Goal: Task Accomplishment & Management: Complete application form

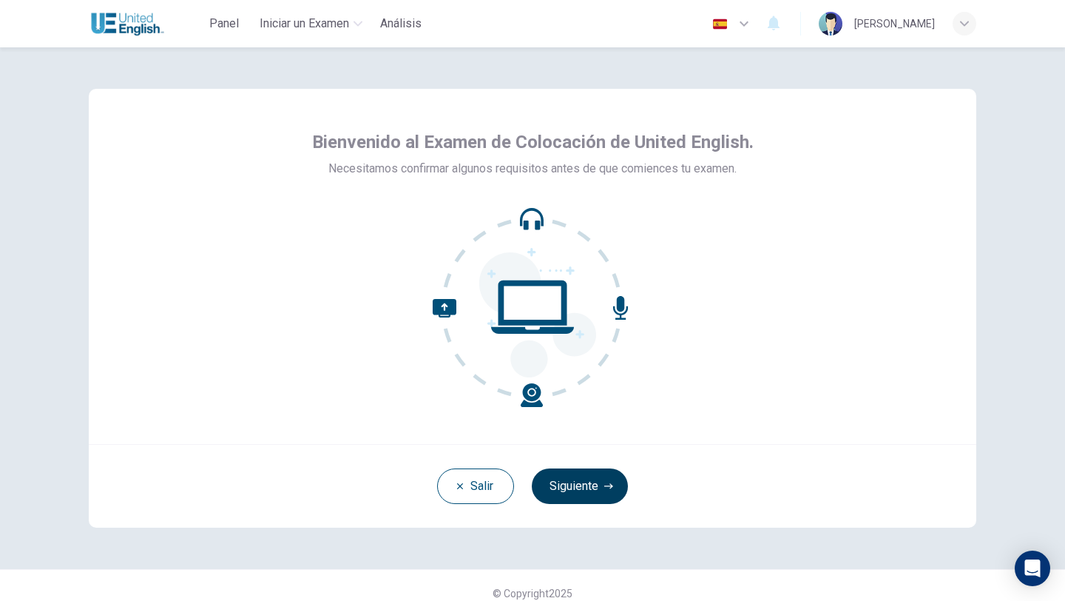
click at [593, 488] on button "Siguiente" at bounding box center [580, 486] width 96 height 36
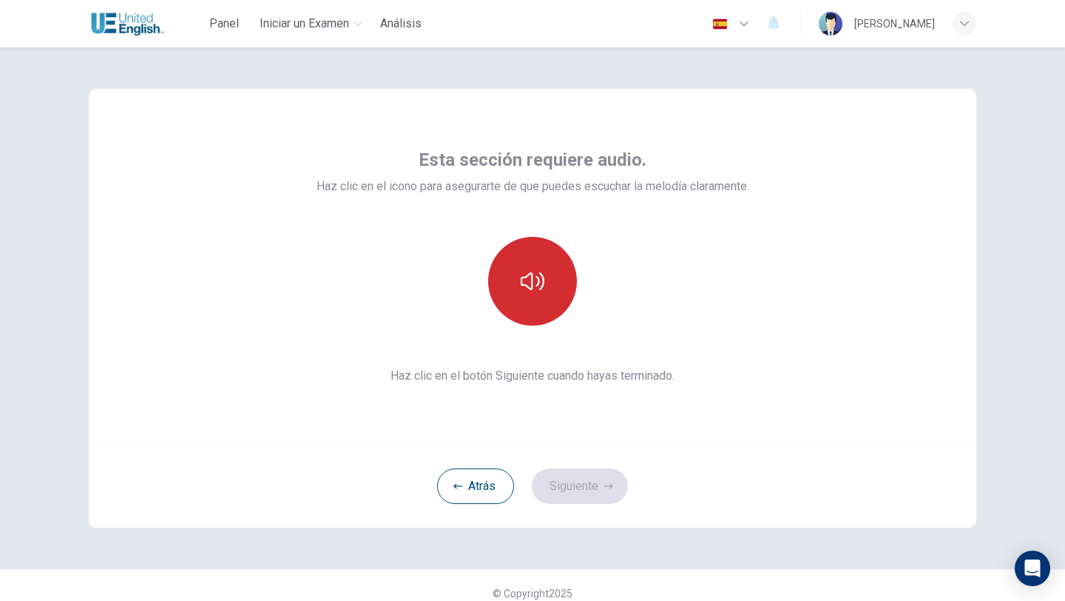
click at [539, 287] on icon "button" at bounding box center [533, 281] width 24 height 24
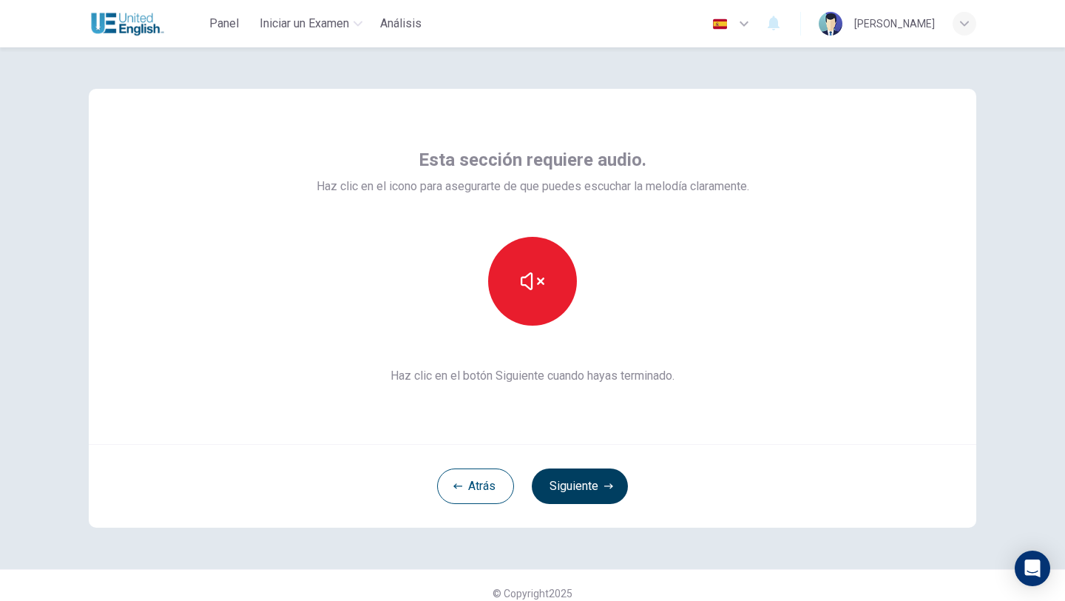
click at [587, 496] on button "Siguiente" at bounding box center [580, 486] width 96 height 36
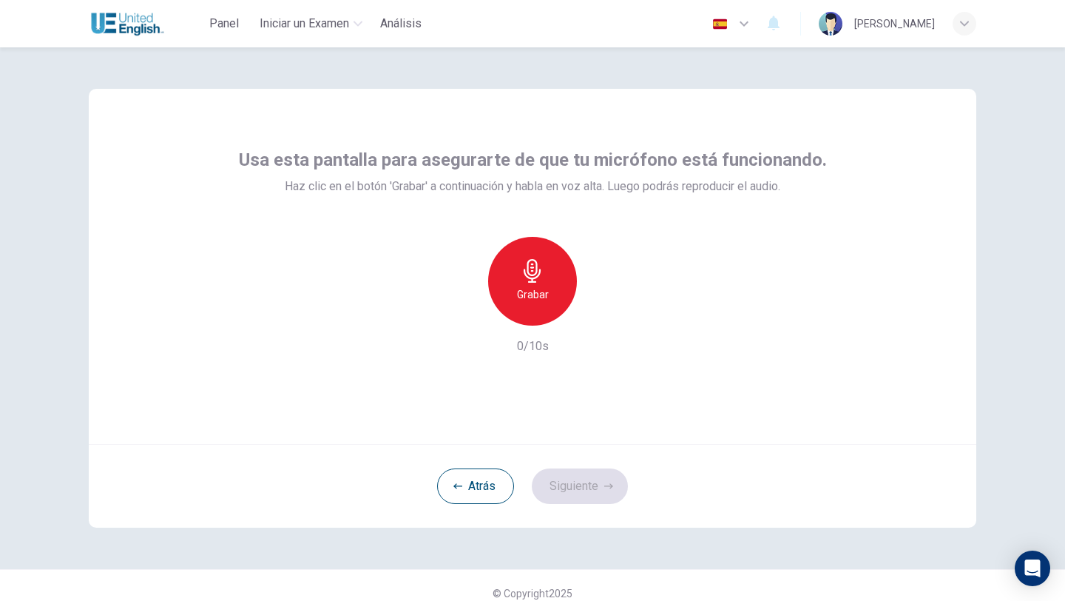
click at [538, 277] on icon "button" at bounding box center [533, 271] width 24 height 24
click at [597, 314] on icon "button" at bounding box center [600, 313] width 15 height 15
click at [598, 481] on button "Siguiente" at bounding box center [580, 486] width 96 height 36
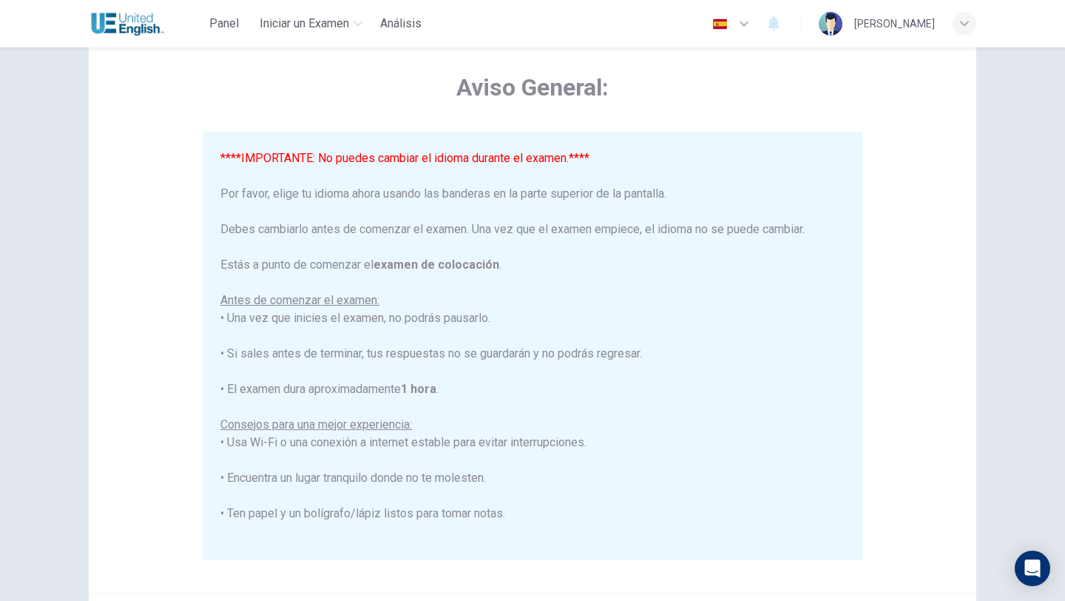
scroll to position [58, 0]
click at [746, 24] on button "button" at bounding box center [732, 24] width 54 height 30
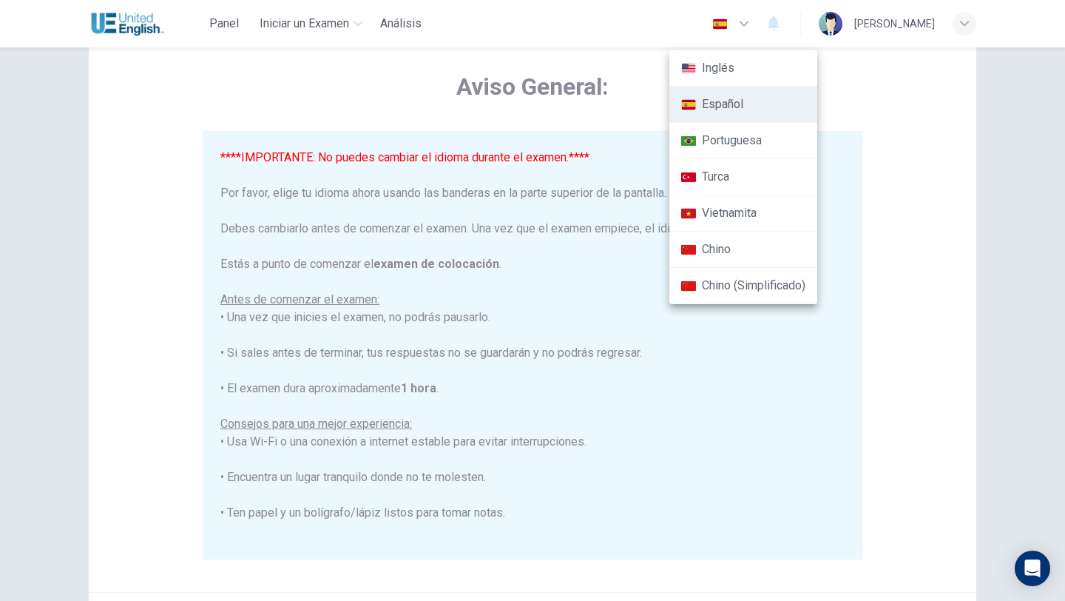
click at [711, 58] on li "Inglés" at bounding box center [743, 68] width 148 height 36
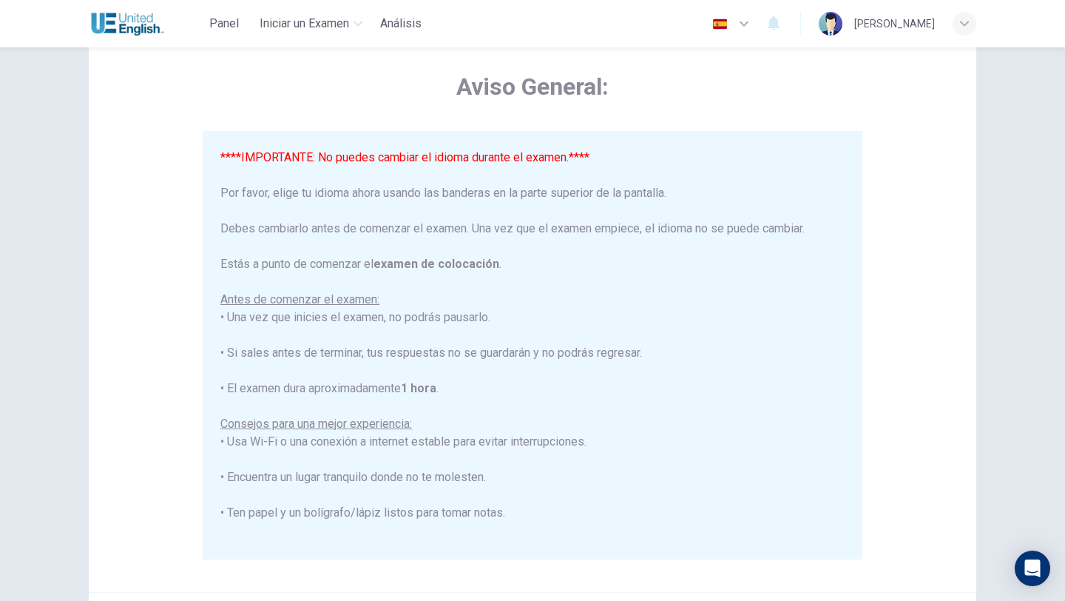
type input "en"
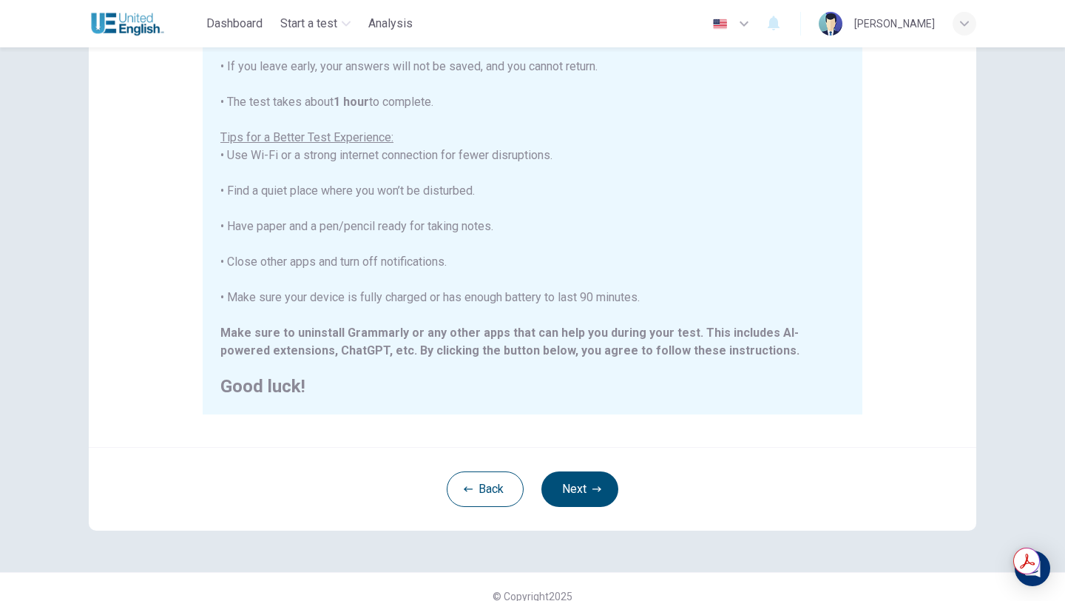
scroll to position [206, 0]
click at [578, 485] on button "Next" at bounding box center [579, 487] width 77 height 36
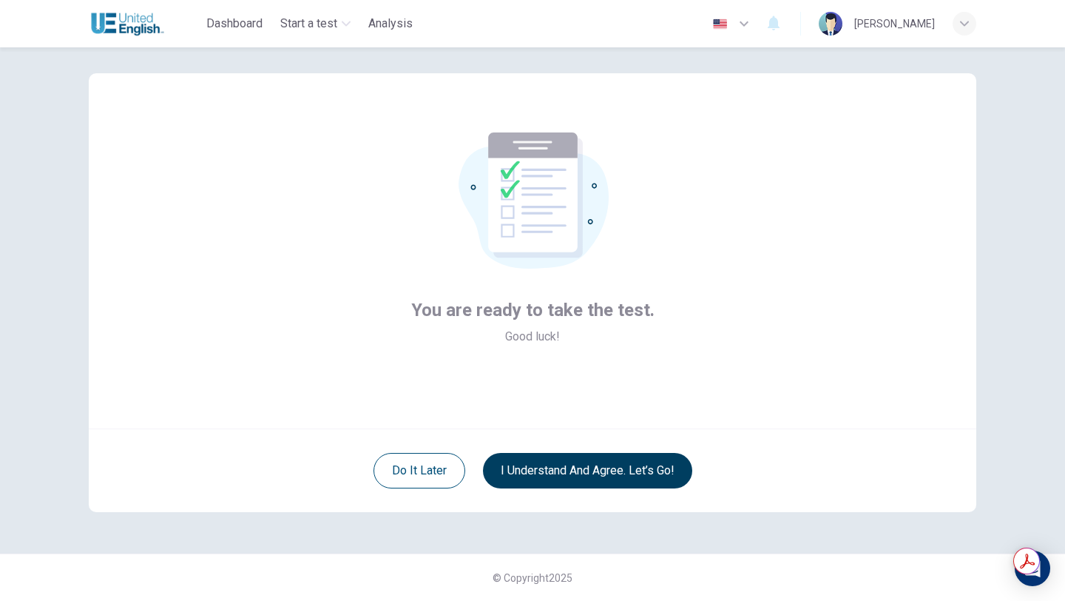
scroll to position [16, 0]
click at [555, 479] on button "I understand and agree. Let’s go!" at bounding box center [587, 471] width 209 height 36
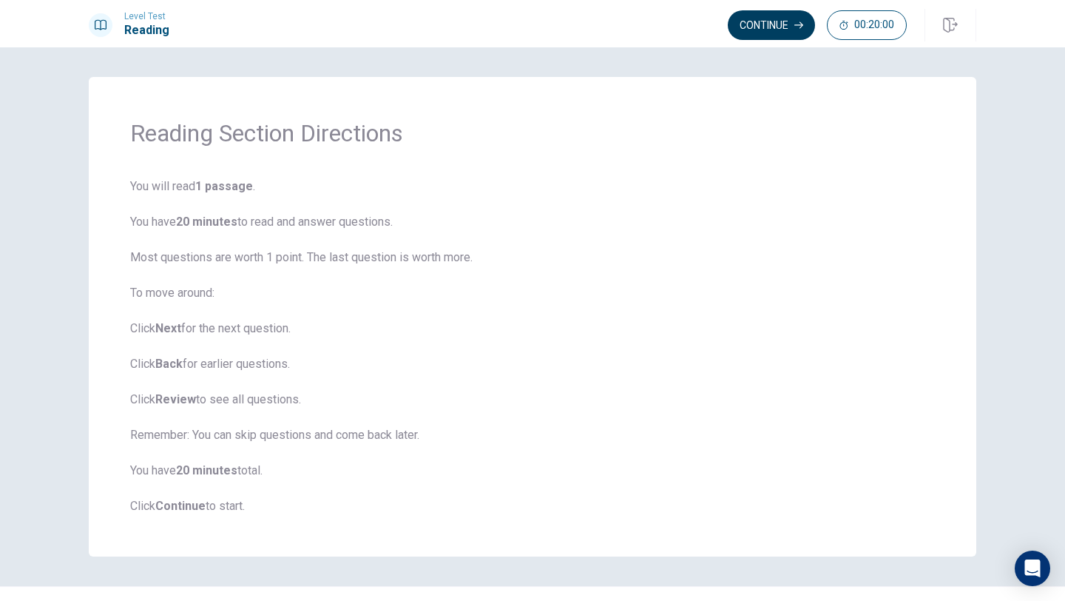
click at [774, 15] on button "Continue" at bounding box center [771, 25] width 87 height 30
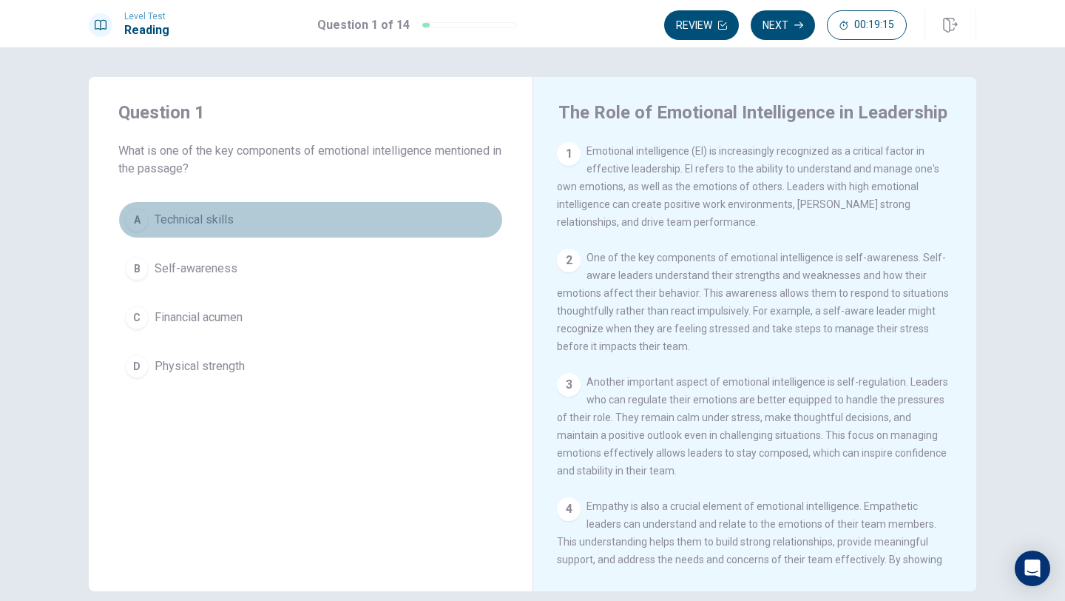
click at [148, 226] on button "A Technical skills" at bounding box center [310, 219] width 385 height 37
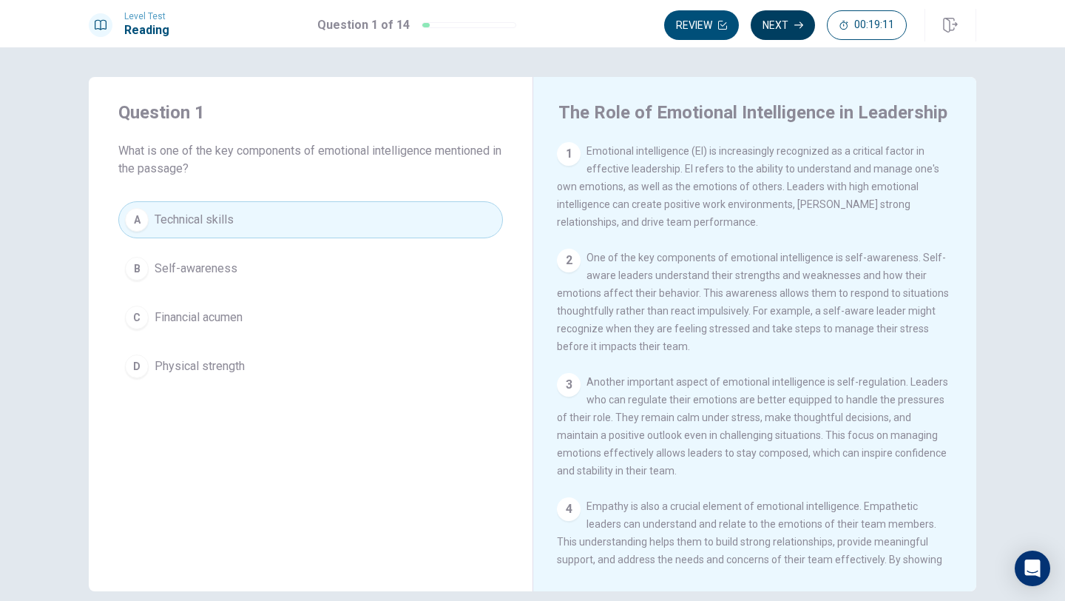
click at [763, 34] on button "Next" at bounding box center [783, 25] width 64 height 30
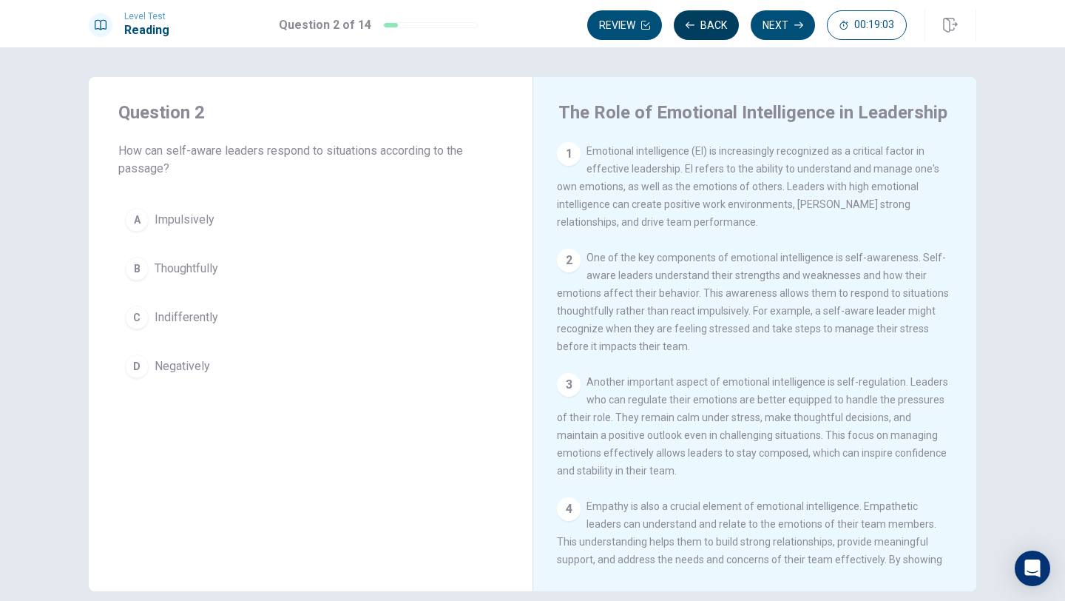
click at [700, 26] on button "Back" at bounding box center [706, 25] width 65 height 30
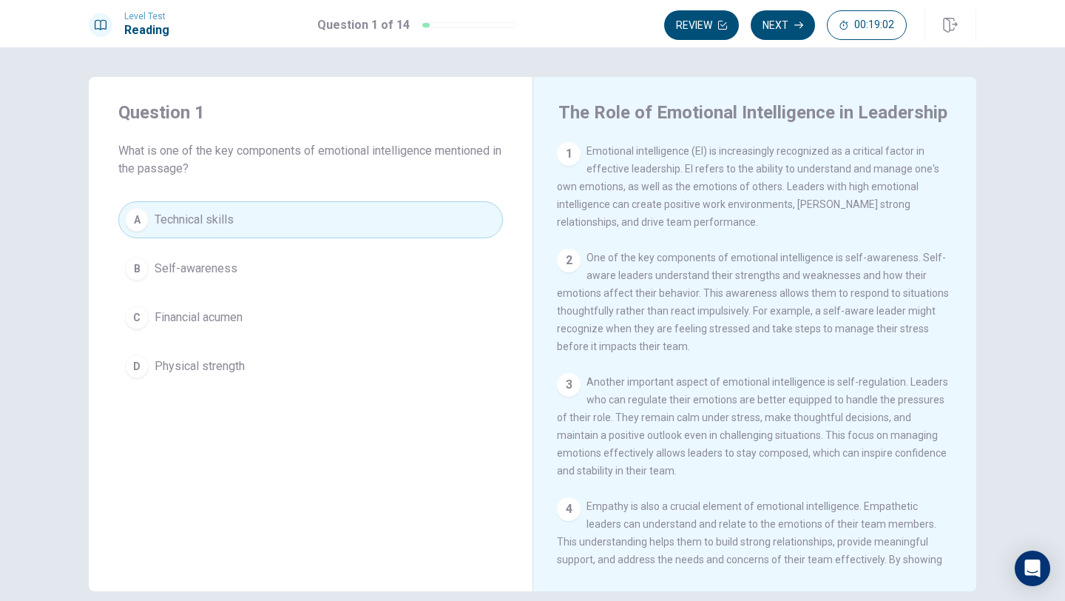
click at [197, 273] on span "Self-awareness" at bounding box center [196, 269] width 83 height 18
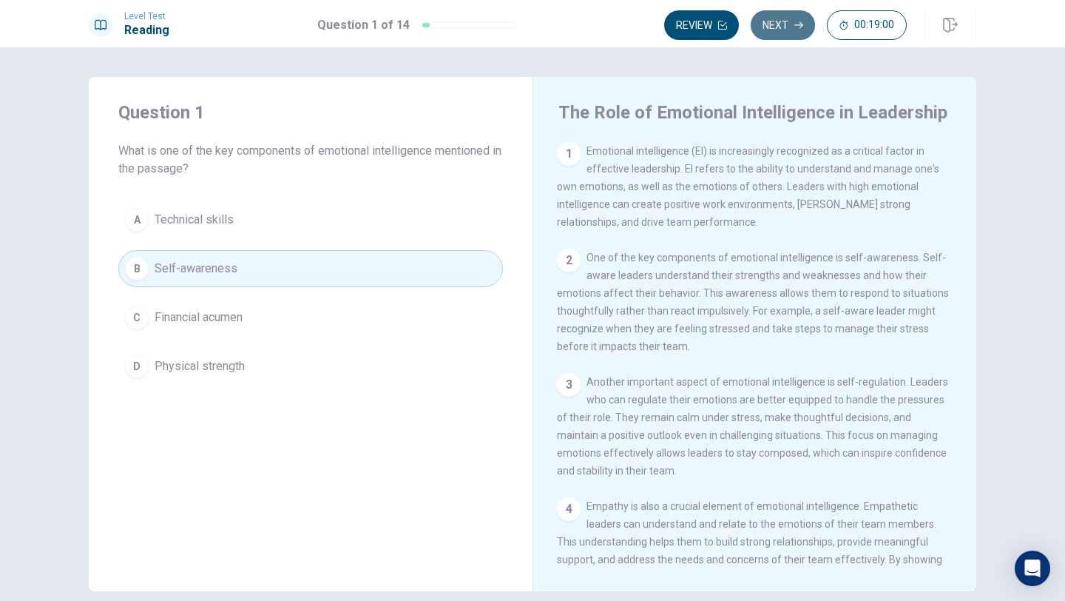
click at [781, 33] on button "Next" at bounding box center [783, 25] width 64 height 30
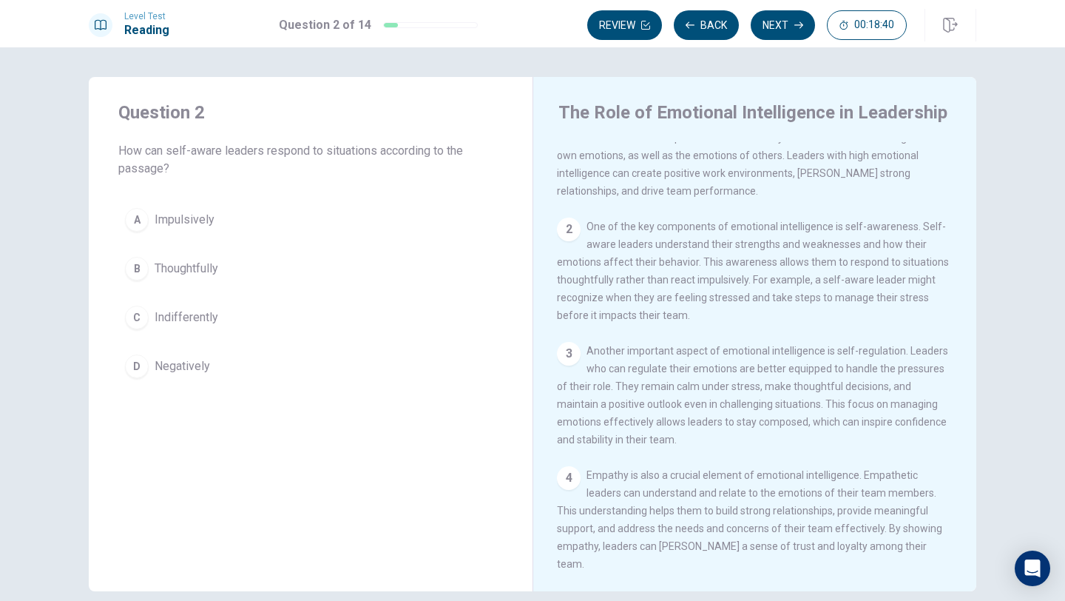
scroll to position [32, 0]
click at [195, 267] on span "Thoughtfully" at bounding box center [187, 269] width 64 height 18
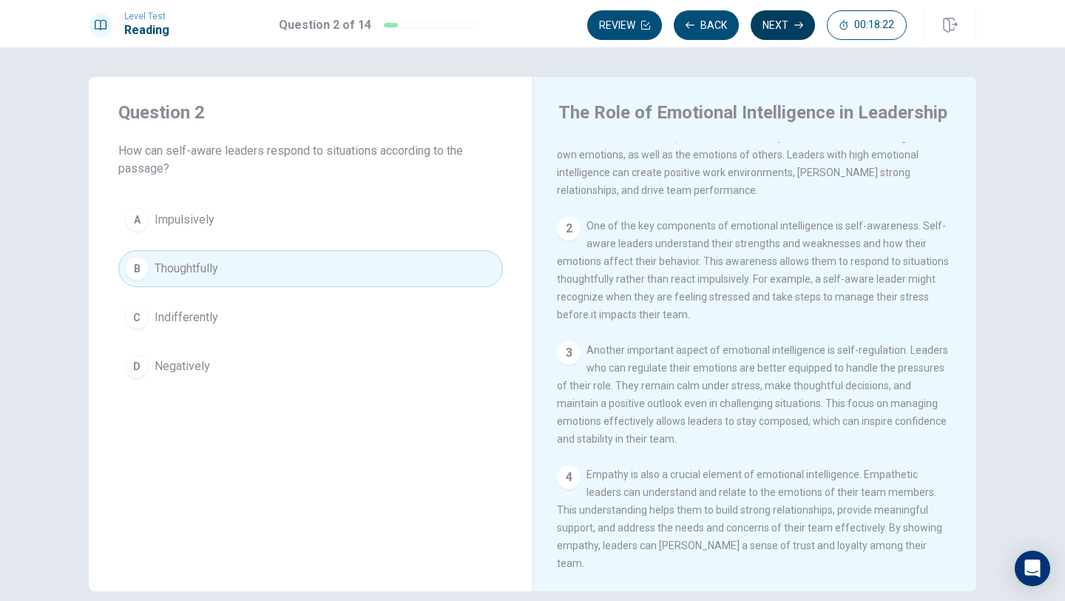
click at [771, 17] on button "Next" at bounding box center [783, 25] width 64 height 30
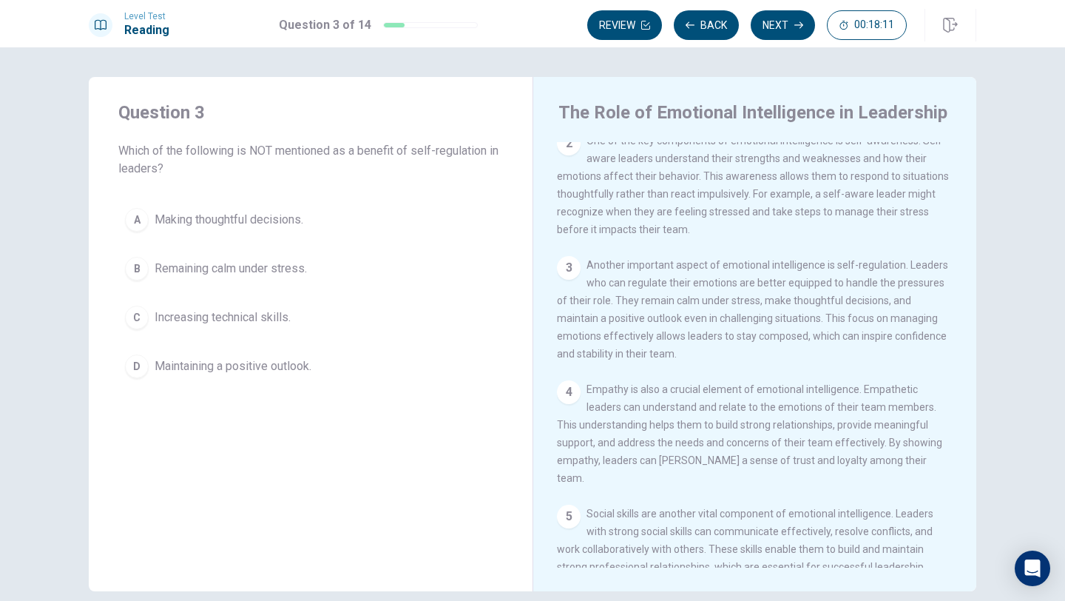
scroll to position [120, 0]
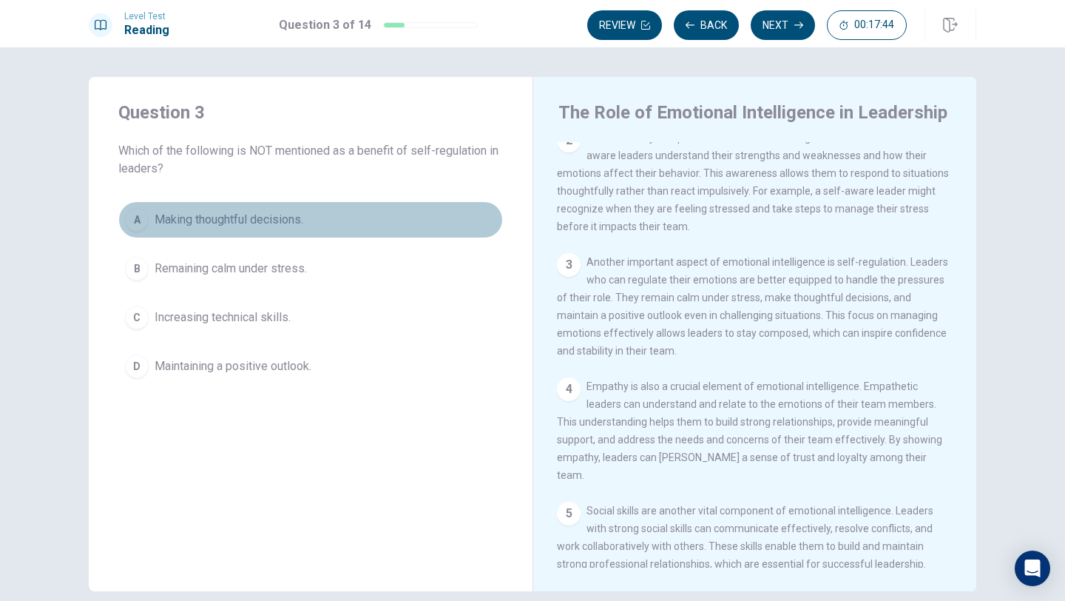
click at [277, 218] on span "Making thoughtful decisions." at bounding box center [229, 220] width 149 height 18
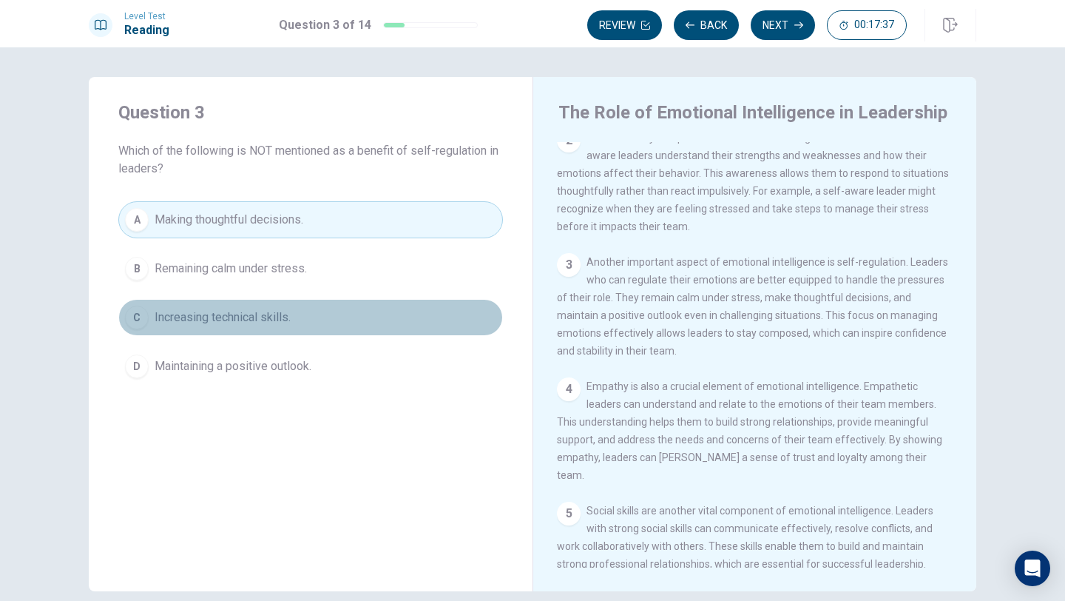
click at [290, 317] on span "Increasing technical skills." at bounding box center [223, 317] width 136 height 18
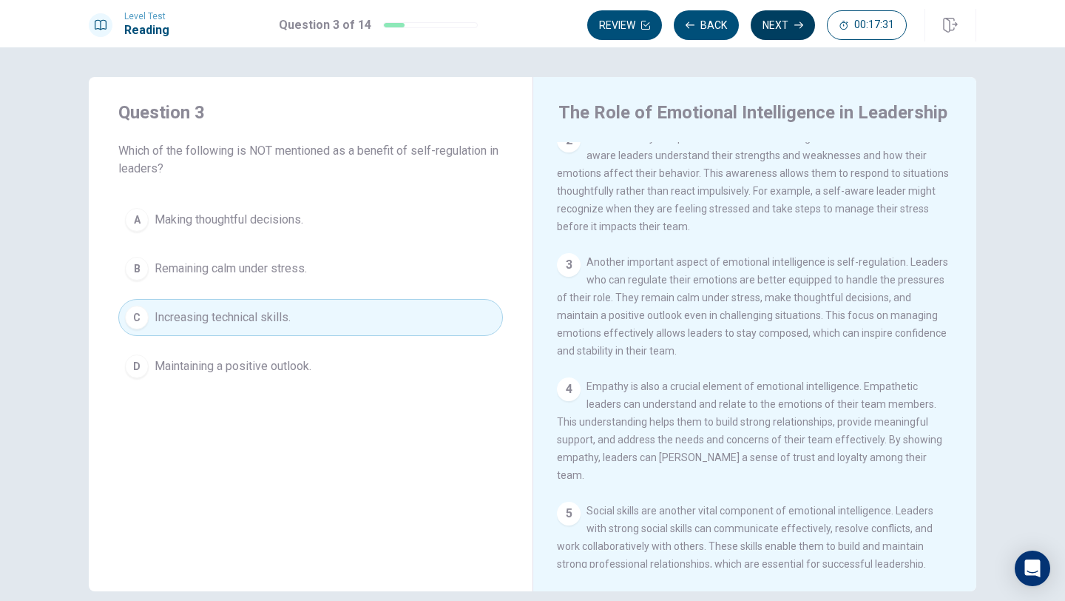
click at [784, 27] on button "Next" at bounding box center [783, 25] width 64 height 30
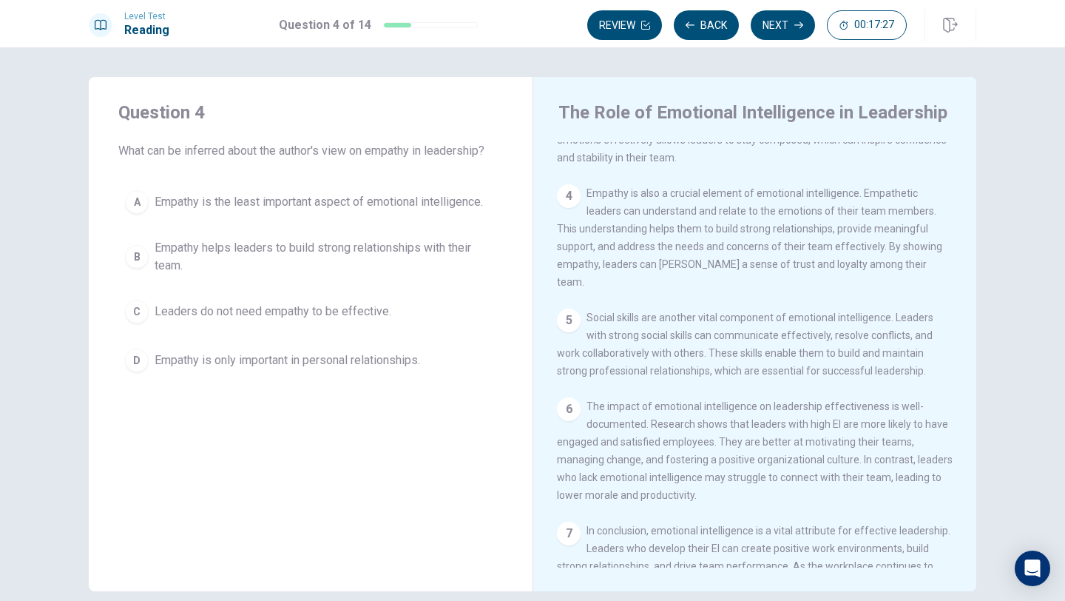
scroll to position [319, 0]
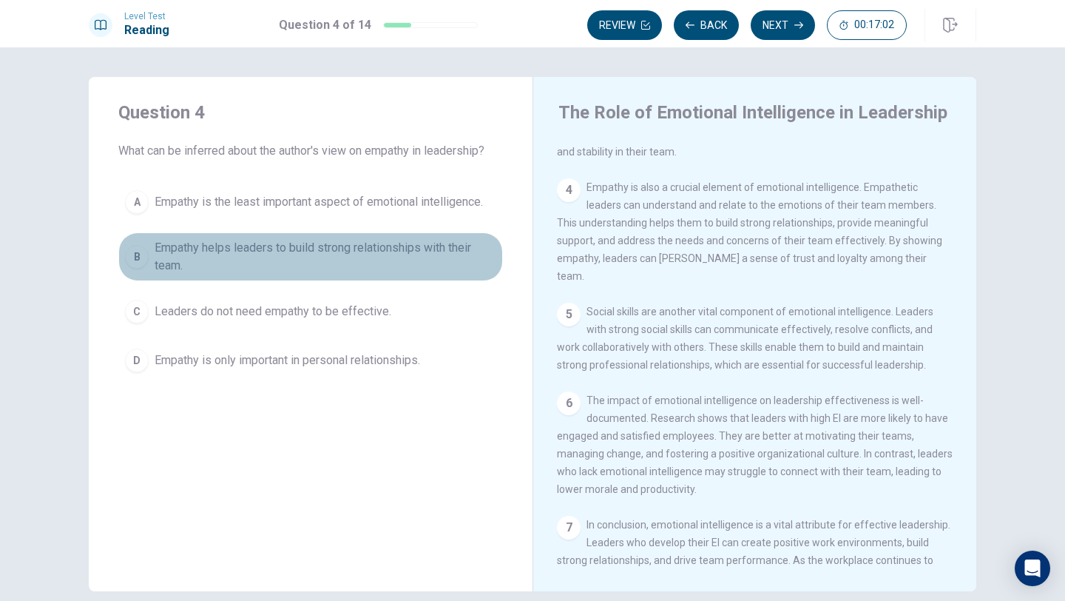
click at [374, 255] on span "Empathy helps leaders to build strong relationships with their team." at bounding box center [326, 257] width 342 height 36
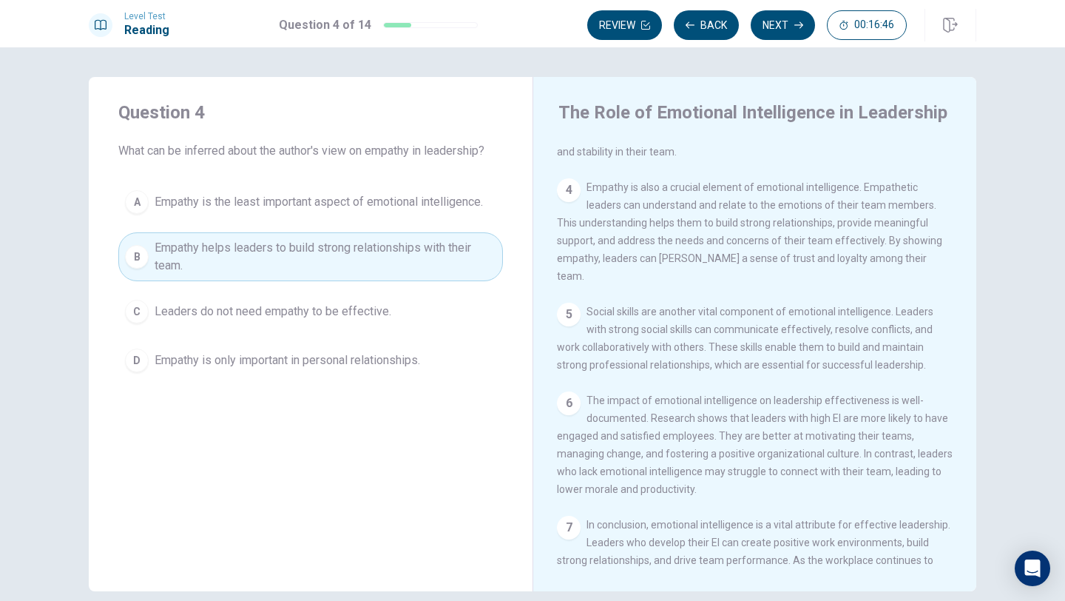
scroll to position [365, 0]
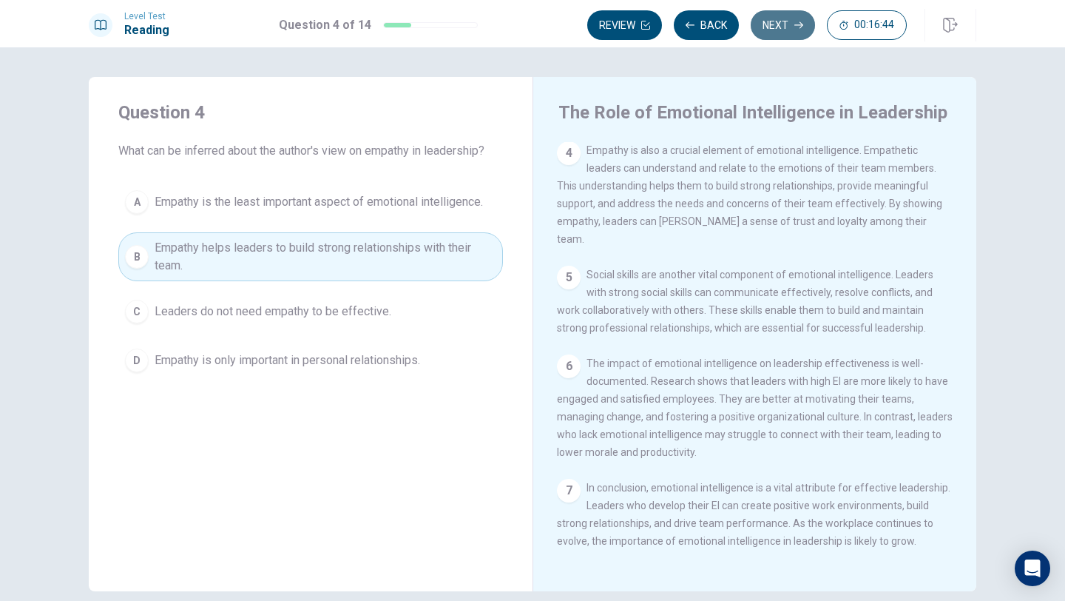
click at [774, 34] on button "Next" at bounding box center [783, 25] width 64 height 30
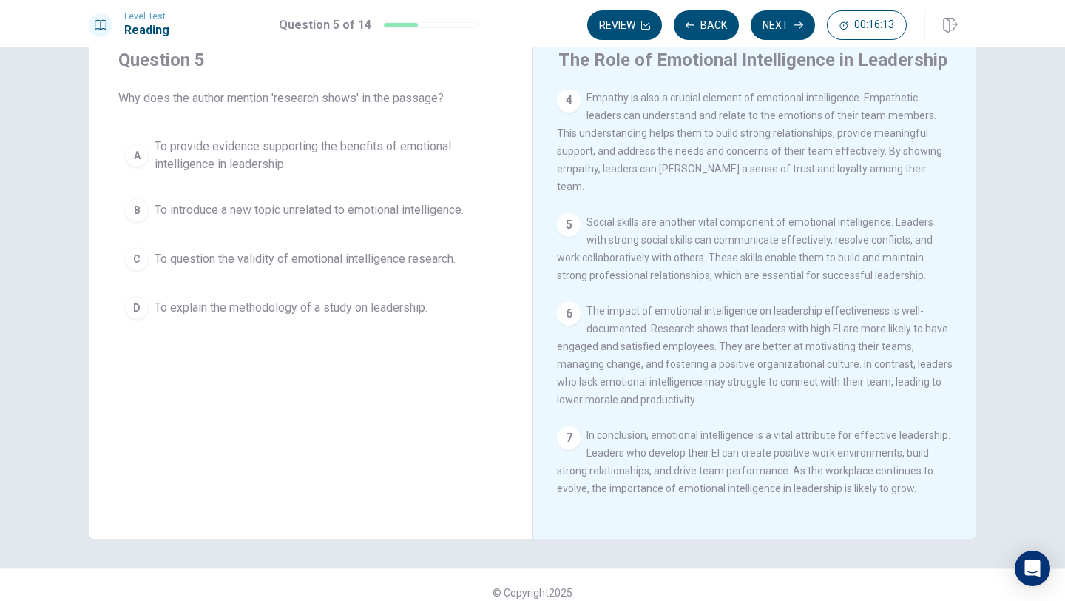
scroll to position [54, 0]
click at [214, 158] on span "To provide evidence supporting the benefits of emotional intelligence in leader…" at bounding box center [326, 154] width 342 height 36
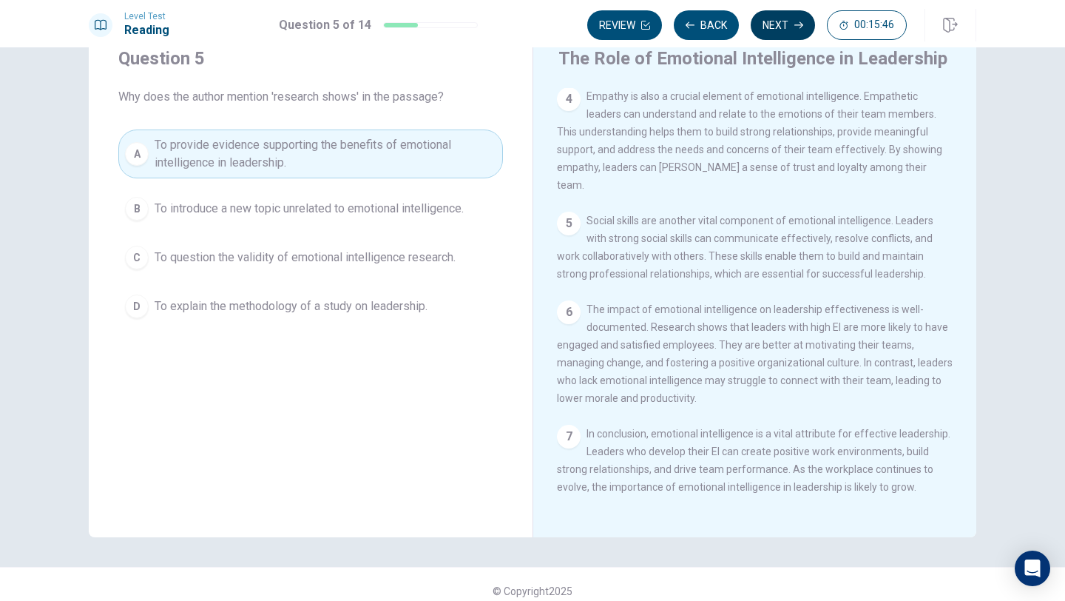
click at [784, 24] on button "Next" at bounding box center [783, 25] width 64 height 30
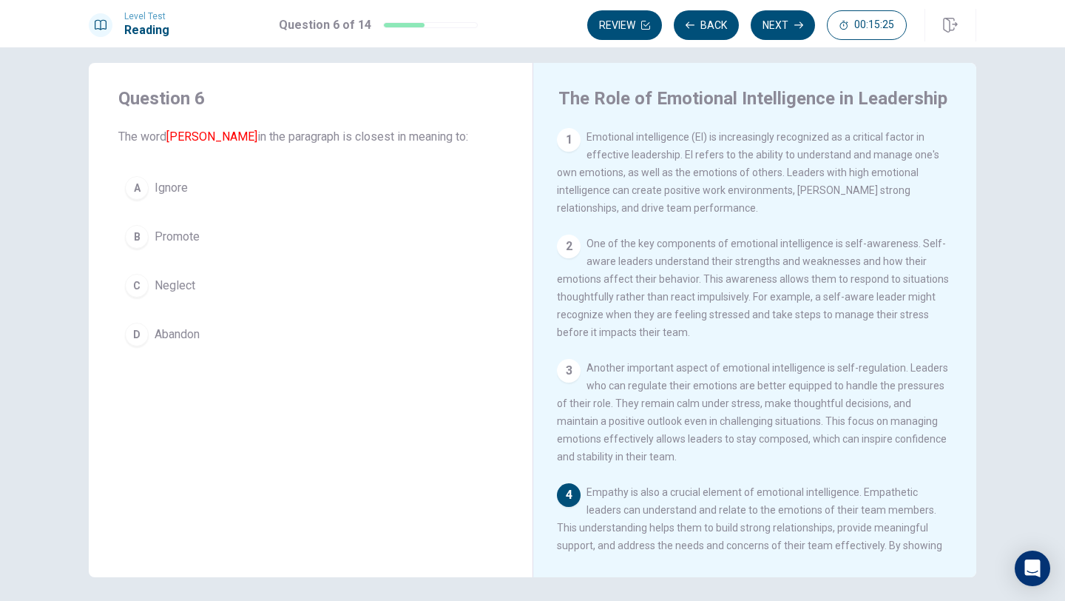
scroll to position [16, 0]
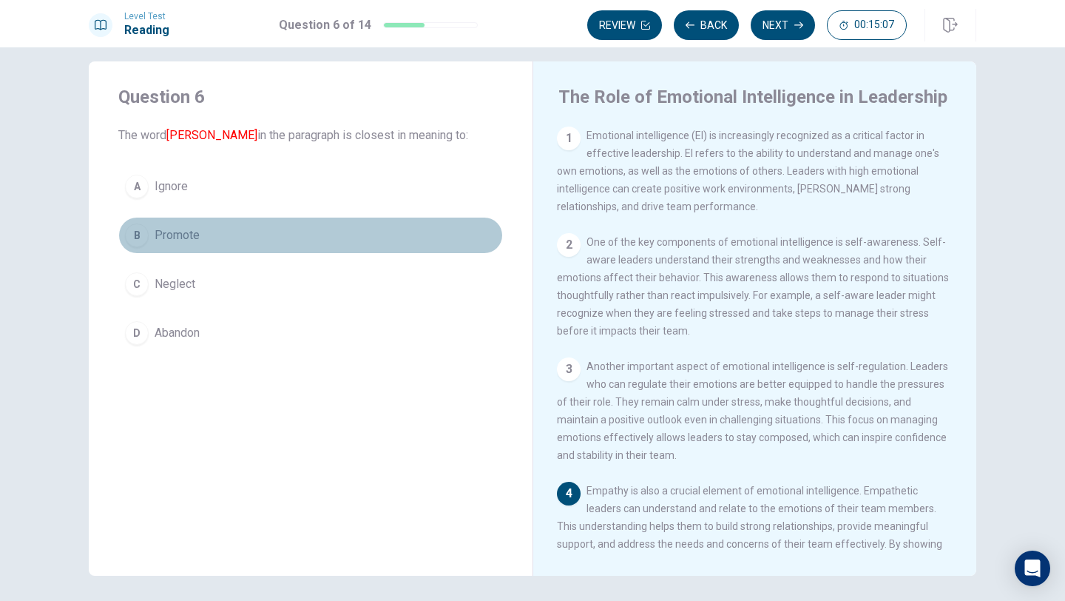
click at [140, 237] on div "B" at bounding box center [137, 235] width 24 height 24
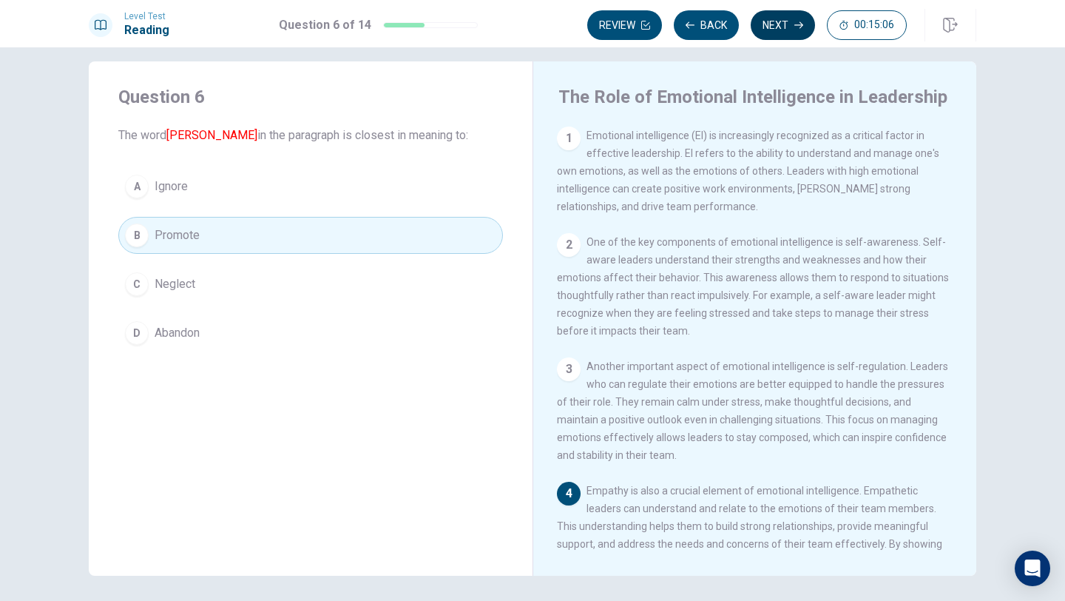
click at [790, 34] on button "Next" at bounding box center [783, 25] width 64 height 30
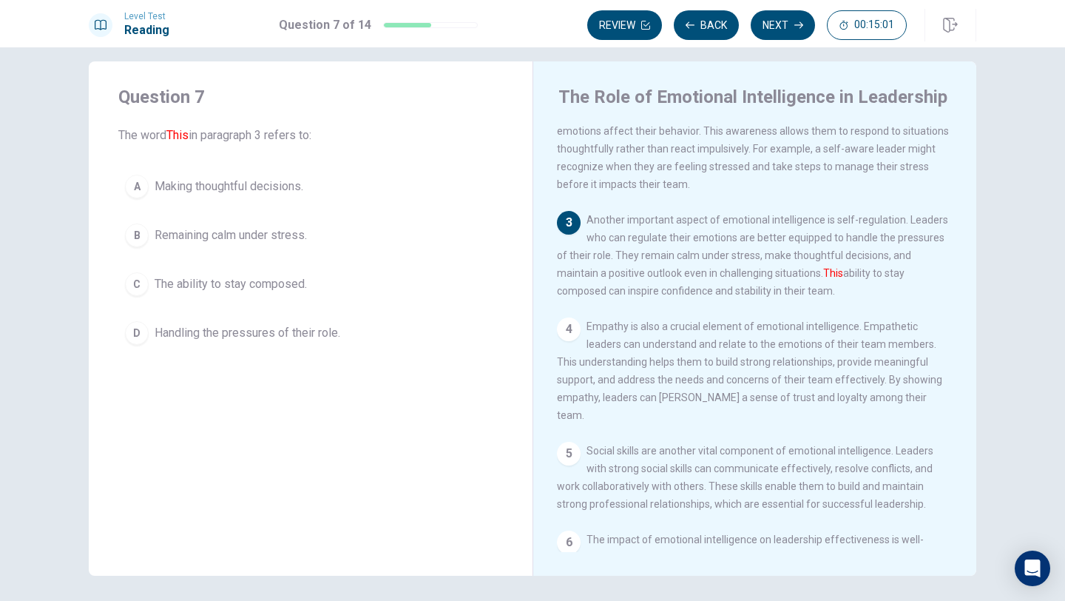
scroll to position [155, 0]
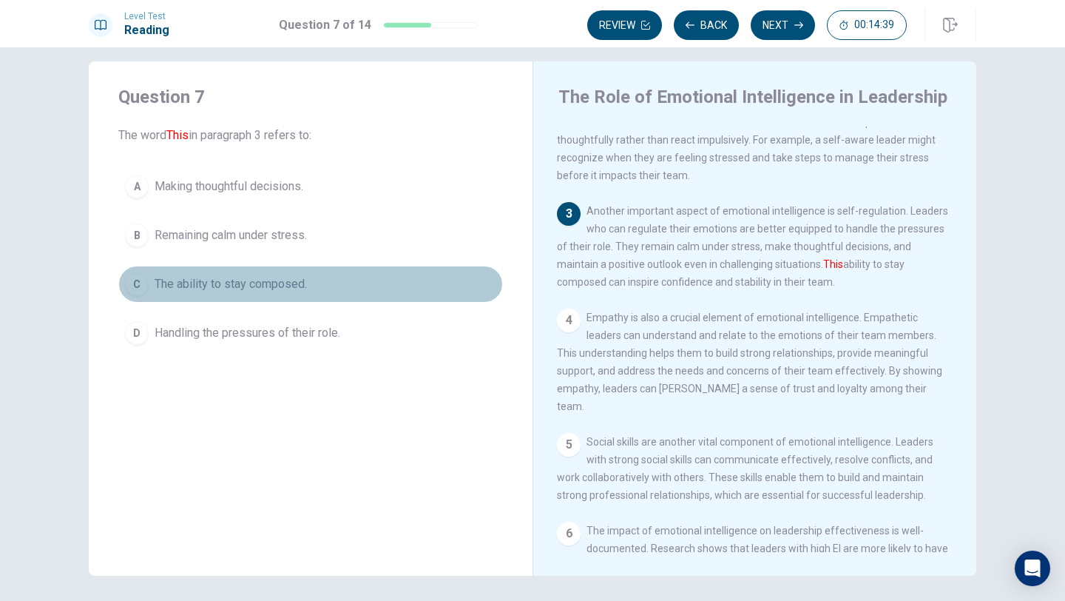
click at [251, 286] on span "The ability to stay composed." at bounding box center [231, 284] width 152 height 18
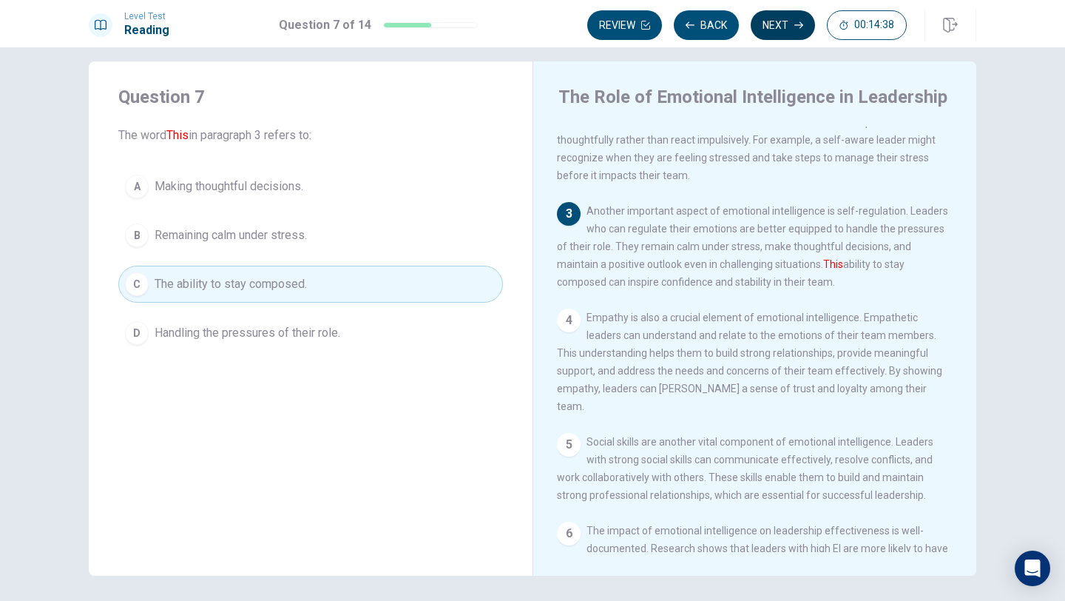
click at [777, 24] on button "Next" at bounding box center [783, 25] width 64 height 30
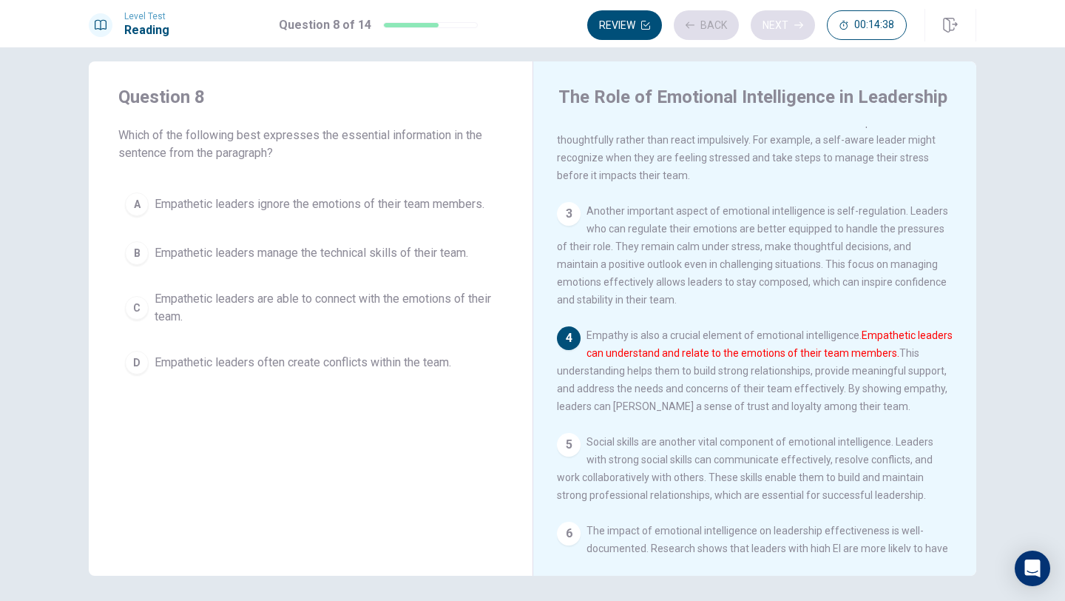
scroll to position [183, 0]
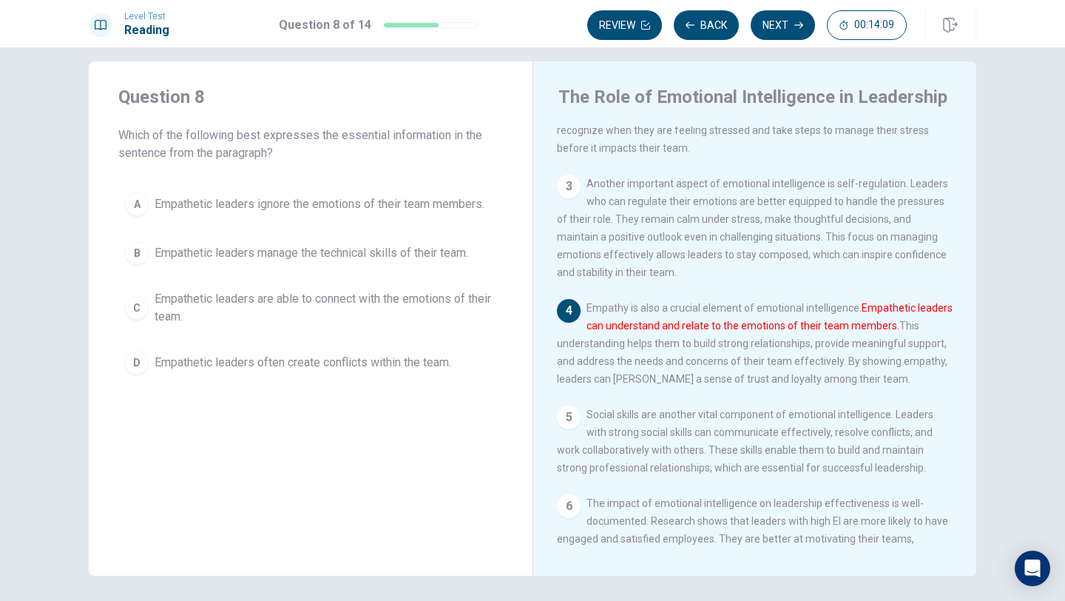
click at [251, 300] on span "Empathetic leaders are able to connect with the emotions of their team." at bounding box center [326, 308] width 342 height 36
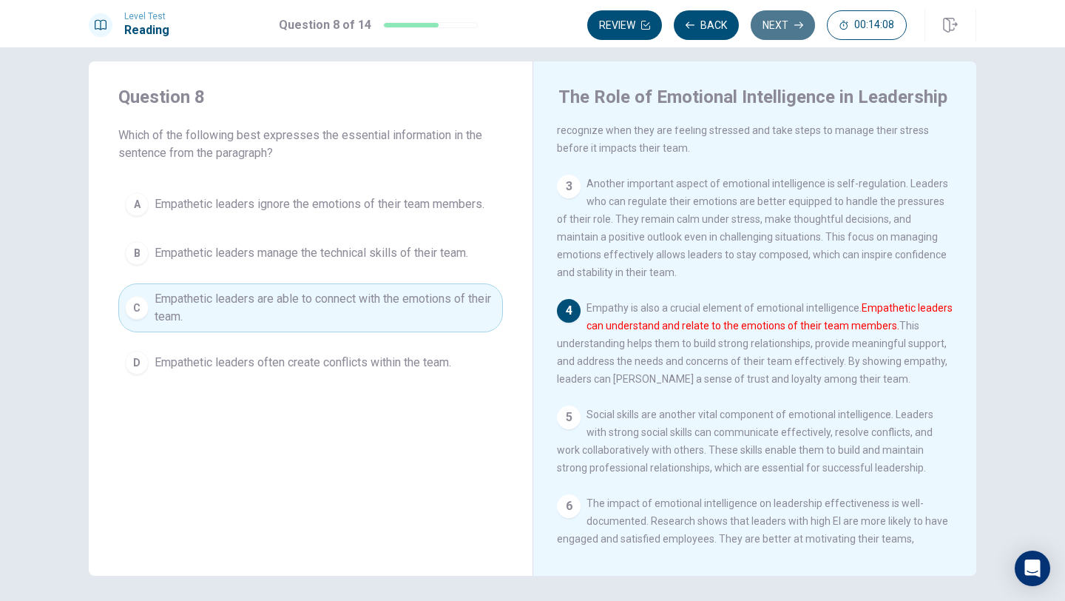
click at [762, 20] on button "Next" at bounding box center [783, 25] width 64 height 30
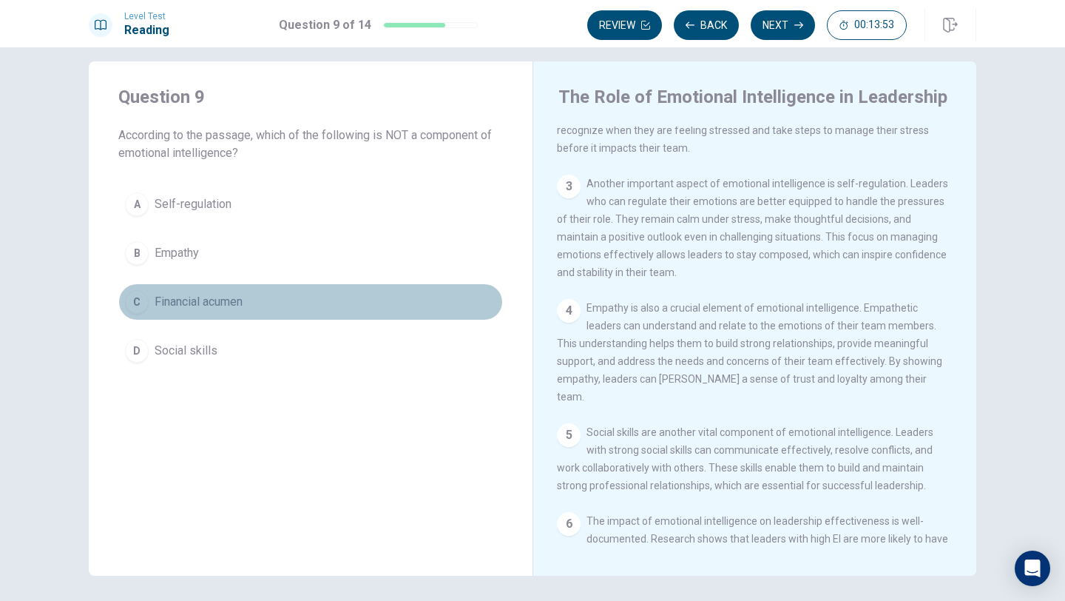
click at [224, 305] on span "Financial acumen" at bounding box center [199, 302] width 88 height 18
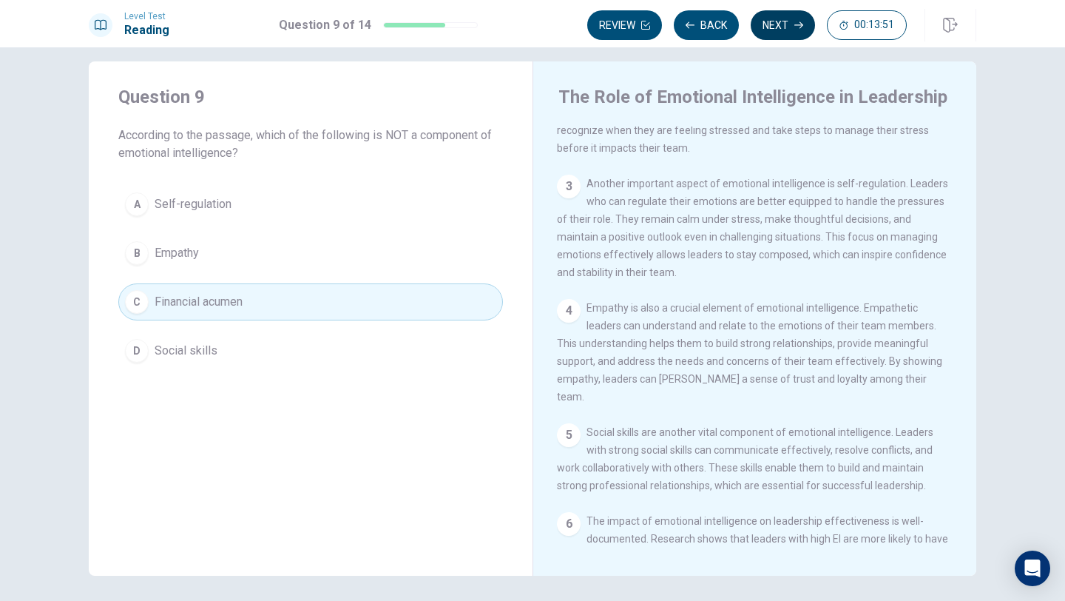
click at [795, 21] on icon "button" at bounding box center [798, 25] width 9 height 9
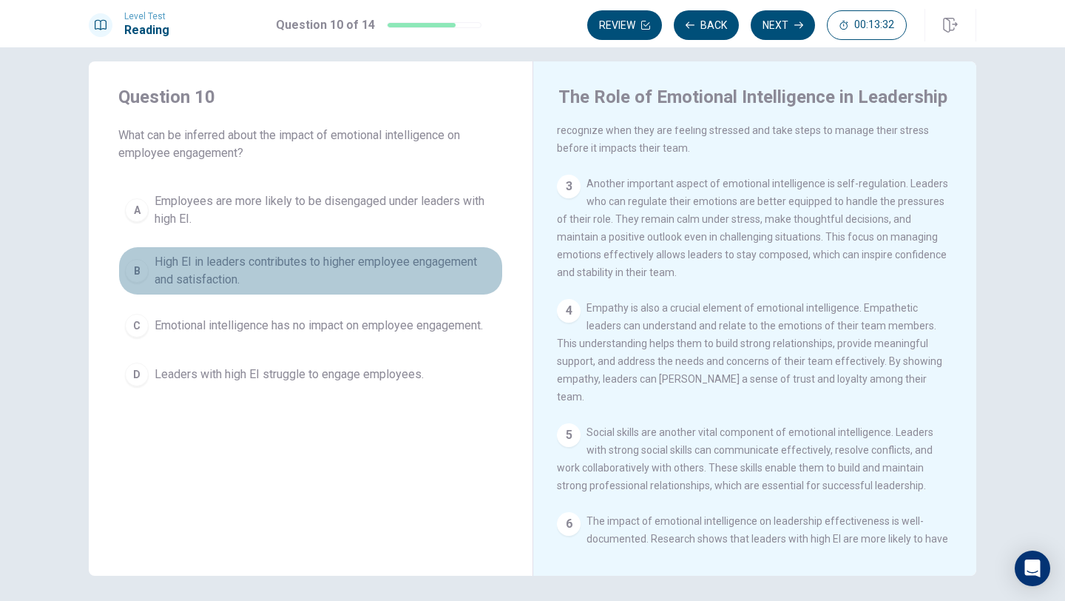
click at [251, 266] on span "High EI in leaders contributes to higher employee engagement and satisfaction." at bounding box center [326, 271] width 342 height 36
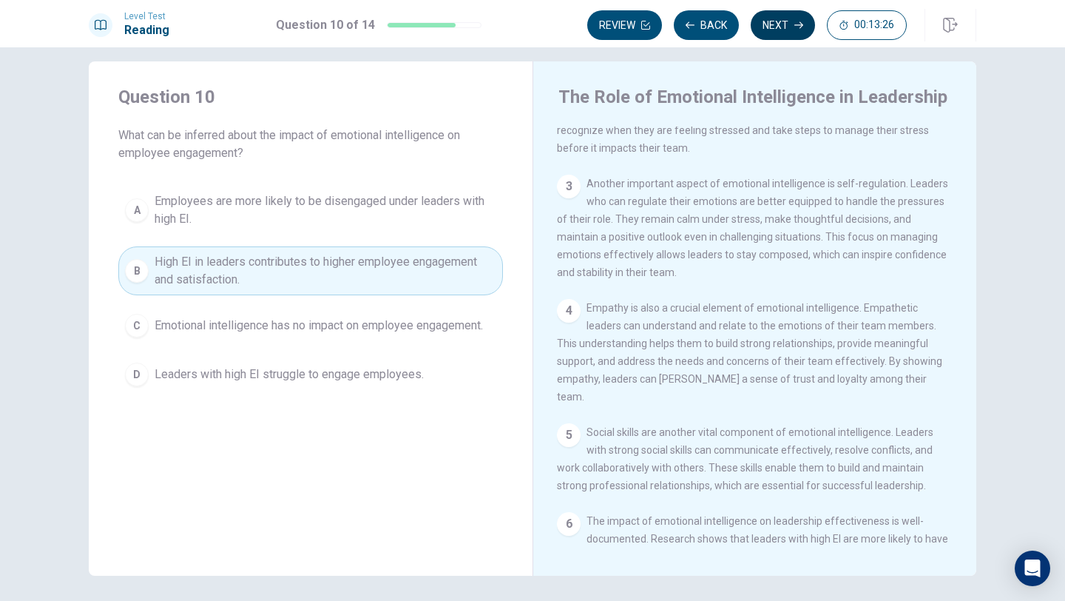
click at [773, 33] on button "Next" at bounding box center [783, 25] width 64 height 30
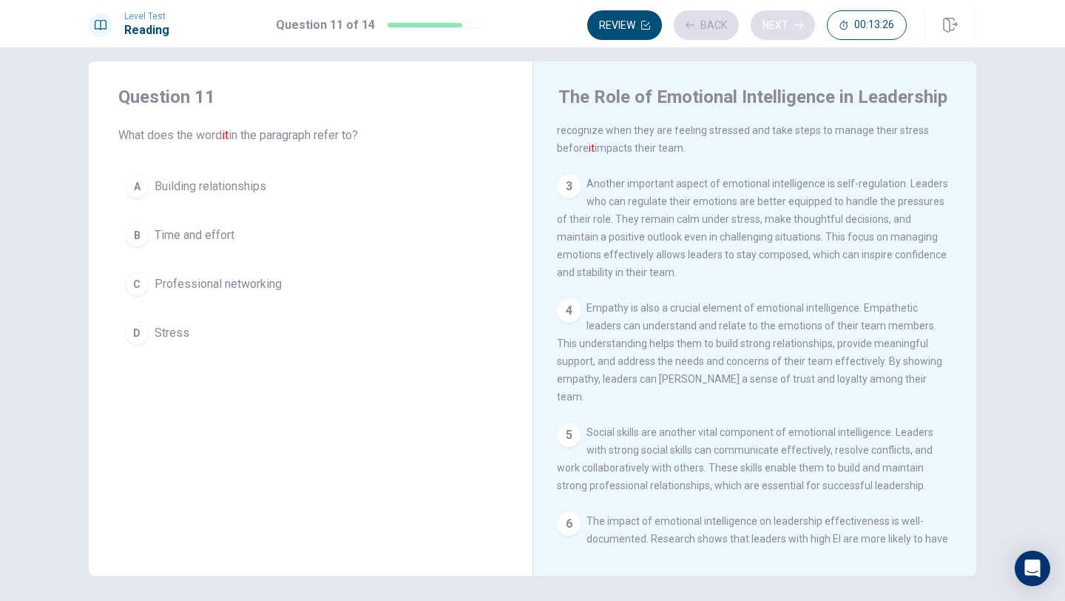
scroll to position [110, 0]
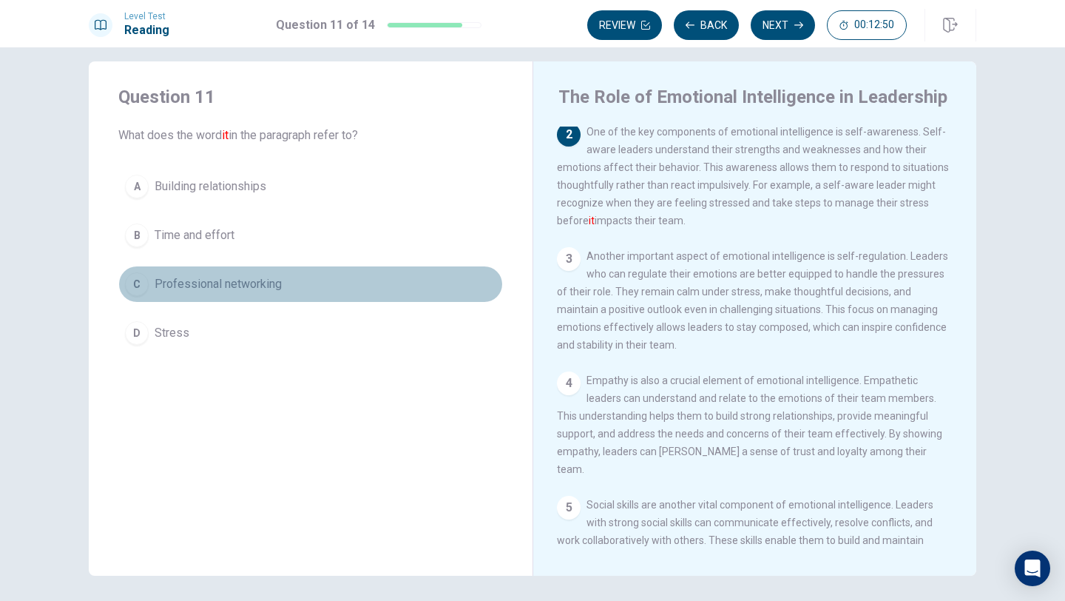
click at [227, 297] on button "C Professional networking" at bounding box center [310, 284] width 385 height 37
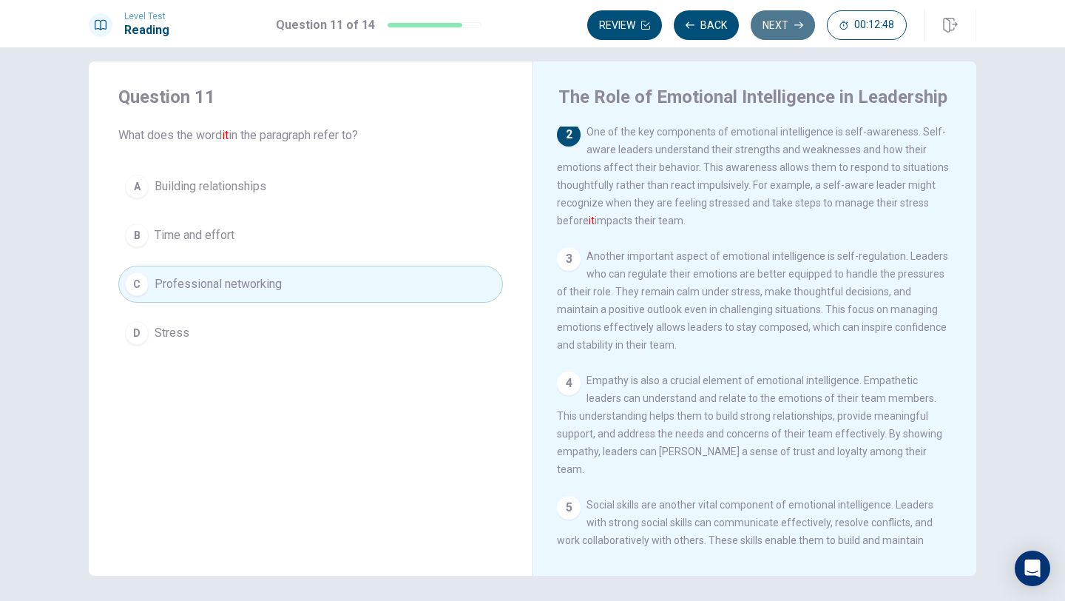
click at [779, 23] on button "Next" at bounding box center [783, 25] width 64 height 30
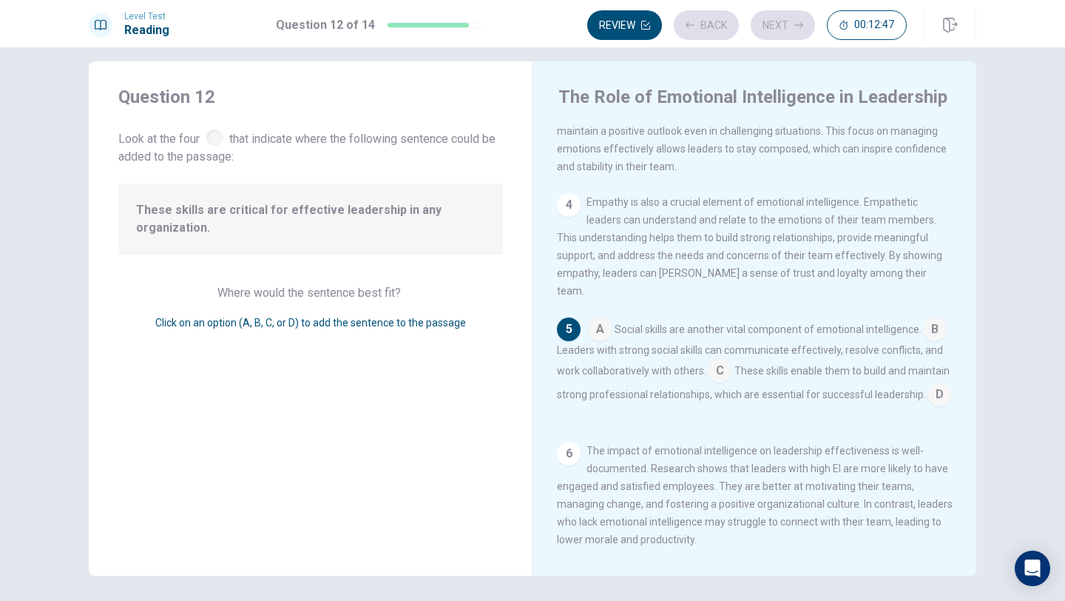
scroll to position [289, 0]
click at [351, 214] on span "These skills are critical for effective leadership in any organization." at bounding box center [310, 219] width 349 height 36
click at [938, 389] on input at bounding box center [939, 395] width 24 height 24
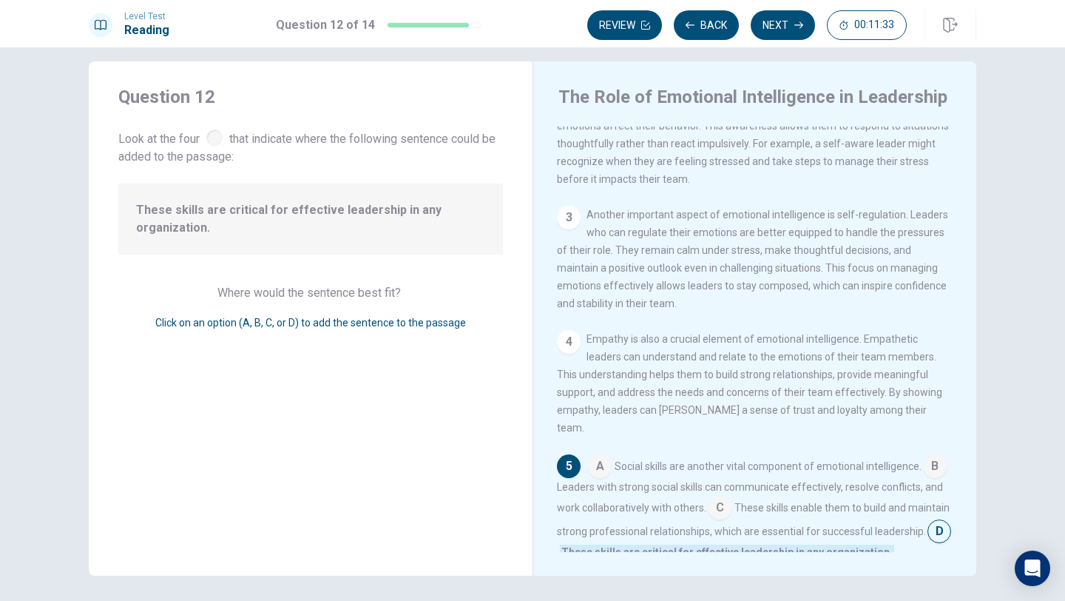
scroll to position [0, 0]
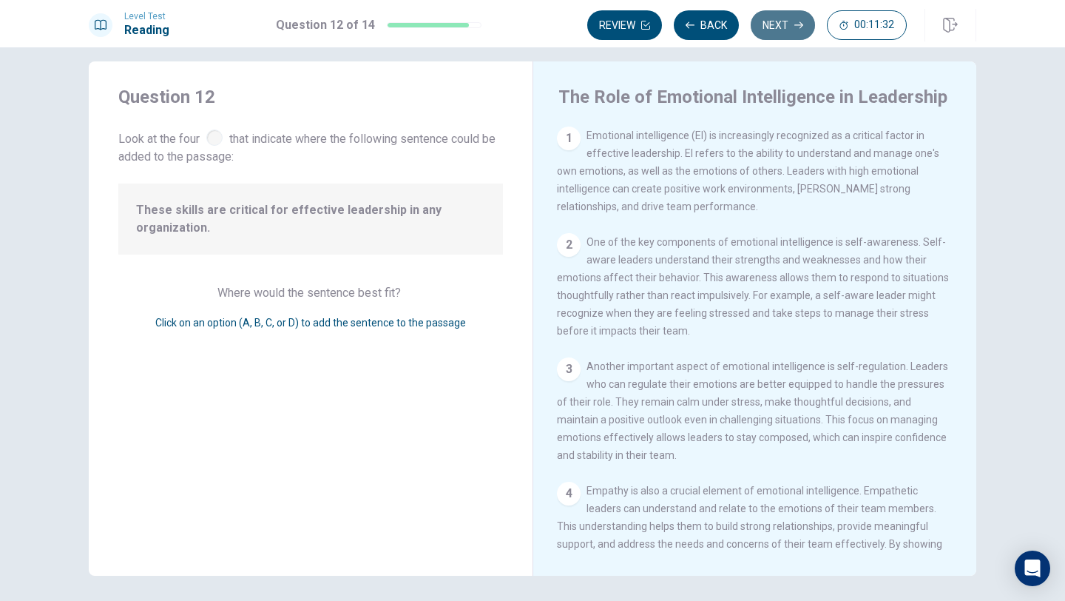
click at [771, 23] on button "Next" at bounding box center [783, 25] width 64 height 30
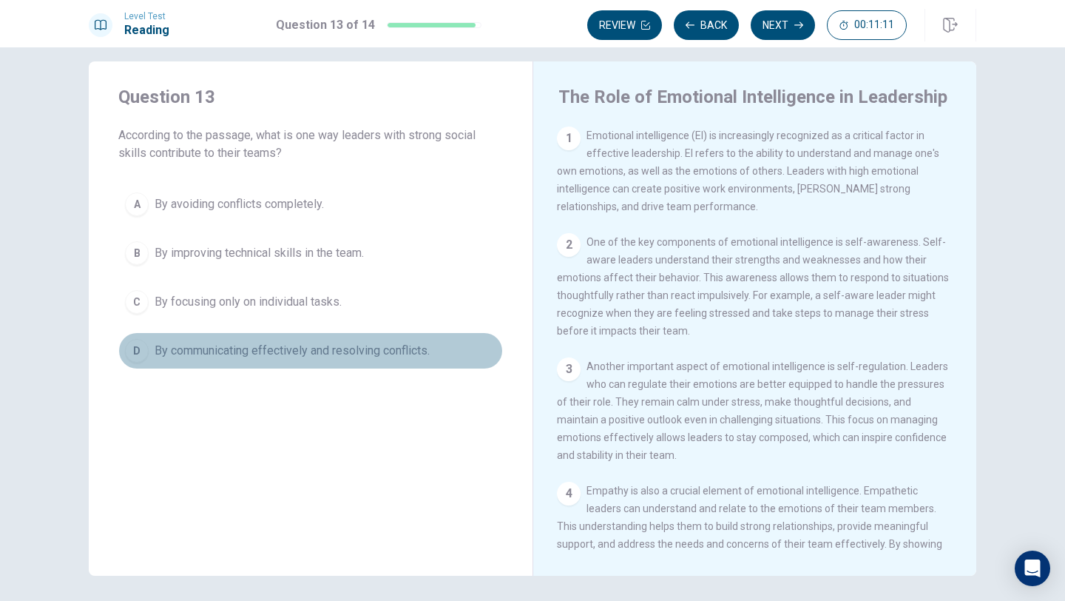
click at [288, 355] on span "By communicating effectively and resolving conflicts." at bounding box center [292, 351] width 275 height 18
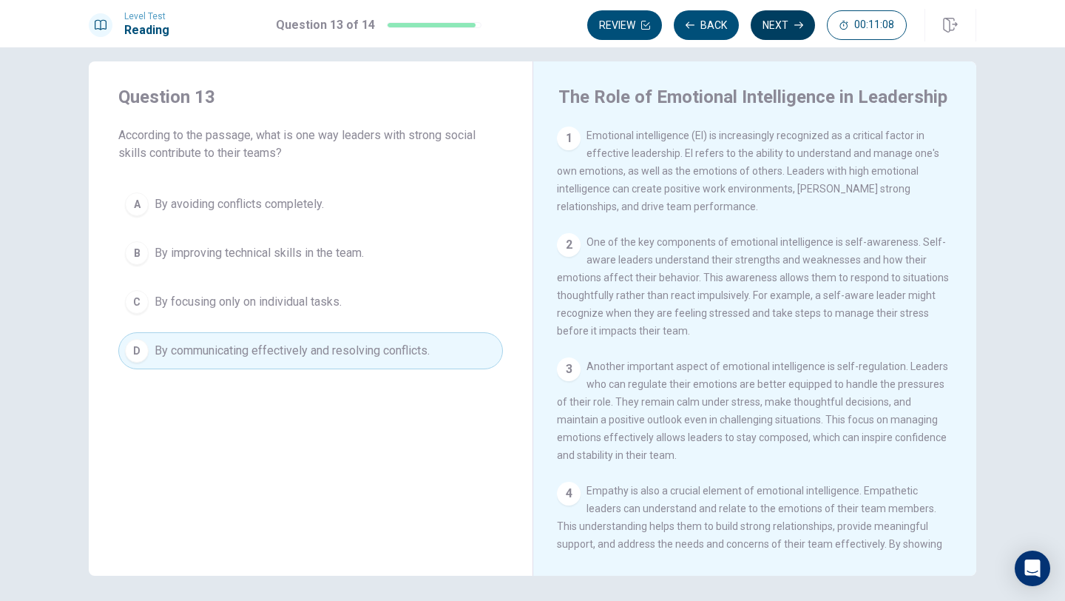
click at [785, 22] on button "Next" at bounding box center [783, 25] width 64 height 30
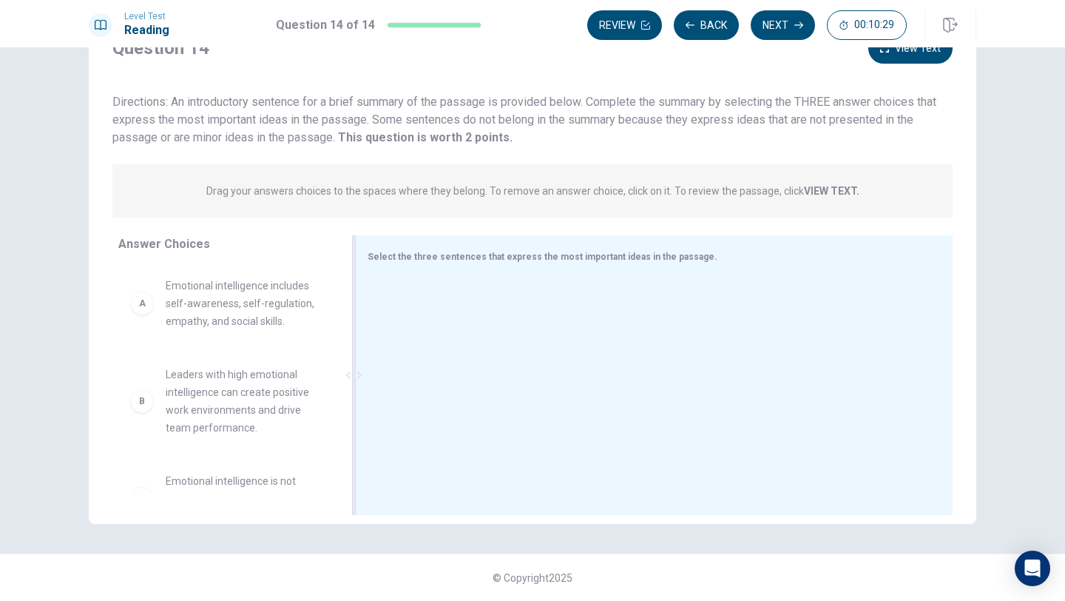
click at [444, 260] on span "Select the three sentences that express the most important ideas in the passage." at bounding box center [543, 256] width 350 height 10
click at [402, 247] on div "Select the three sentences that express the most important ideas in the passage." at bounding box center [645, 256] width 555 height 18
click at [402, 254] on span "Select the three sentences that express the most important ideas in the passage." at bounding box center [543, 256] width 350 height 10
click at [151, 311] on div "A Emotional intelligence includes self-awareness, self-regulation, empathy, and…" at bounding box center [224, 303] width 189 height 53
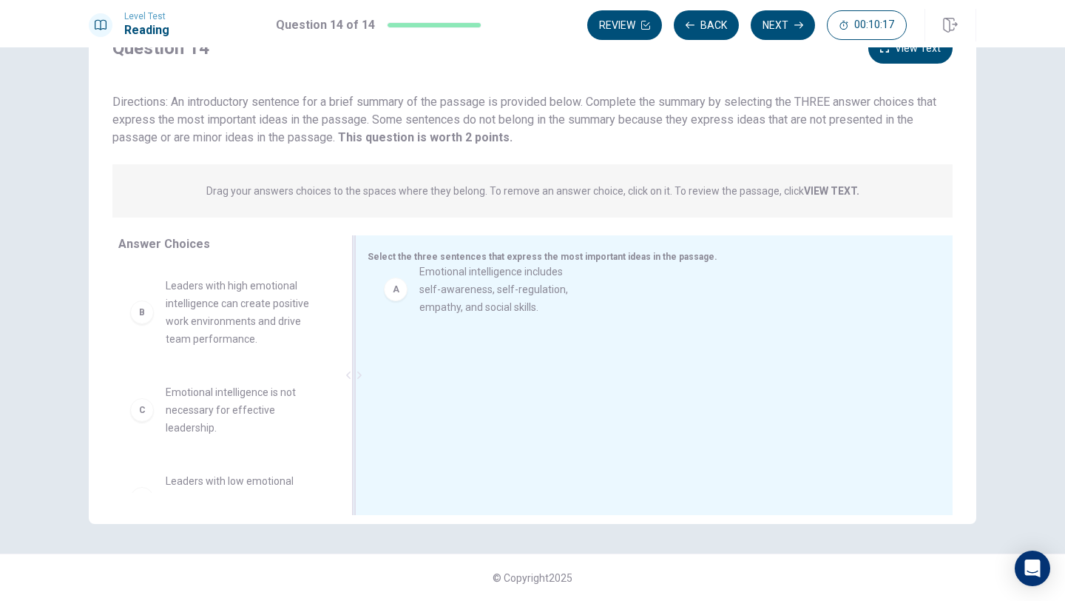
drag, startPoint x: 142, startPoint y: 305, endPoint x: 402, endPoint y: 288, distance: 260.1
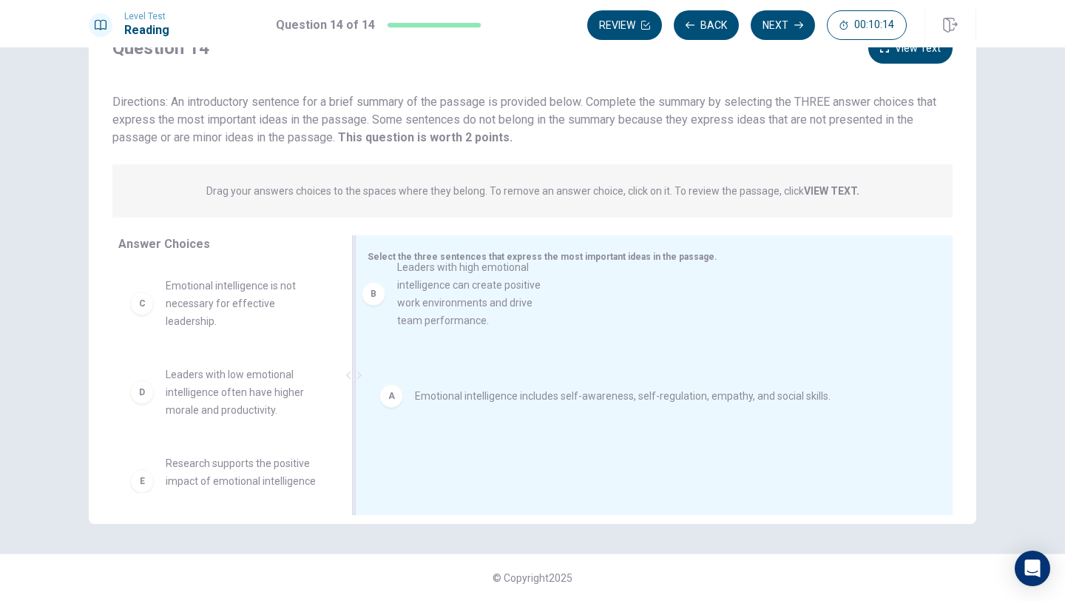
drag, startPoint x: 143, startPoint y: 318, endPoint x: 380, endPoint y: 302, distance: 237.9
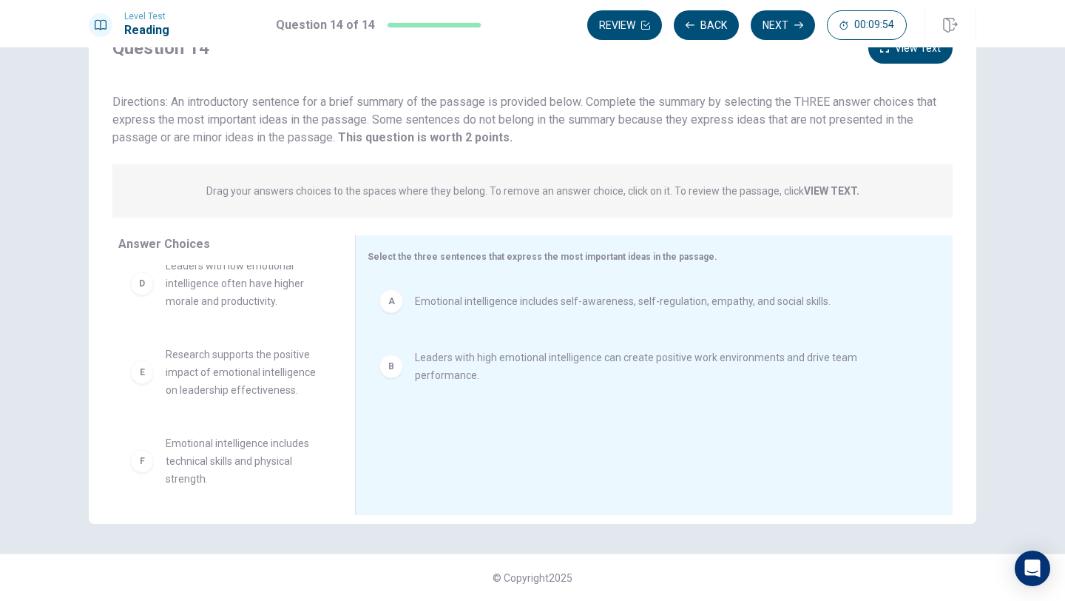
scroll to position [115, 0]
click at [609, 21] on button "Review" at bounding box center [624, 25] width 75 height 30
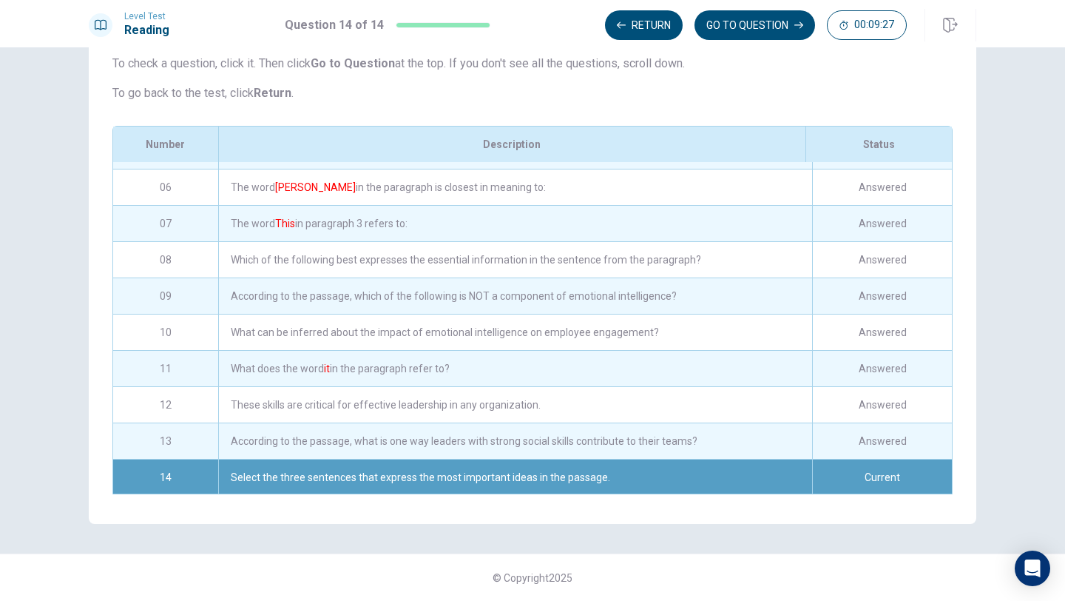
scroll to position [175, 0]
click at [855, 289] on div "Answered" at bounding box center [882, 295] width 140 height 36
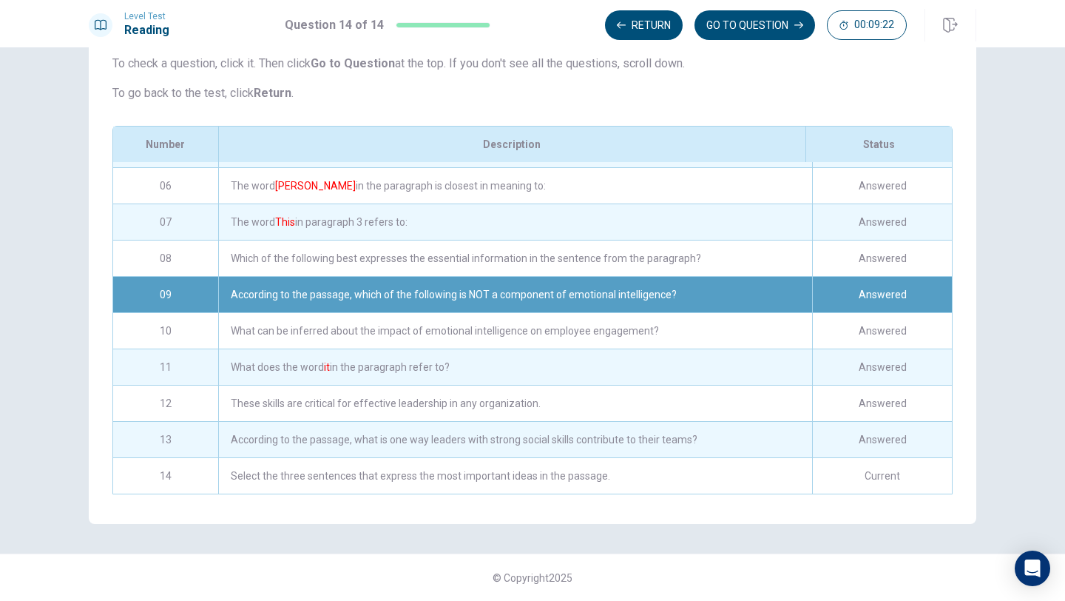
click at [855, 289] on div "Answered" at bounding box center [882, 295] width 140 height 36
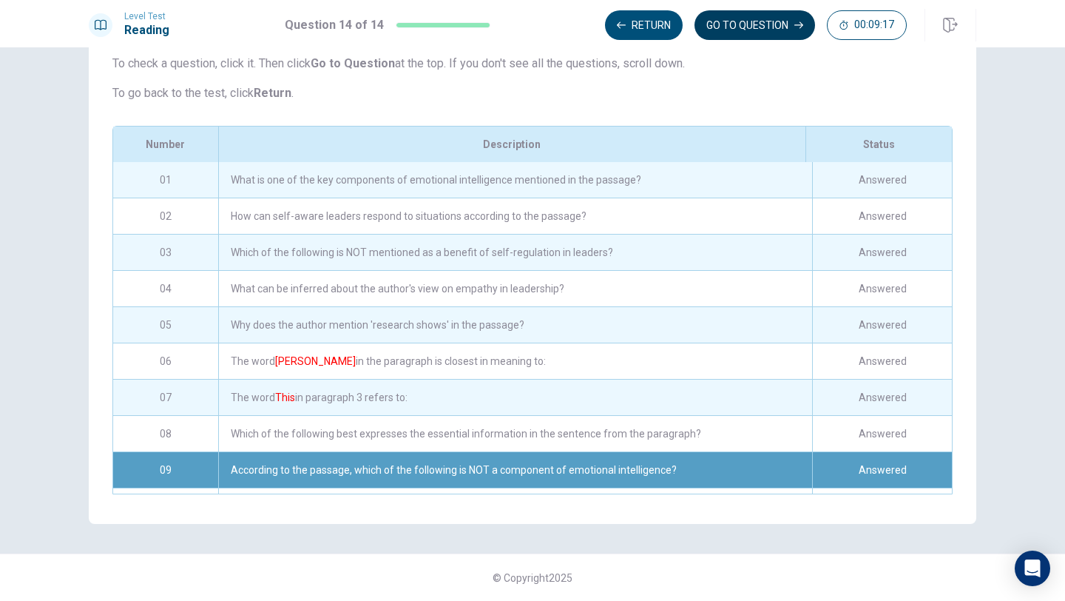
click at [709, 29] on button "GO TO QUESTION" at bounding box center [754, 25] width 121 height 30
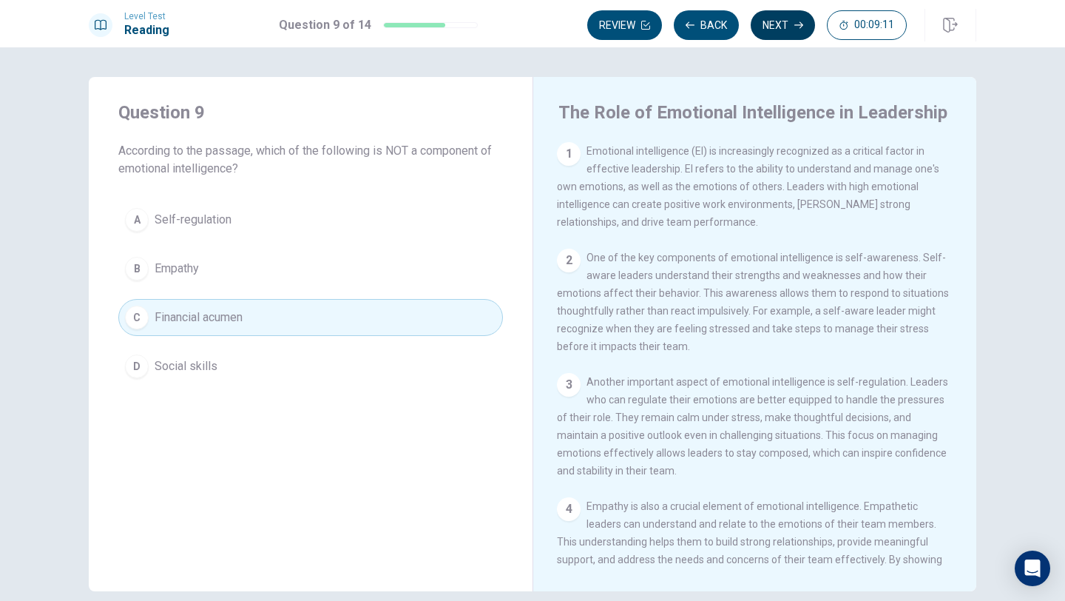
click at [771, 30] on button "Next" at bounding box center [783, 25] width 64 height 30
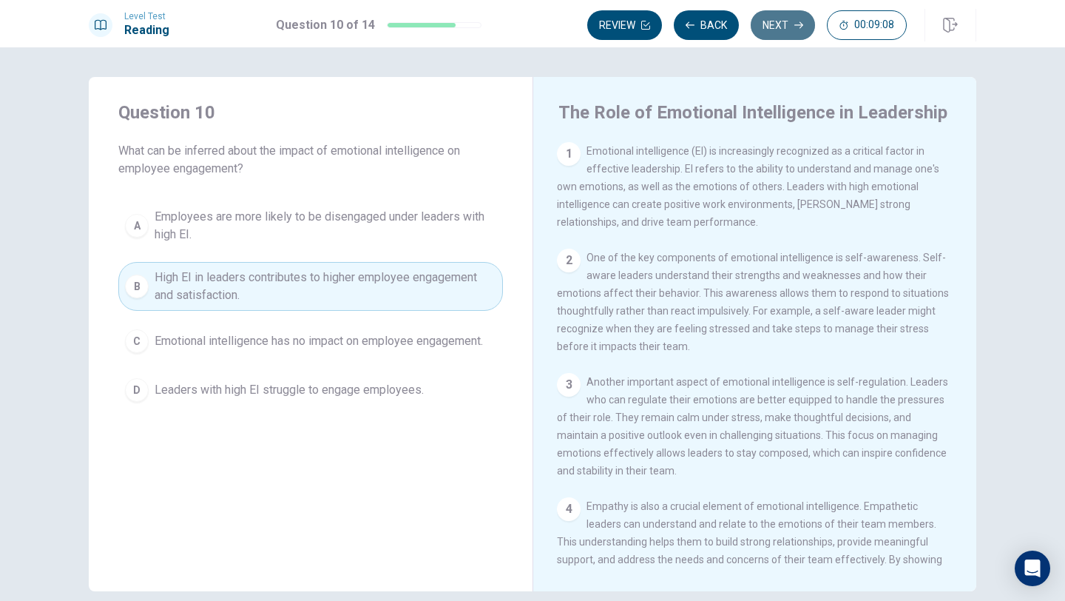
click at [766, 32] on button "Next" at bounding box center [783, 25] width 64 height 30
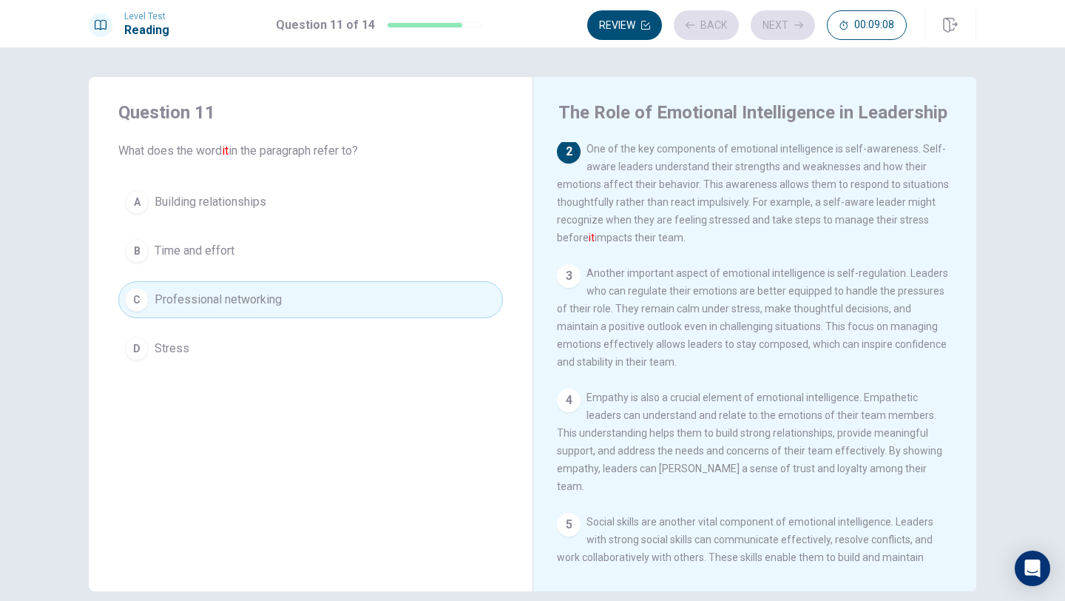
scroll to position [110, 0]
click at [766, 33] on button "Next" at bounding box center [783, 25] width 64 height 30
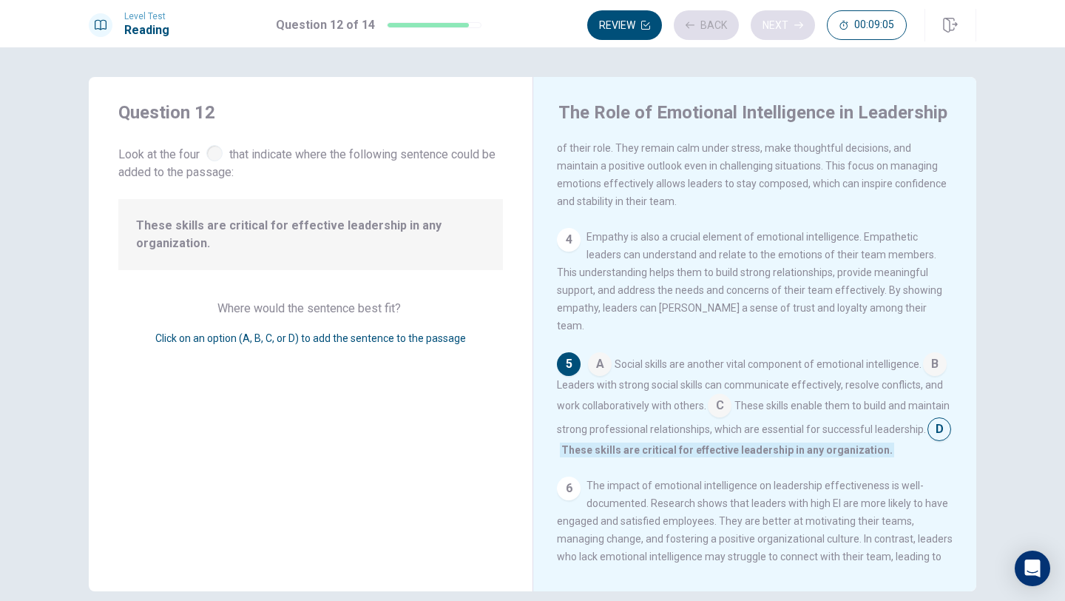
scroll to position [307, 0]
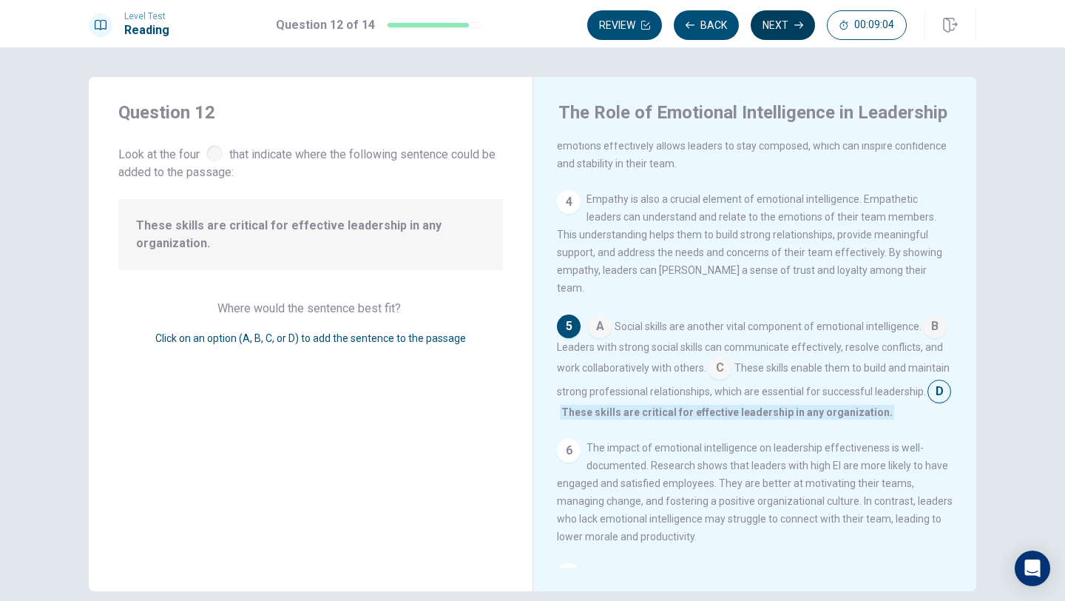
click at [766, 30] on button "Next" at bounding box center [783, 25] width 64 height 30
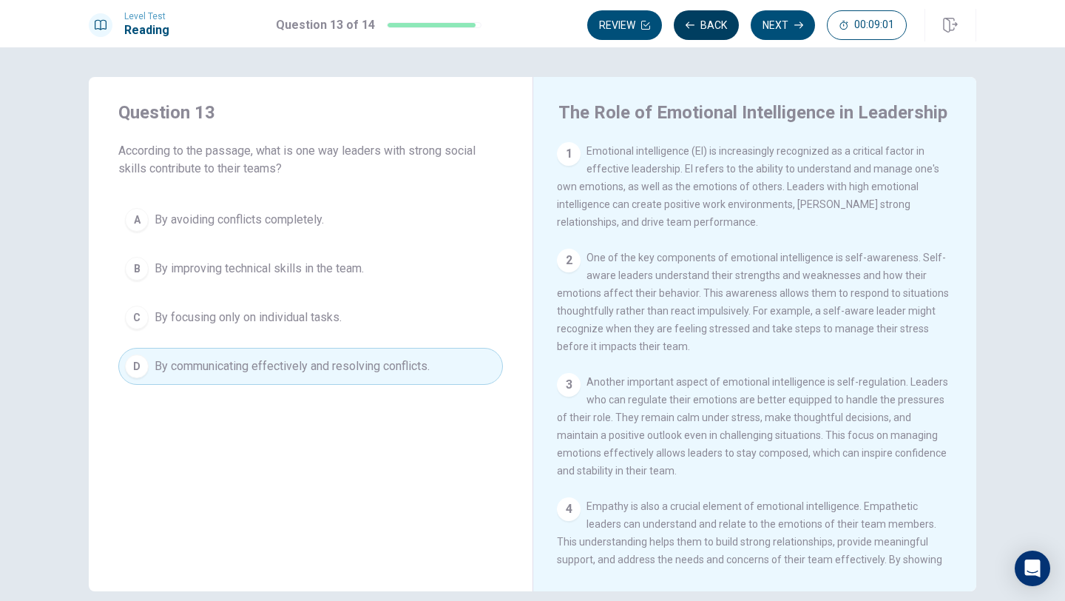
click at [700, 32] on button "Back" at bounding box center [706, 25] width 65 height 30
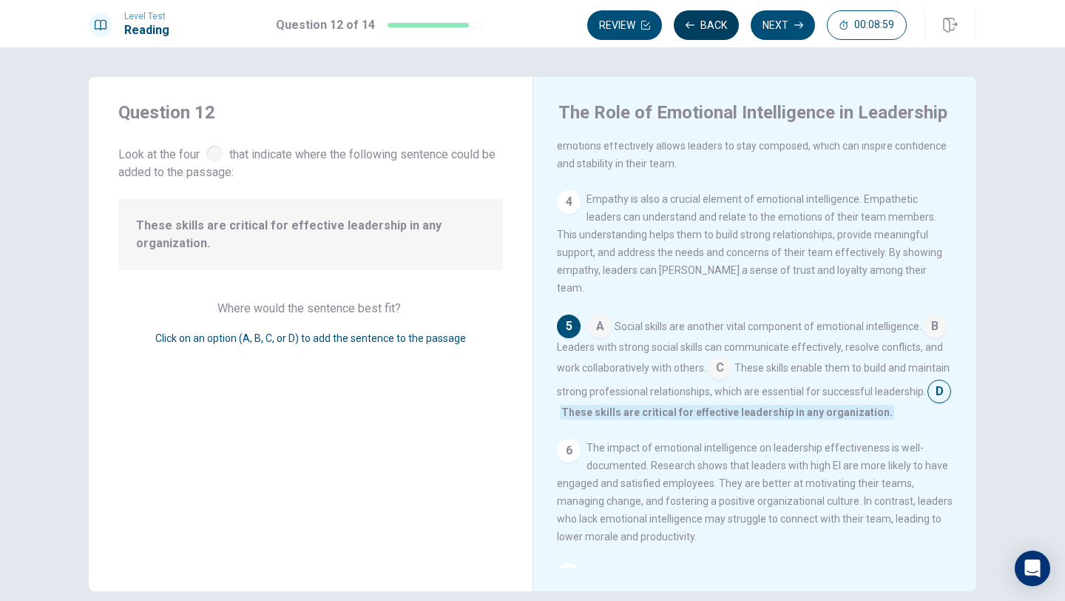
click at [699, 21] on button "Back" at bounding box center [706, 25] width 65 height 30
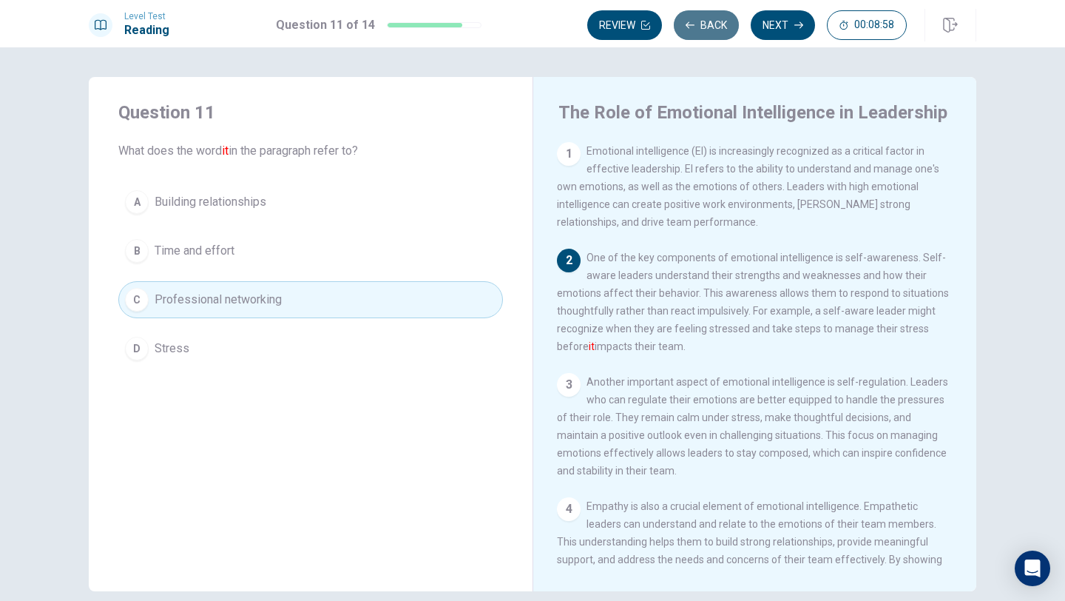
click at [699, 21] on button "Back" at bounding box center [706, 25] width 65 height 30
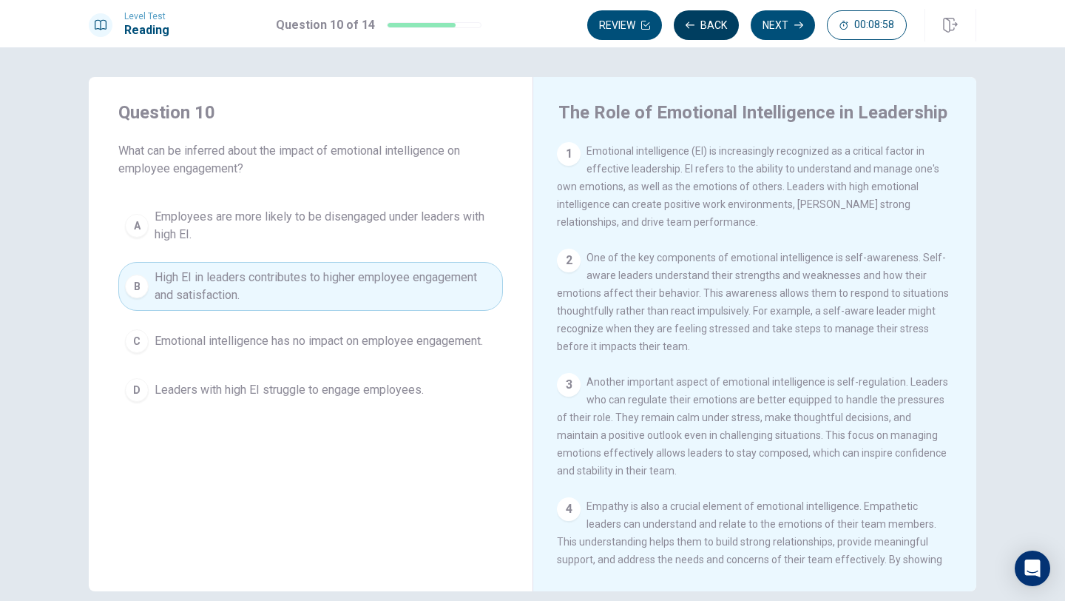
click at [699, 21] on button "Back" at bounding box center [706, 25] width 65 height 30
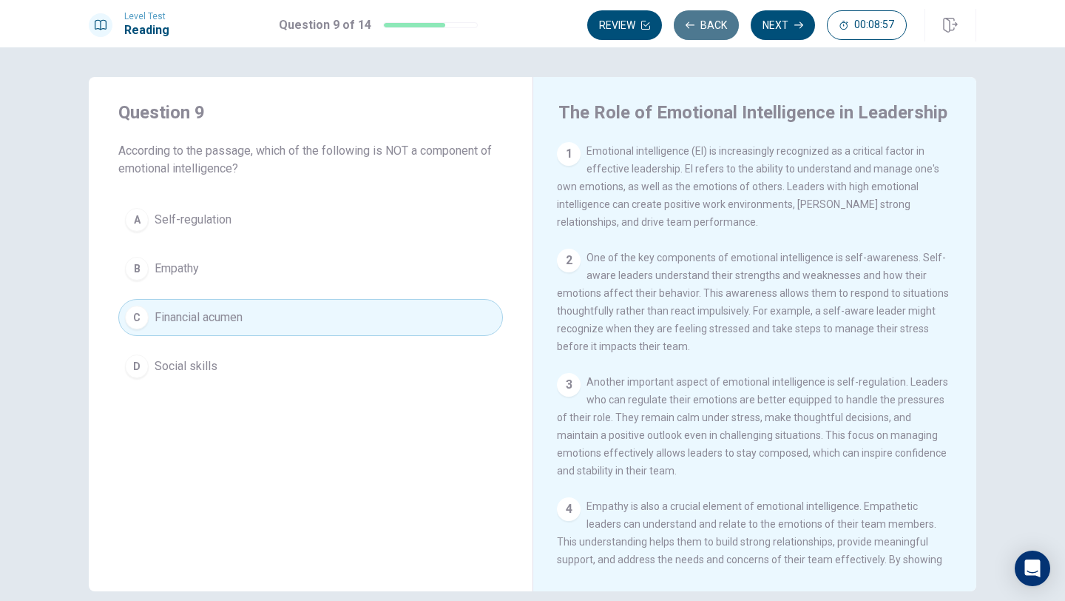
click at [700, 20] on button "Back" at bounding box center [706, 25] width 65 height 30
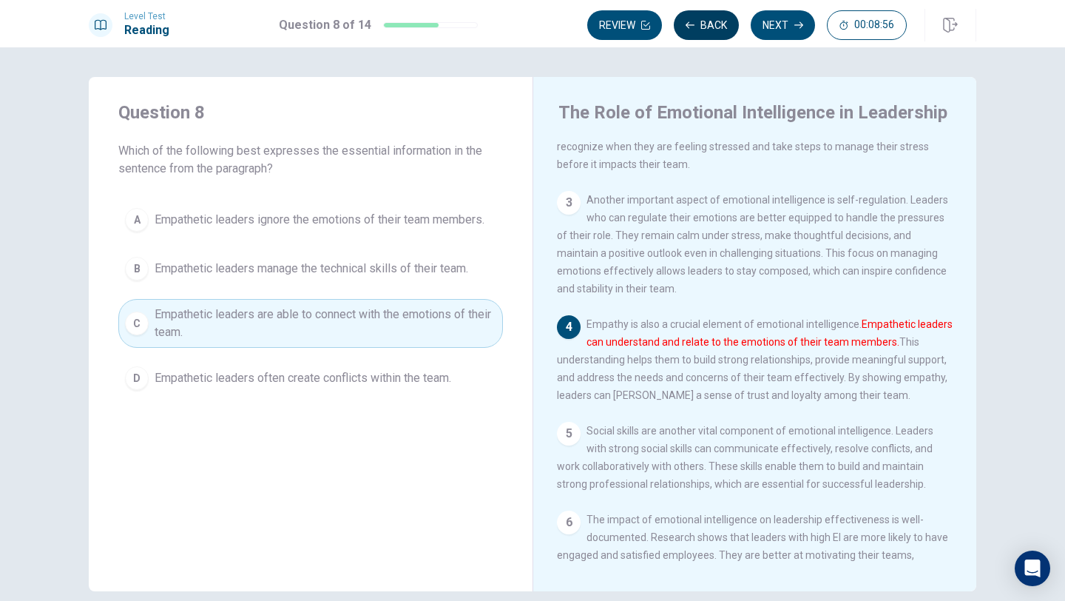
scroll to position [183, 0]
click at [700, 20] on button "Back" at bounding box center [706, 25] width 65 height 30
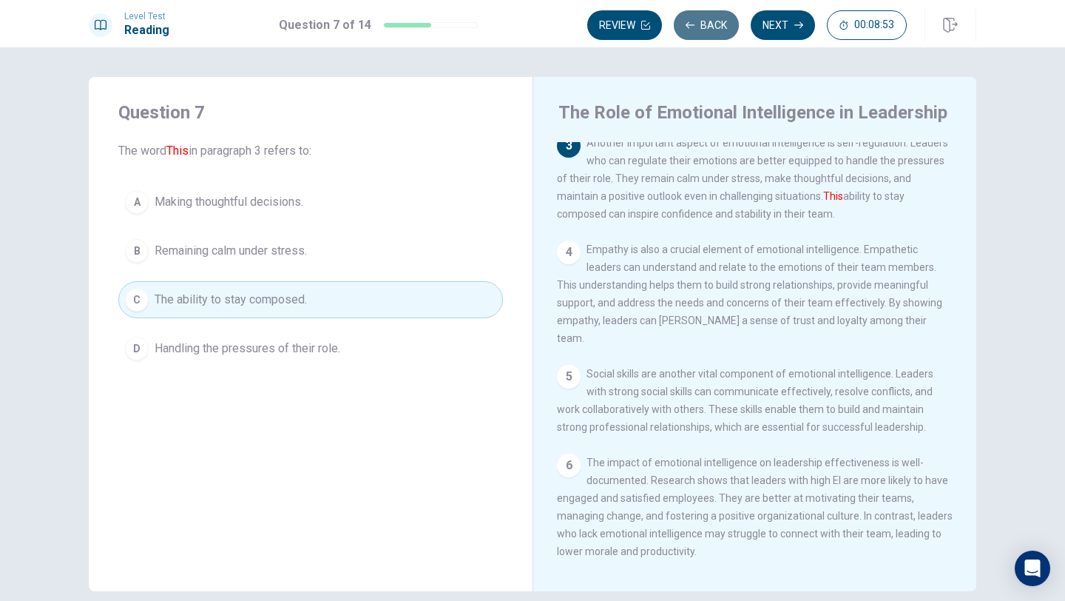
click at [700, 20] on button "Back" at bounding box center [706, 25] width 65 height 30
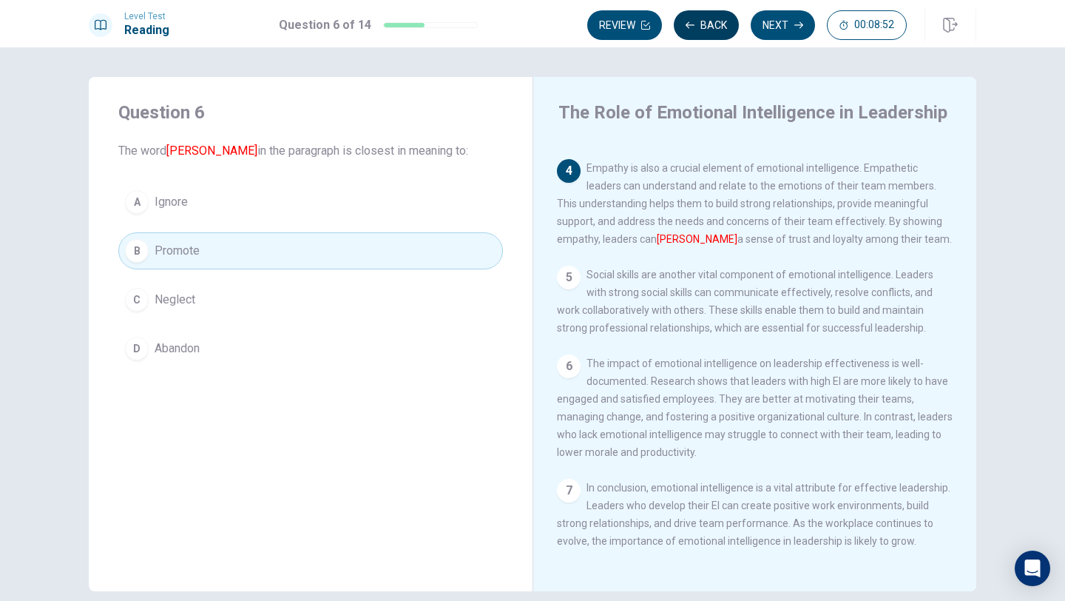
scroll to position [365, 0]
click at [700, 20] on button "Back" at bounding box center [706, 25] width 65 height 30
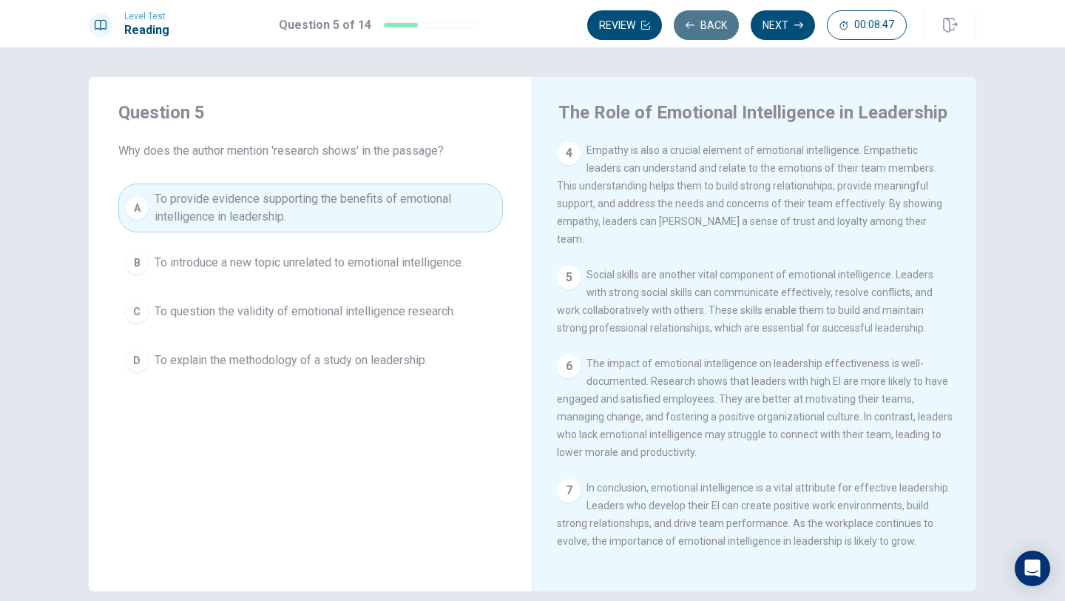
click at [700, 21] on button "Back" at bounding box center [706, 25] width 65 height 30
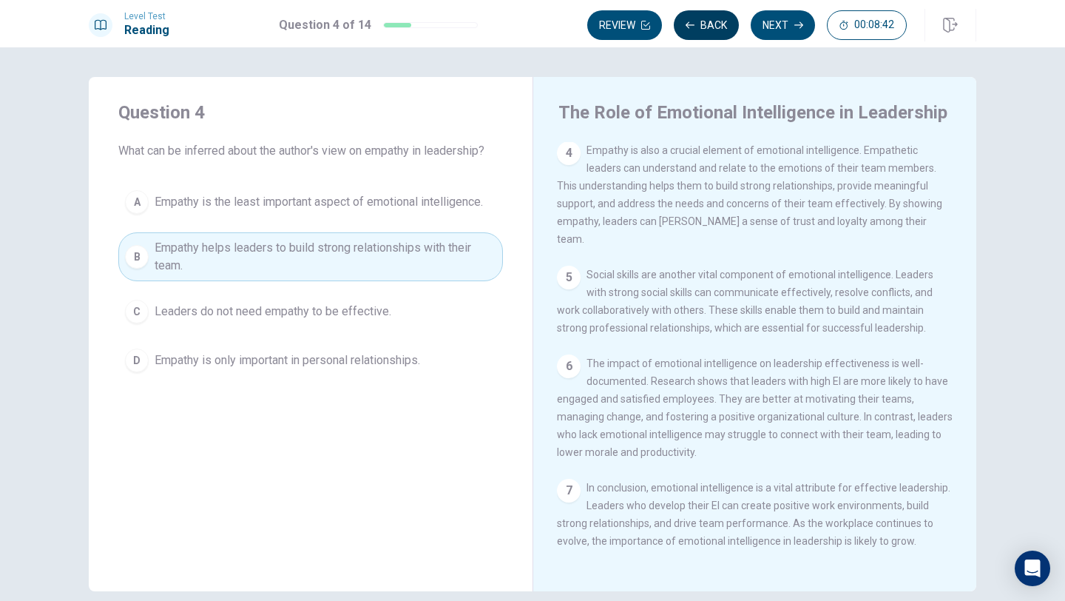
click at [700, 21] on button "Back" at bounding box center [706, 25] width 65 height 30
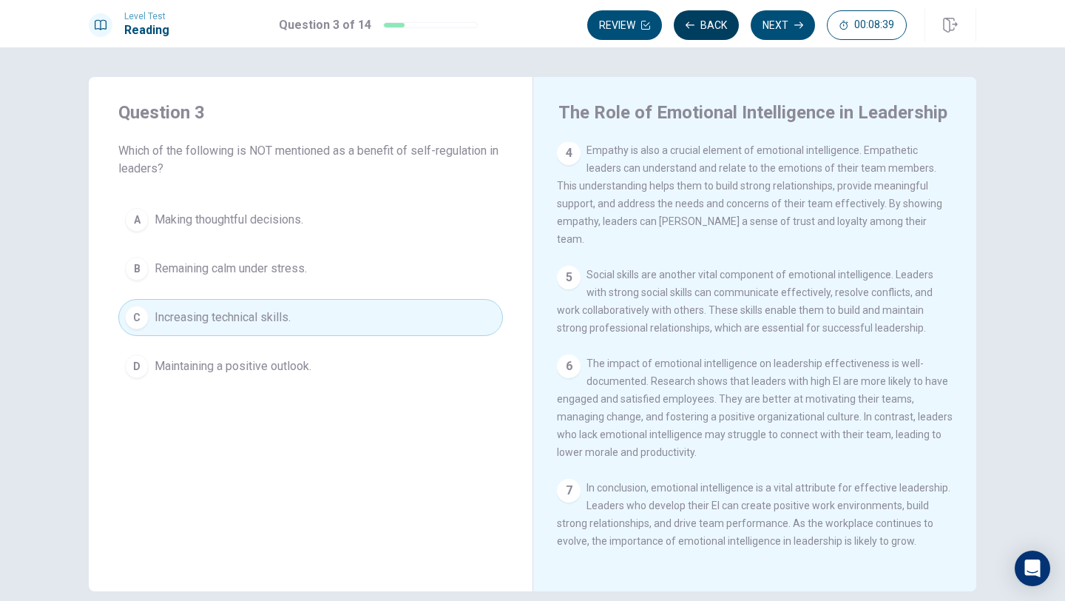
click at [700, 21] on button "Back" at bounding box center [706, 25] width 65 height 30
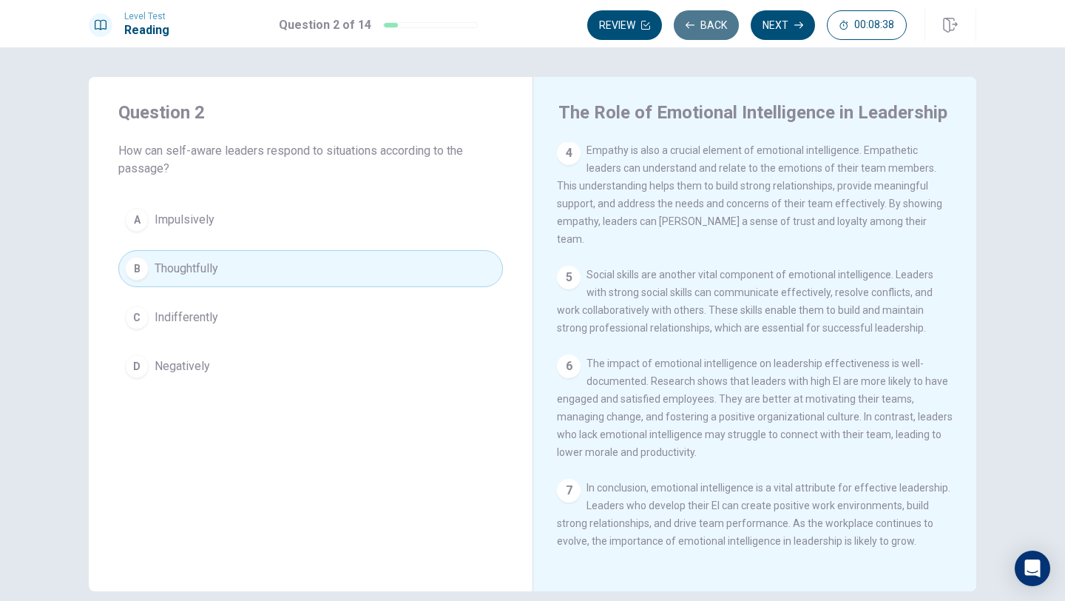
click at [700, 21] on button "Back" at bounding box center [706, 25] width 65 height 30
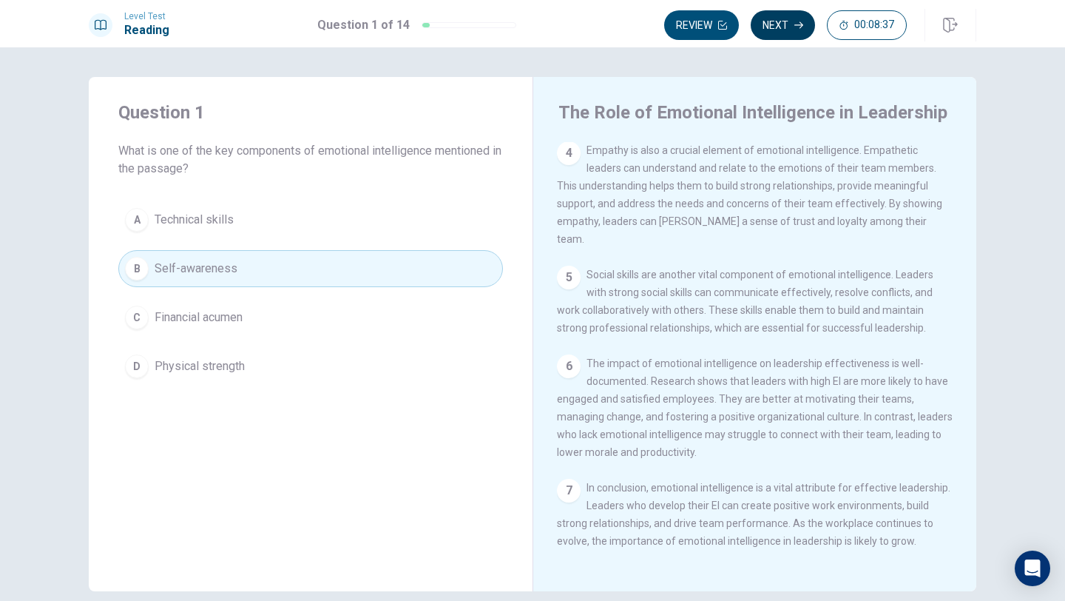
click at [778, 22] on button "Next" at bounding box center [783, 25] width 64 height 30
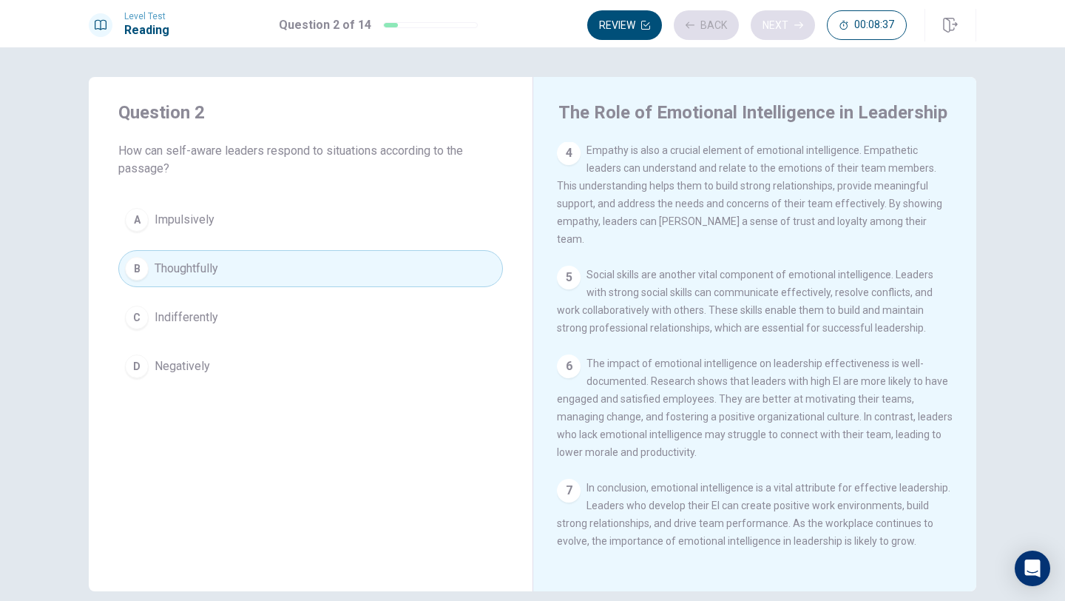
click at [778, 22] on div "Review Back Next 00:08:37" at bounding box center [747, 25] width 320 height 30
click at [778, 22] on div "Review Back Next 00:08:36" at bounding box center [747, 25] width 320 height 30
click at [781, 33] on button "Next" at bounding box center [783, 25] width 64 height 30
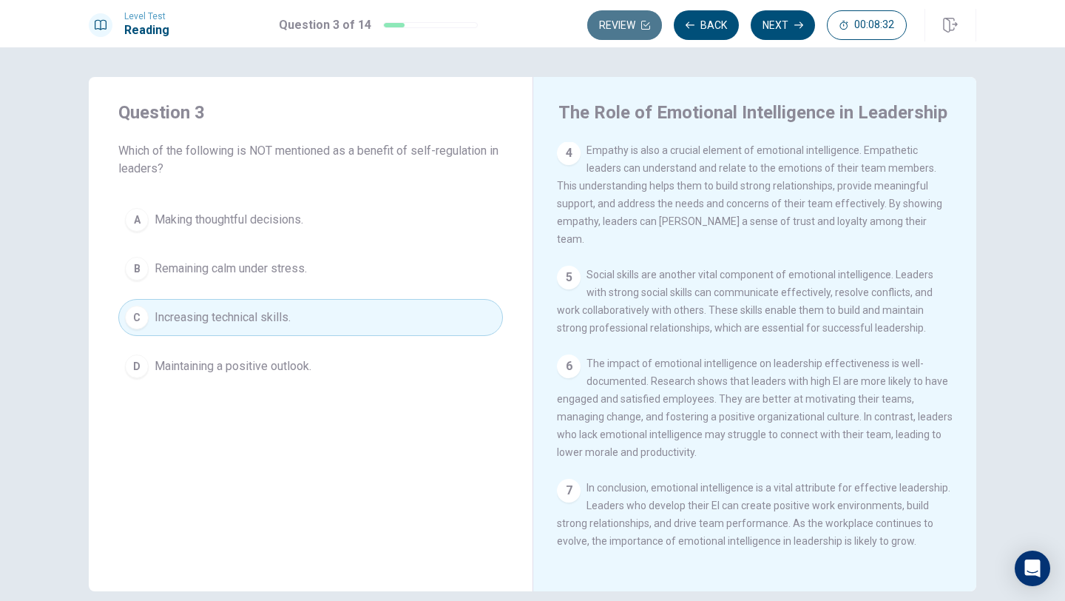
click at [638, 24] on button "Review" at bounding box center [624, 25] width 75 height 30
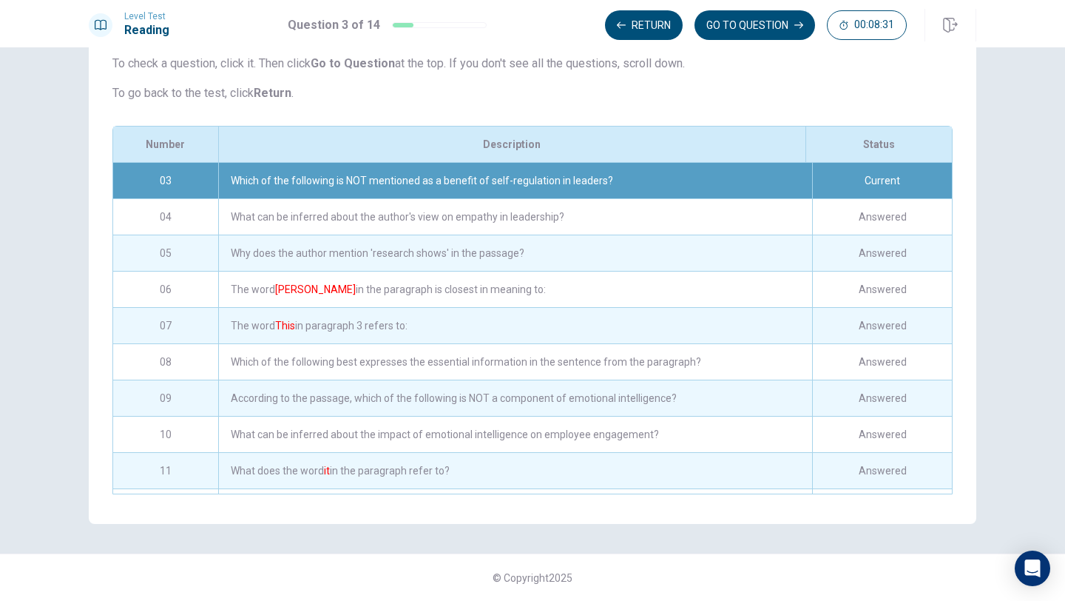
scroll to position [175, 0]
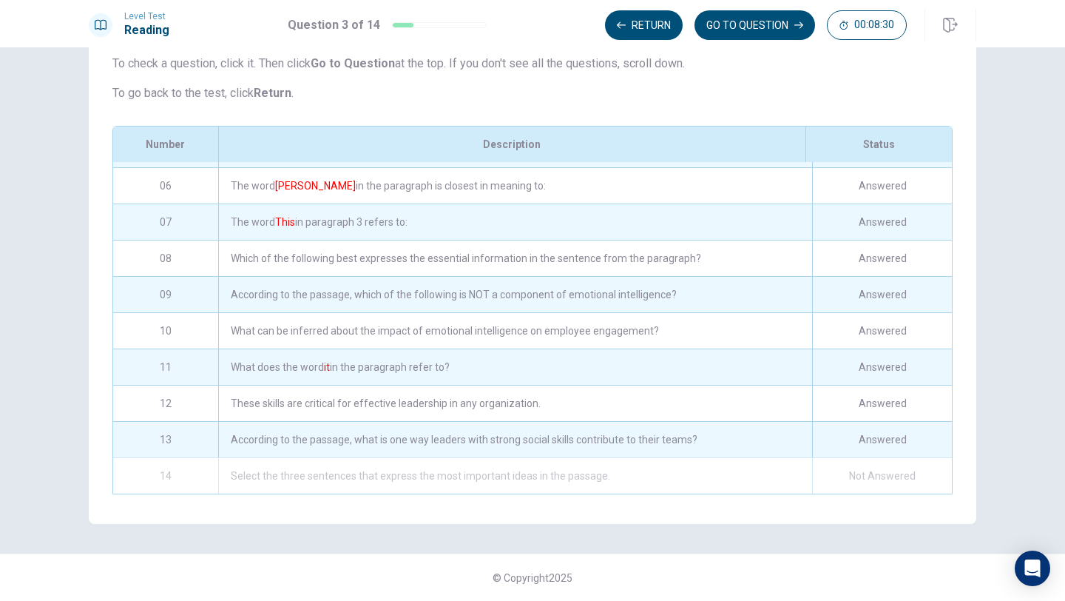
click at [192, 467] on div "14" at bounding box center [165, 476] width 105 height 36
click at [162, 476] on div "14" at bounding box center [165, 476] width 105 height 36
click at [323, 437] on div "According to the passage, what is one way leaders with strong social skills con…" at bounding box center [515, 440] width 594 height 36
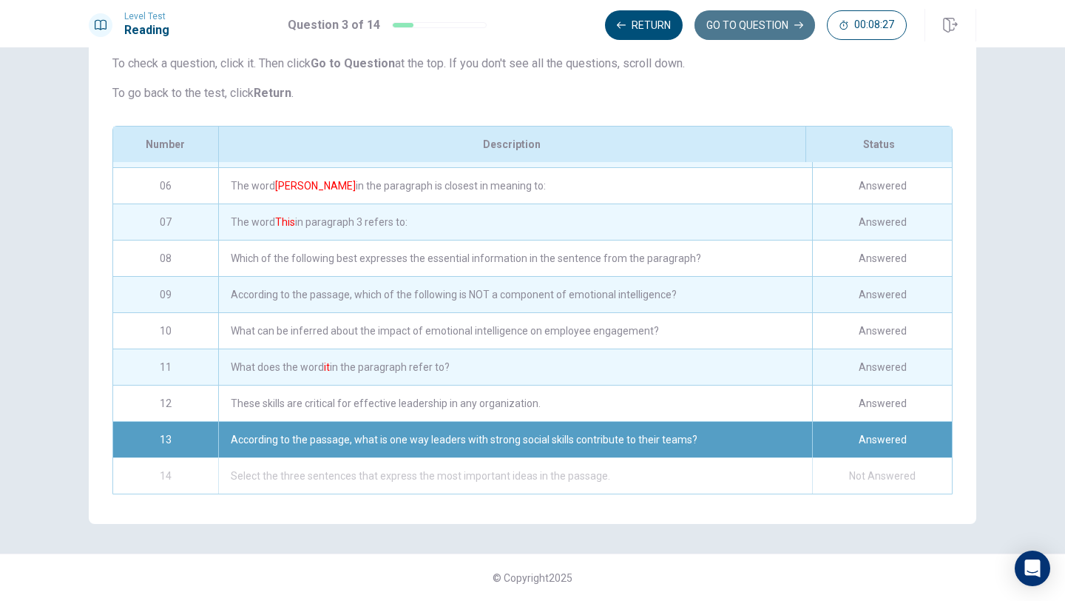
click at [742, 30] on button "GO TO QUESTION" at bounding box center [754, 25] width 121 height 30
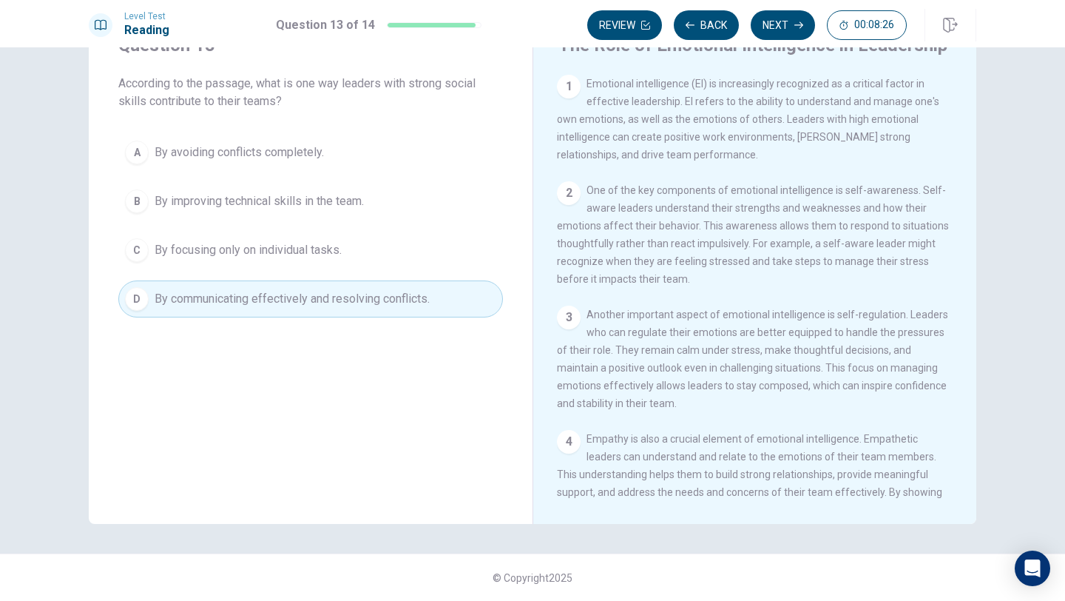
scroll to position [0, 0]
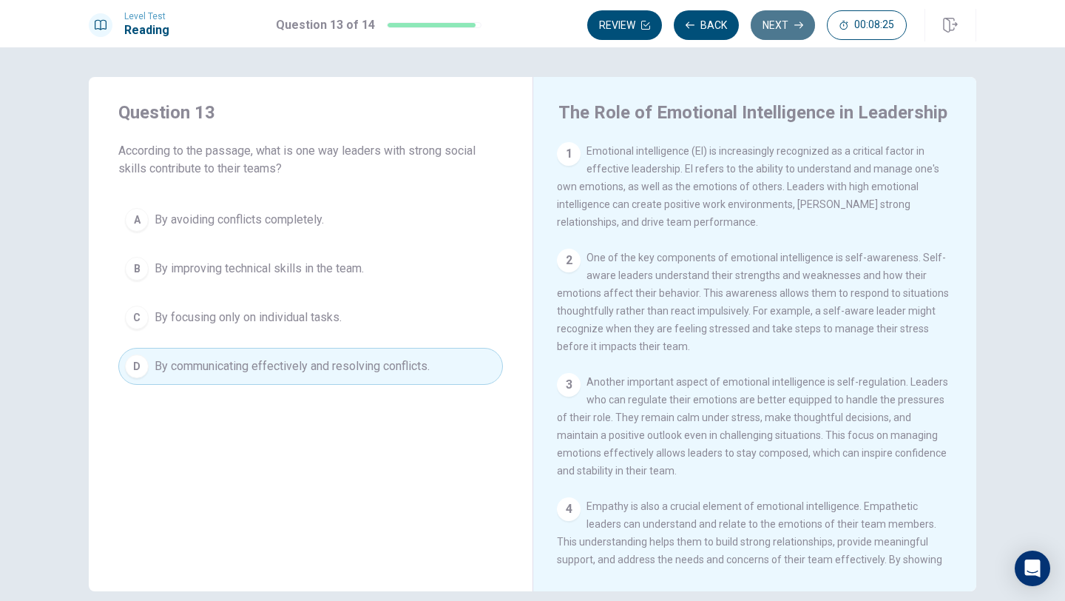
click at [765, 36] on button "Next" at bounding box center [783, 25] width 64 height 30
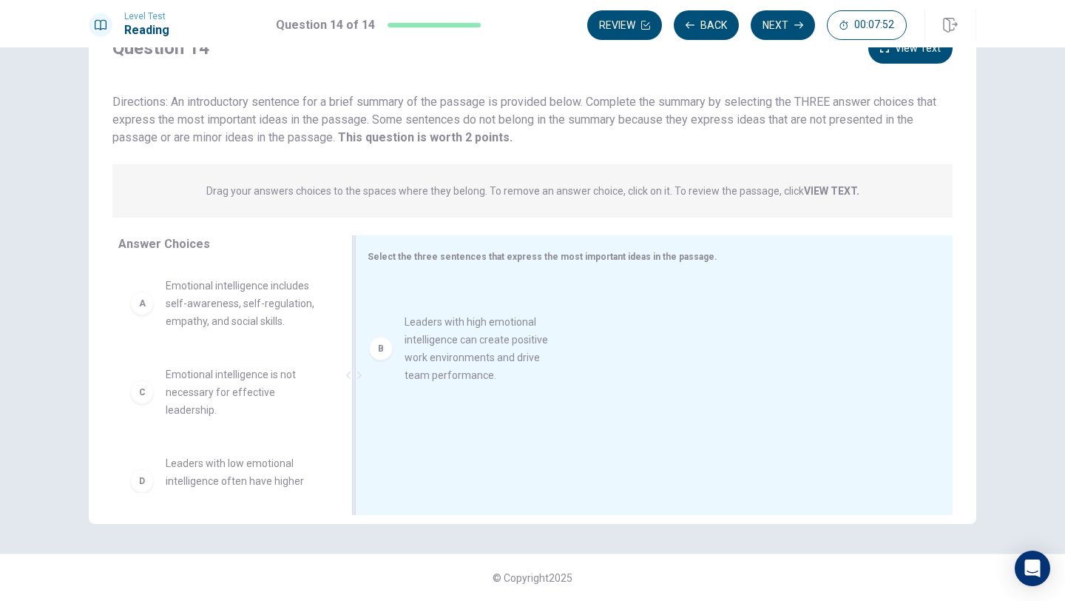
drag, startPoint x: 150, startPoint y: 399, endPoint x: 420, endPoint y: 322, distance: 280.7
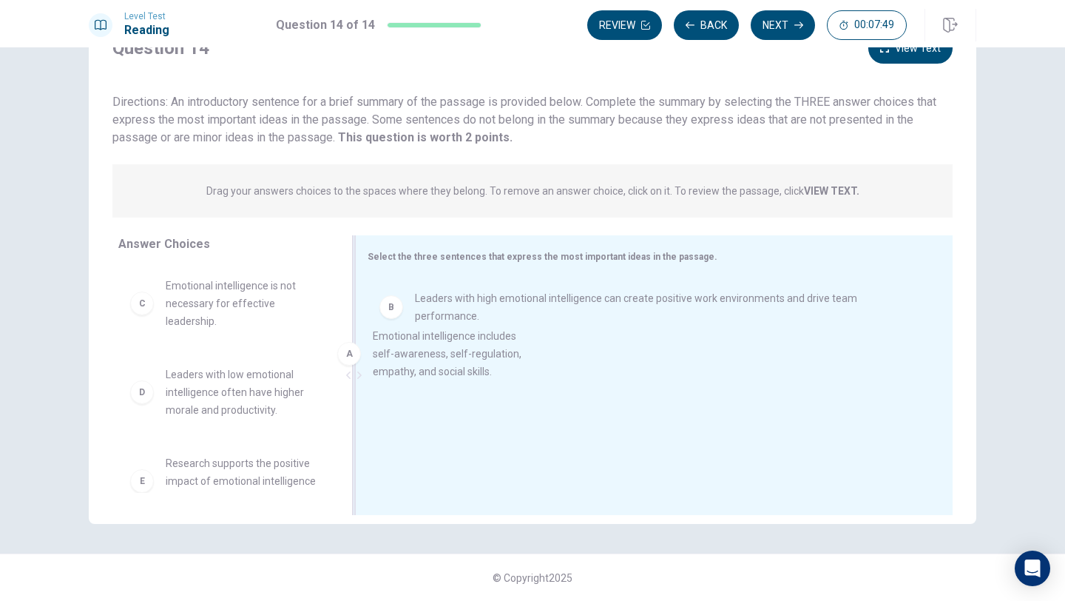
drag, startPoint x: 203, startPoint y: 302, endPoint x: 416, endPoint y: 365, distance: 222.1
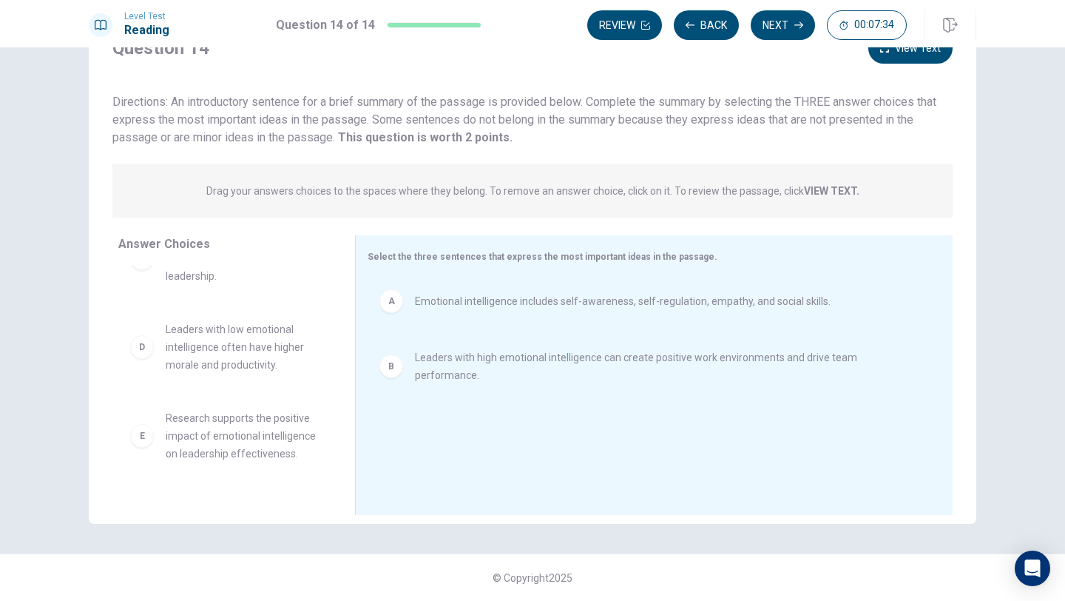
scroll to position [72, 0]
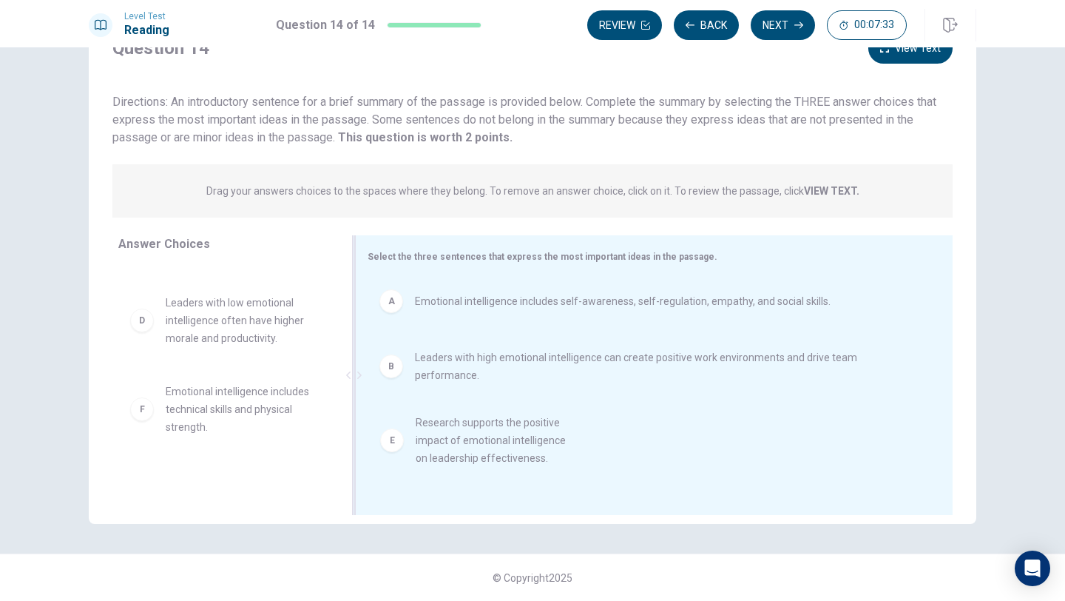
drag, startPoint x: 159, startPoint y: 405, endPoint x: 416, endPoint y: 433, distance: 258.9
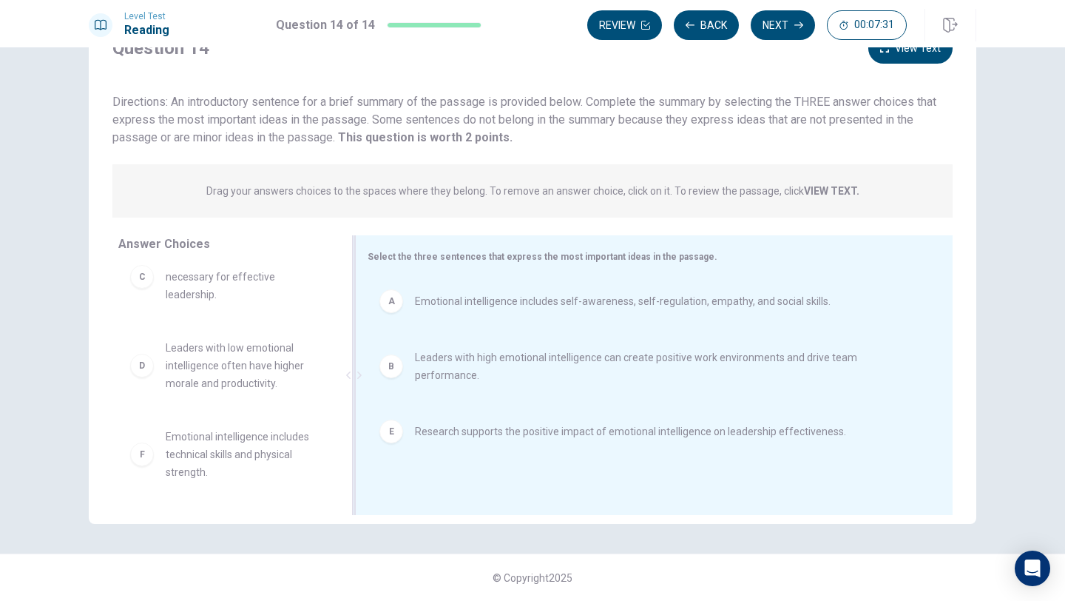
scroll to position [0, 0]
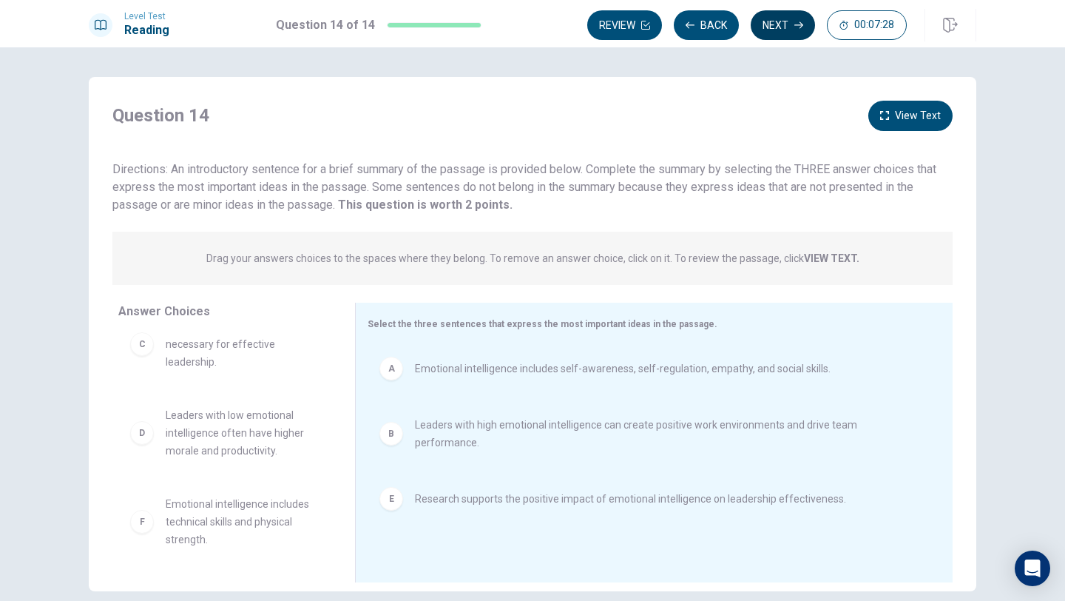
click at [785, 26] on button "Next" at bounding box center [783, 25] width 64 height 30
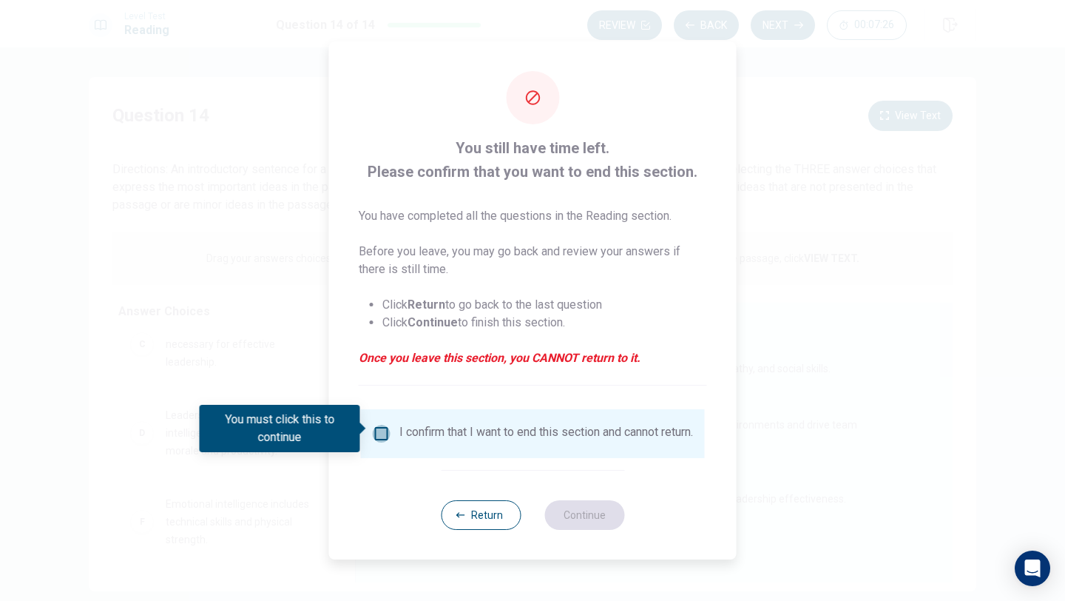
click at [386, 430] on input "You must click this to continue" at bounding box center [382, 434] width 18 height 18
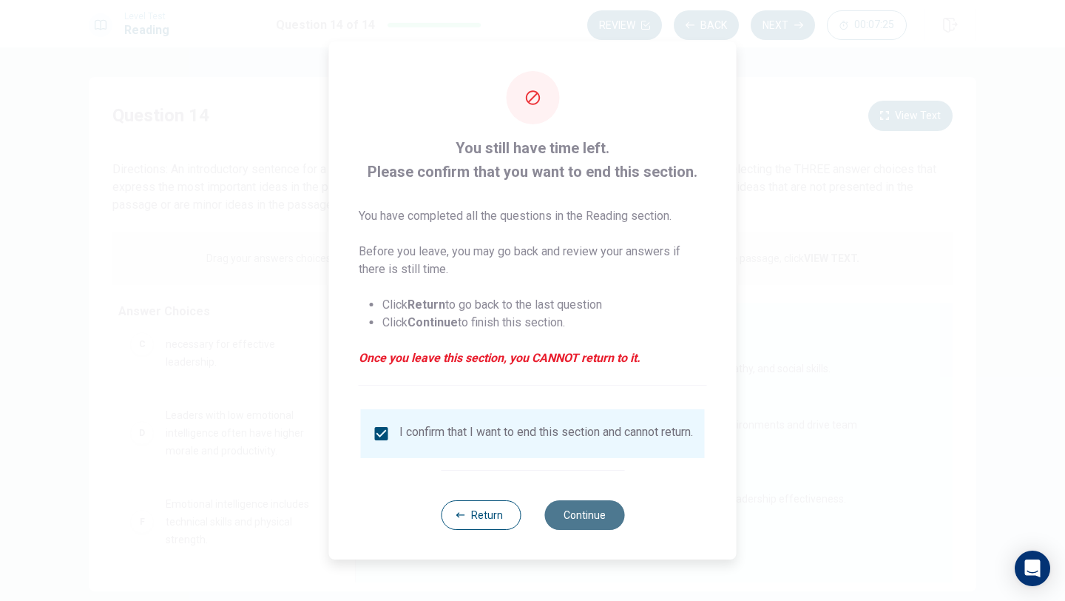
click at [606, 525] on button "Continue" at bounding box center [584, 515] width 80 height 30
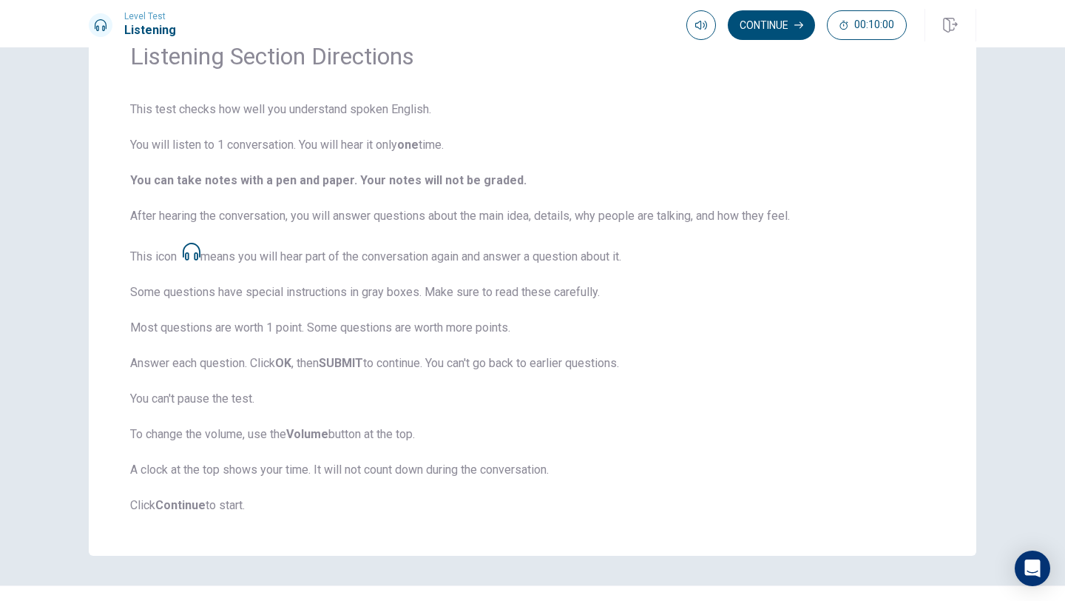
scroll to position [81, 0]
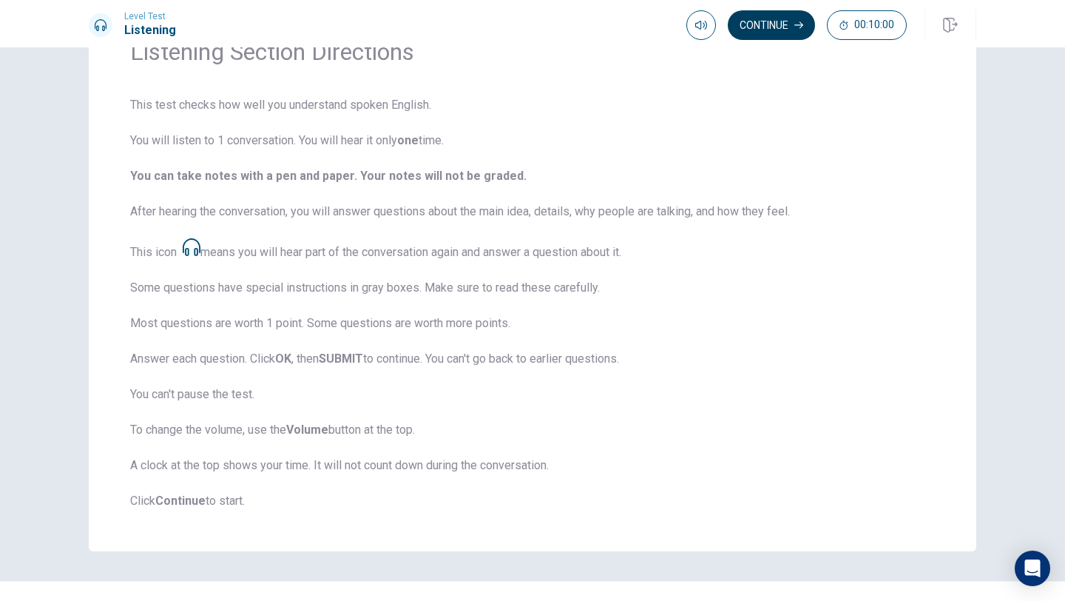
click at [771, 30] on button "Continue" at bounding box center [771, 25] width 87 height 30
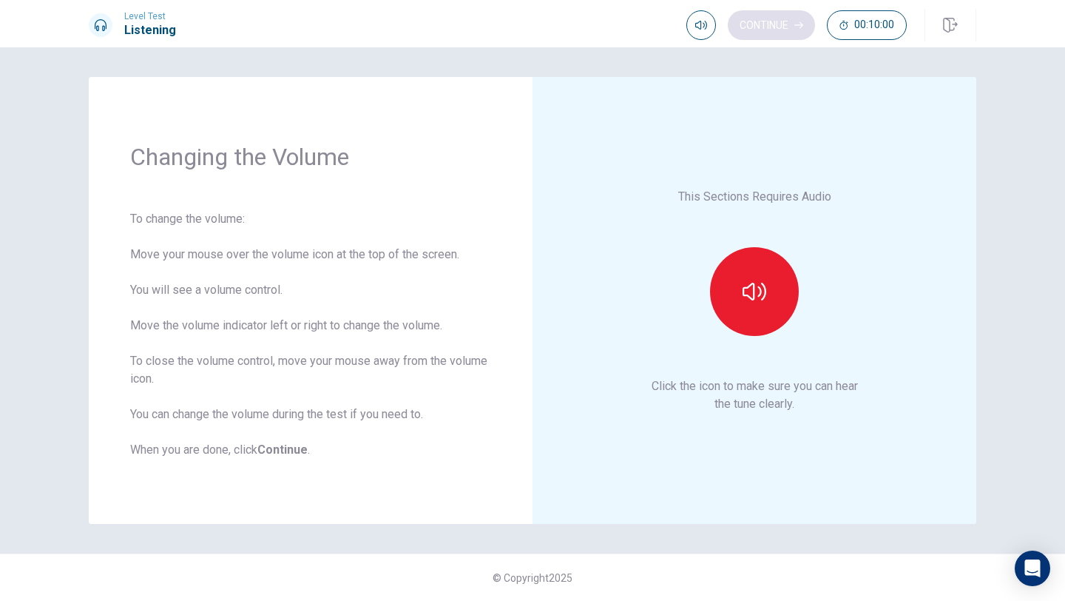
scroll to position [0, 0]
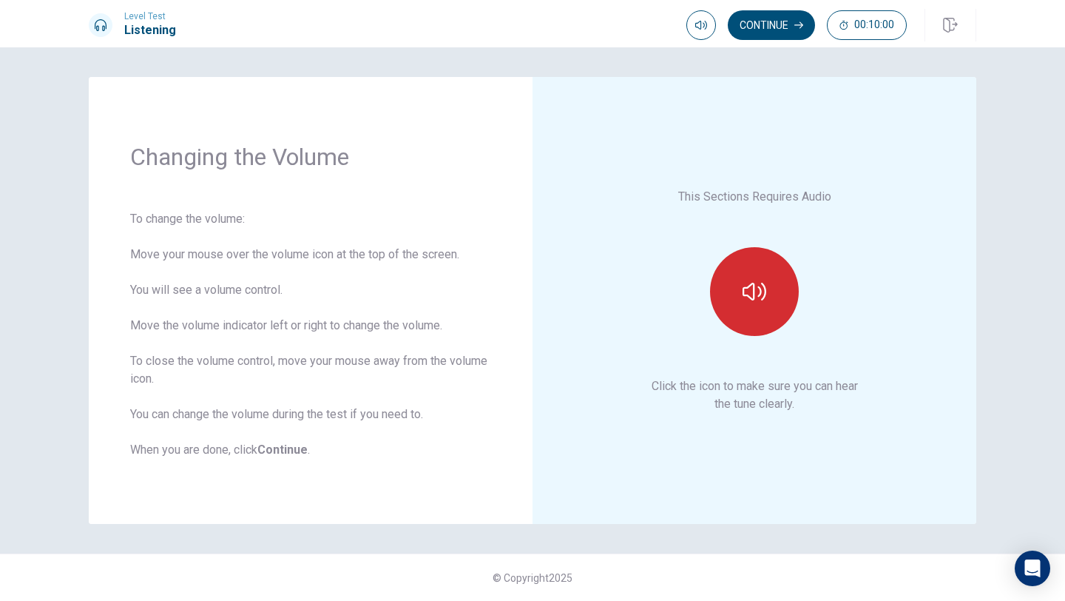
click at [751, 292] on icon "button" at bounding box center [755, 292] width 24 height 24
click at [696, 18] on button "button" at bounding box center [701, 25] width 30 height 30
type input "0.8"
click at [718, 52] on span at bounding box center [716, 53] width 9 height 9
click at [759, 306] on button "button" at bounding box center [754, 291] width 89 height 89
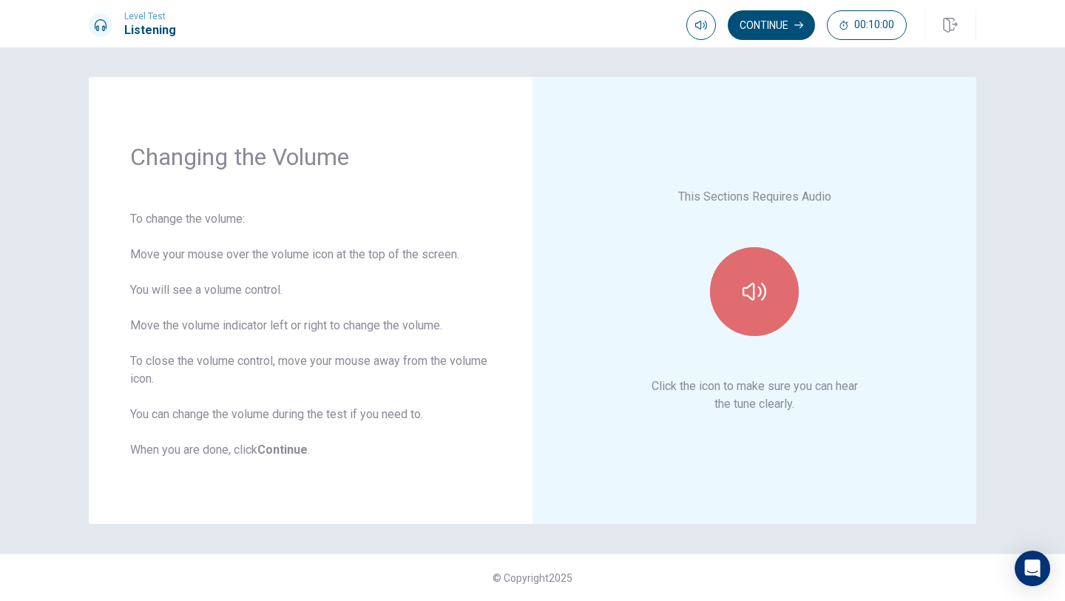
click at [759, 306] on button "button" at bounding box center [754, 291] width 89 height 89
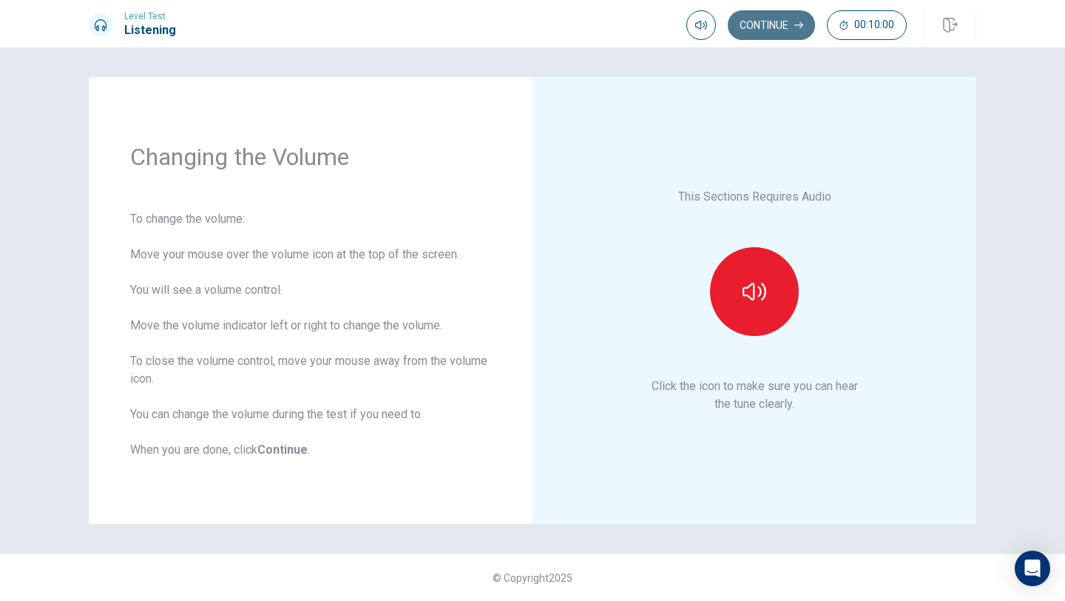
click at [734, 24] on button "Continue" at bounding box center [771, 25] width 87 height 30
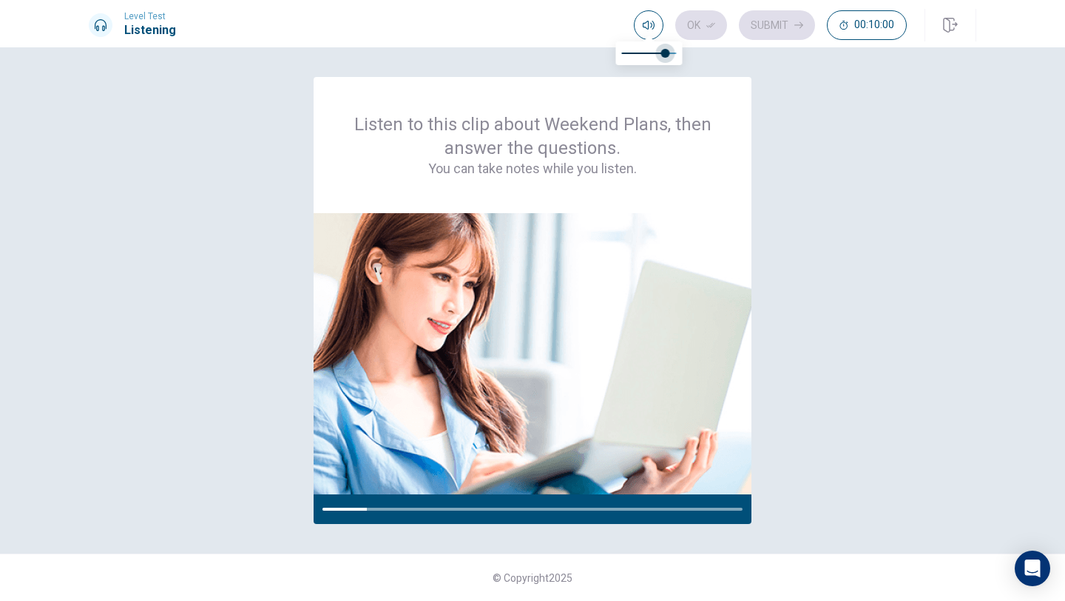
type input "0.9"
drag, startPoint x: 665, startPoint y: 48, endPoint x: 672, endPoint y: 50, distance: 7.7
click at [672, 50] on span at bounding box center [670, 53] width 9 height 9
type input "1"
drag, startPoint x: 670, startPoint y: 55, endPoint x: 680, endPoint y: 57, distance: 9.7
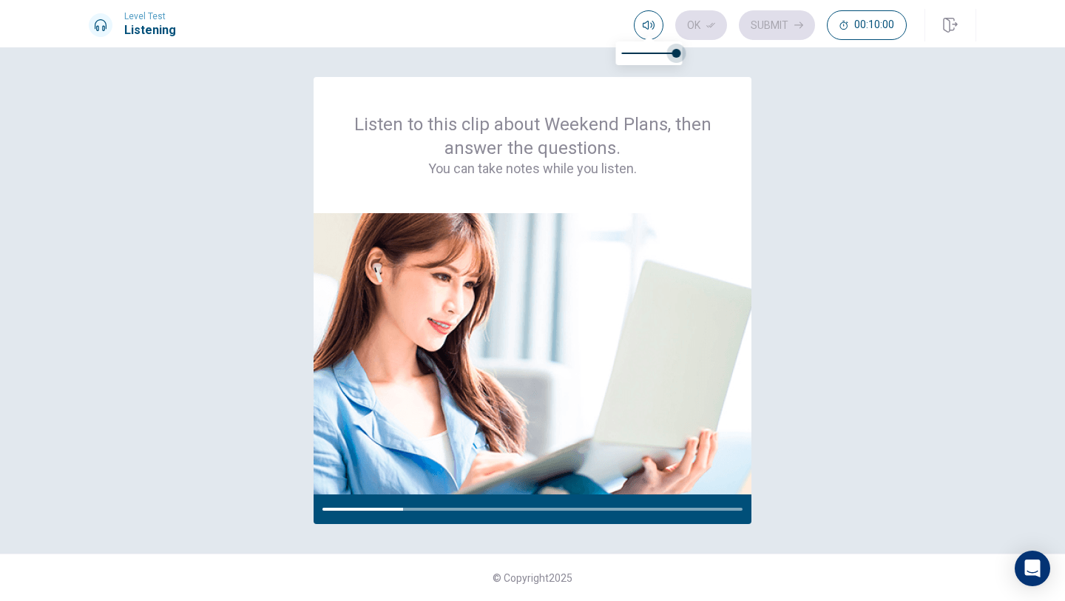
click at [680, 57] on span at bounding box center [676, 53] width 9 height 9
click at [705, 72] on div "Listen to this clip about Weekend Plans, then answer the questions. You can tak…" at bounding box center [532, 323] width 1065 height 553
drag, startPoint x: 675, startPoint y: 55, endPoint x: 703, endPoint y: 60, distance: 28.5
click at [703, 60] on body "This site uses cookies, as explained in our Privacy Policy . If you agree to th…" at bounding box center [532, 300] width 1065 height 601
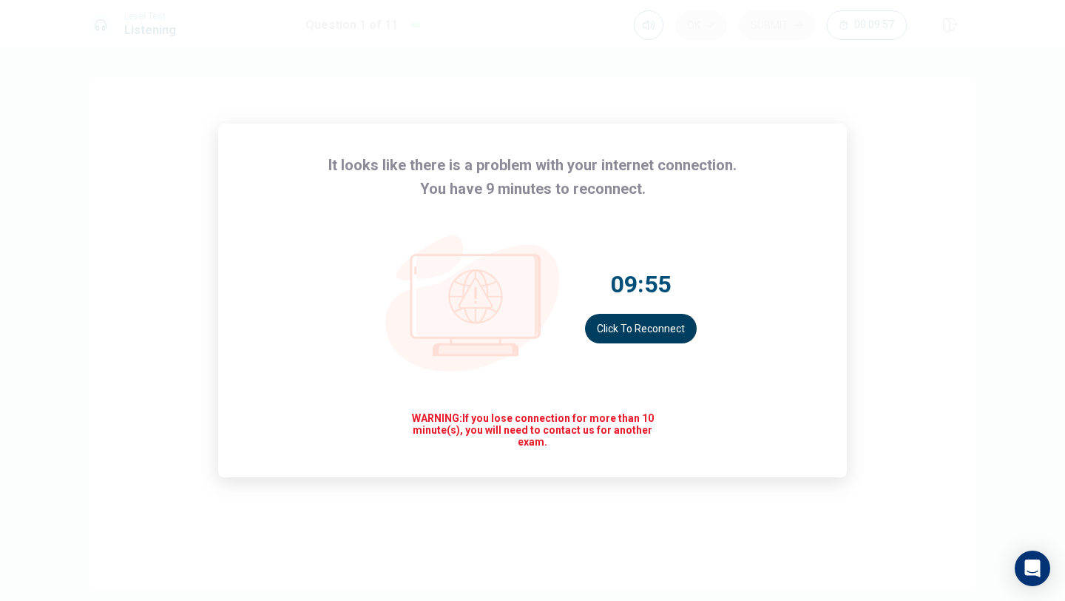
click at [638, 327] on button "Click to reconnect" at bounding box center [641, 329] width 112 height 30
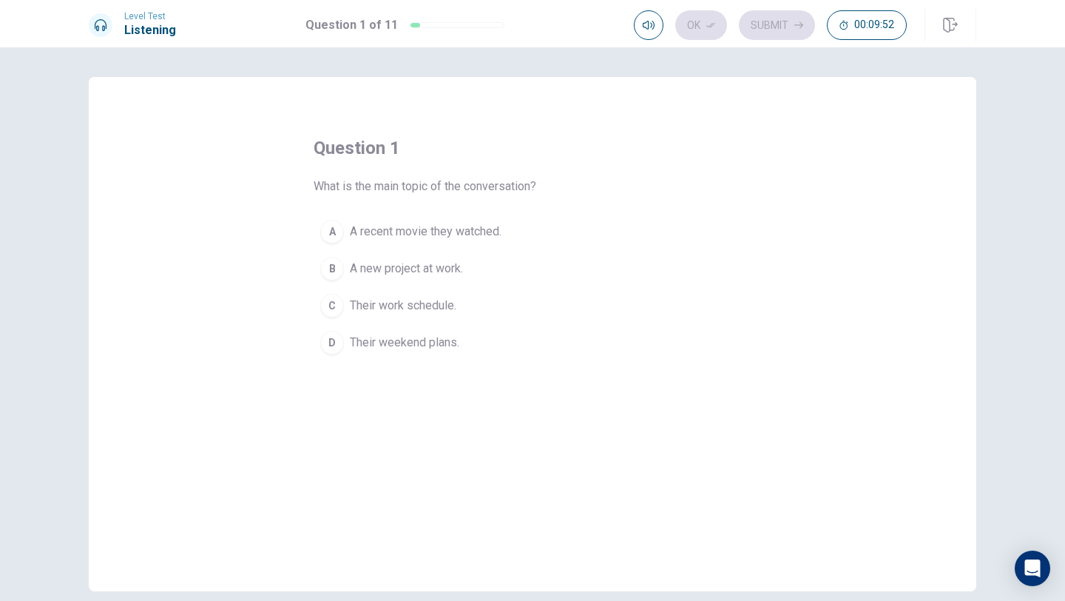
click at [393, 345] on span "Their weekend plans." at bounding box center [404, 343] width 109 height 18
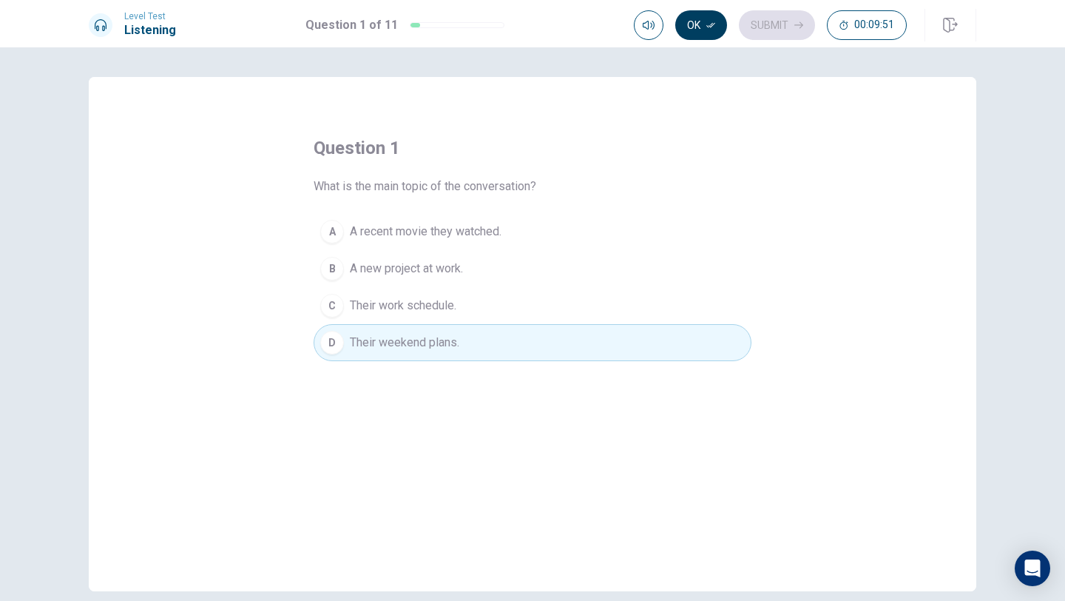
click at [706, 30] on button "Ok" at bounding box center [701, 25] width 52 height 30
click at [785, 27] on button "Submit" at bounding box center [777, 25] width 76 height 30
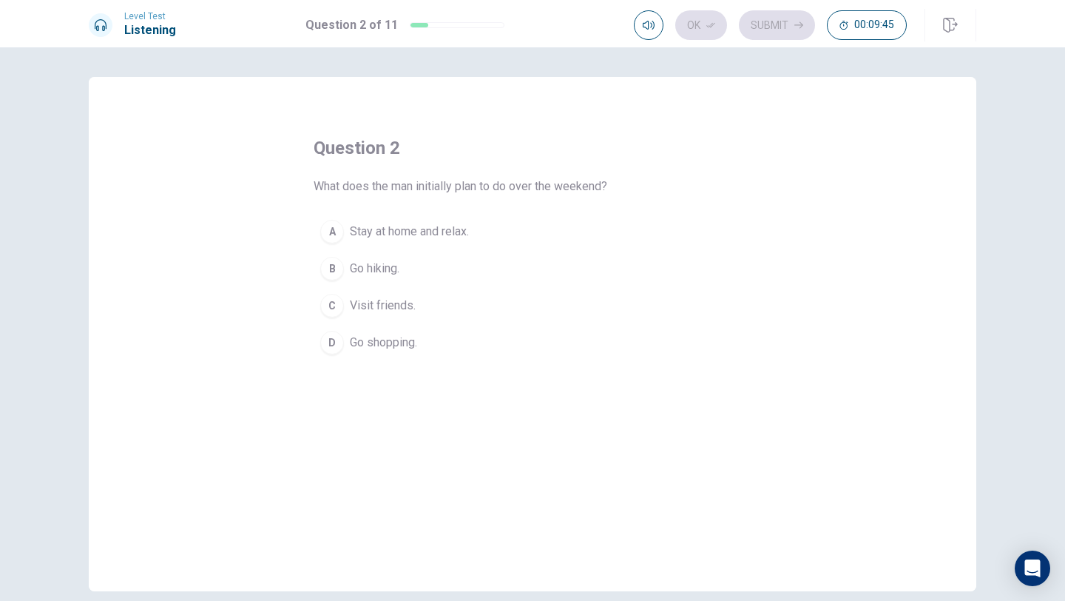
click at [416, 234] on span "Stay at home and relax." at bounding box center [409, 232] width 119 height 18
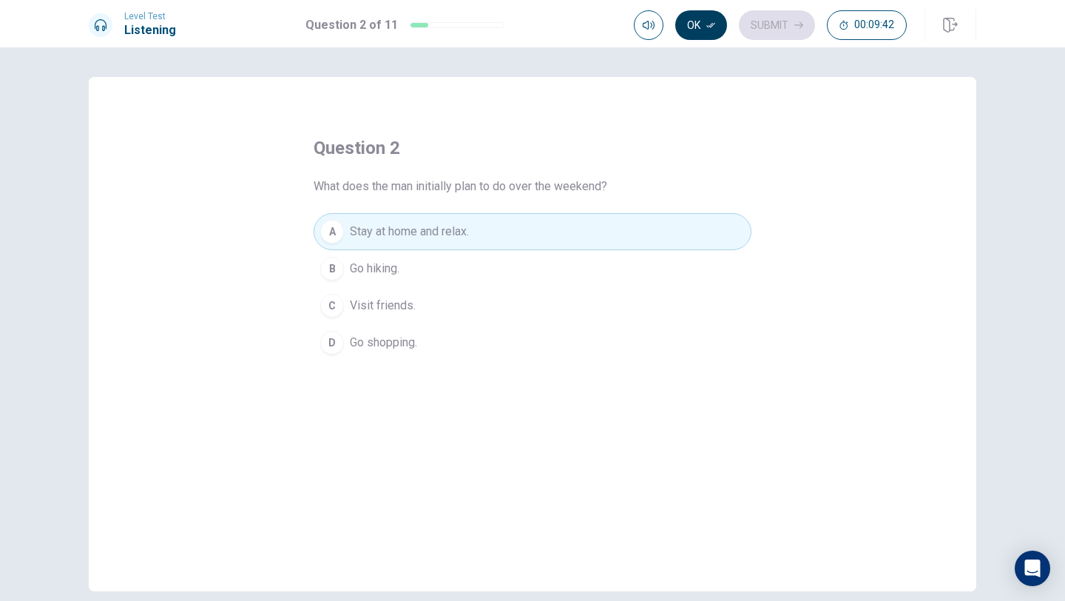
click at [695, 31] on button "Ok" at bounding box center [701, 25] width 52 height 30
click at [788, 36] on button "Submit" at bounding box center [777, 25] width 76 height 30
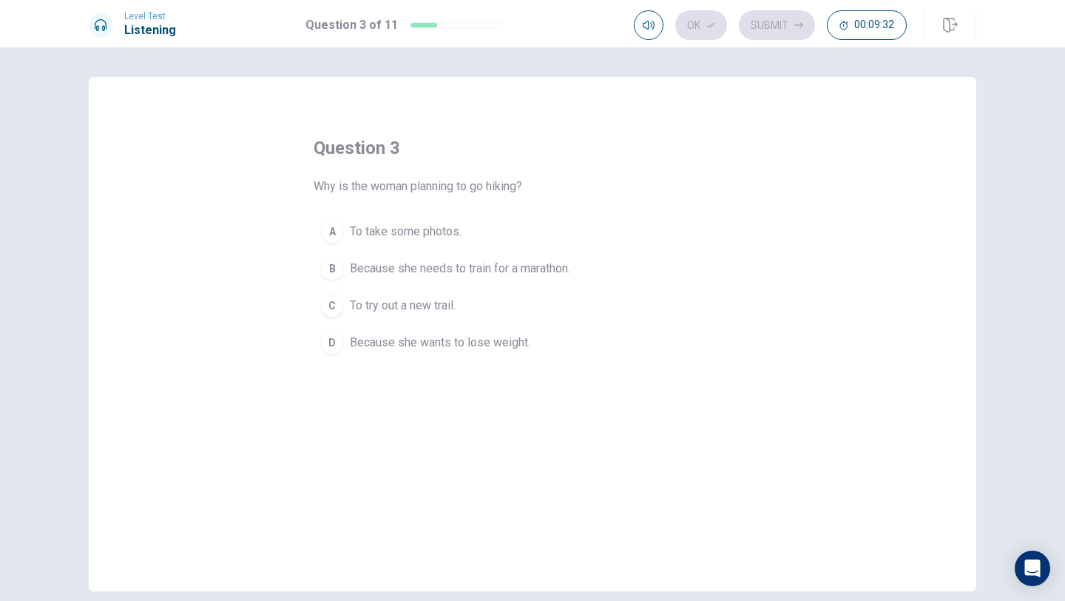
click at [427, 314] on span "To try out a new trail." at bounding box center [403, 306] width 106 height 18
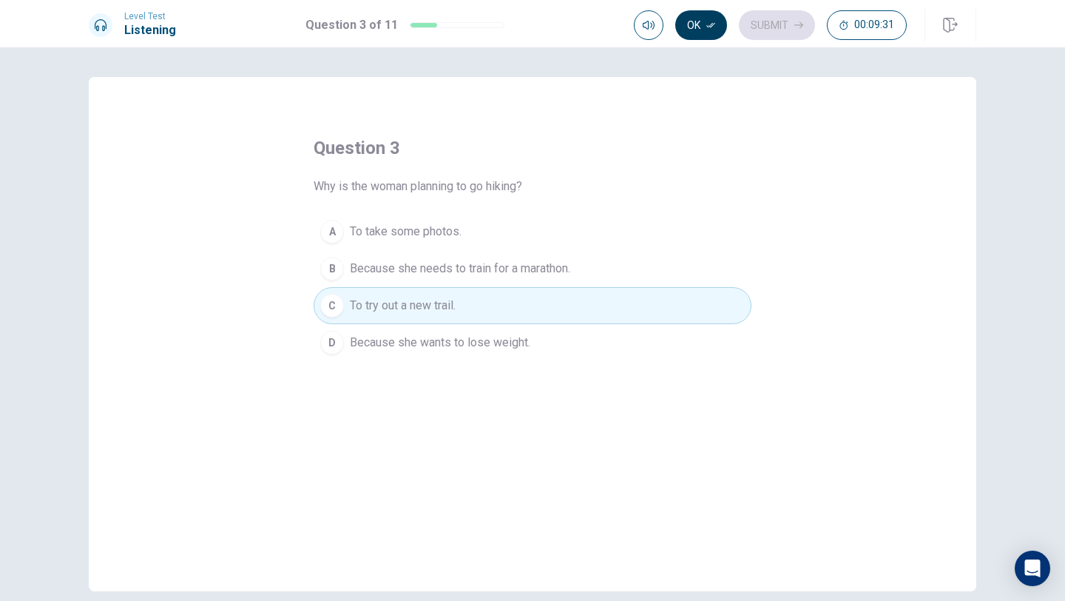
click at [697, 37] on button "Ok" at bounding box center [701, 25] width 52 height 30
click at [764, 21] on button "Submit" at bounding box center [777, 25] width 76 height 30
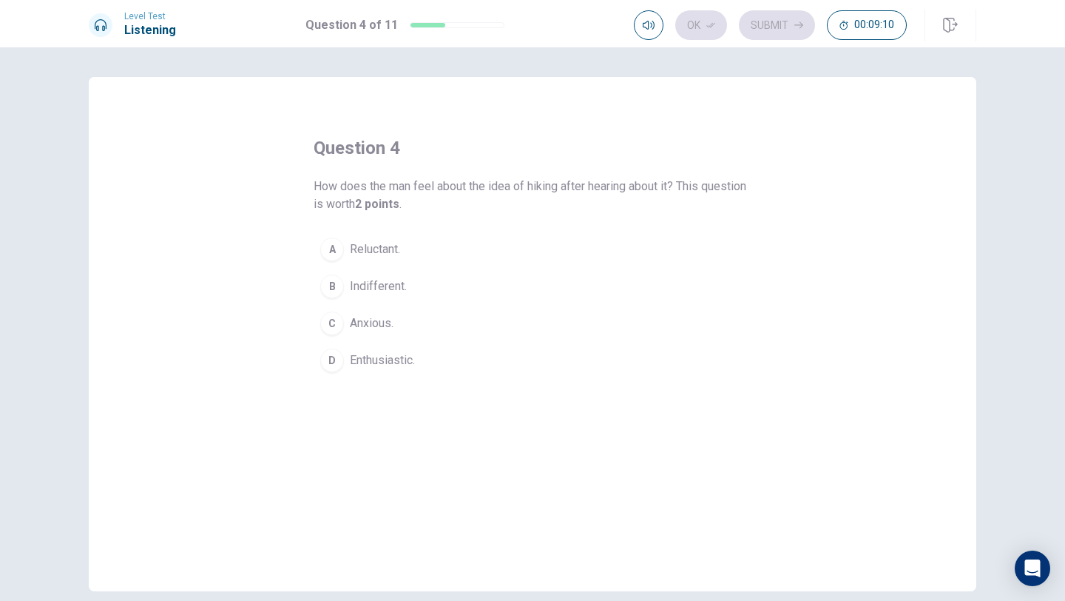
click at [364, 311] on button "C Anxious." at bounding box center [533, 323] width 438 height 37
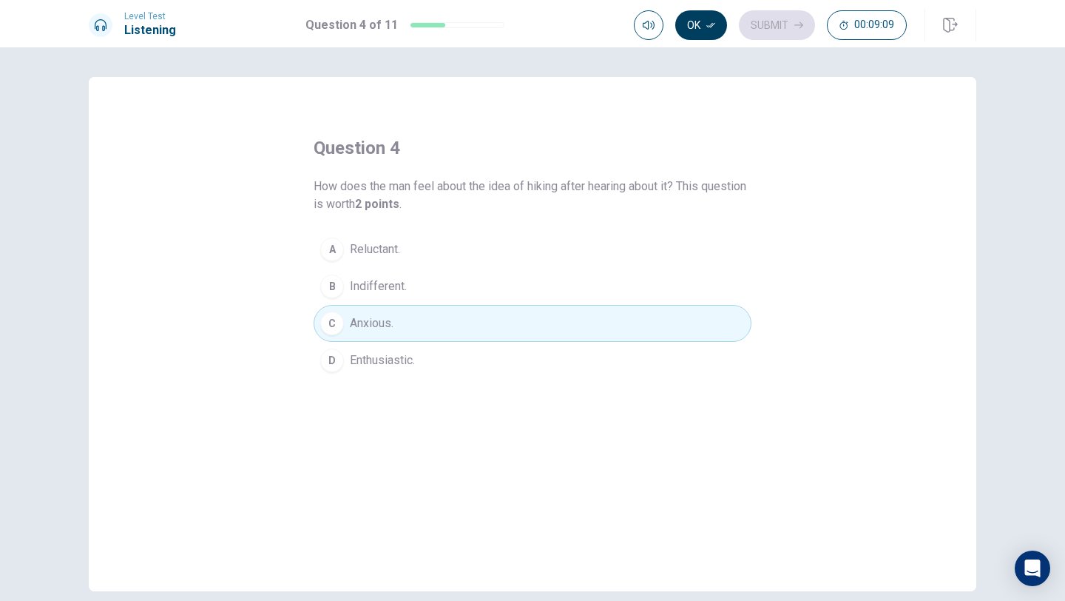
click at [707, 27] on icon "button" at bounding box center [710, 25] width 9 height 9
click at [769, 27] on button "Submit" at bounding box center [777, 25] width 76 height 30
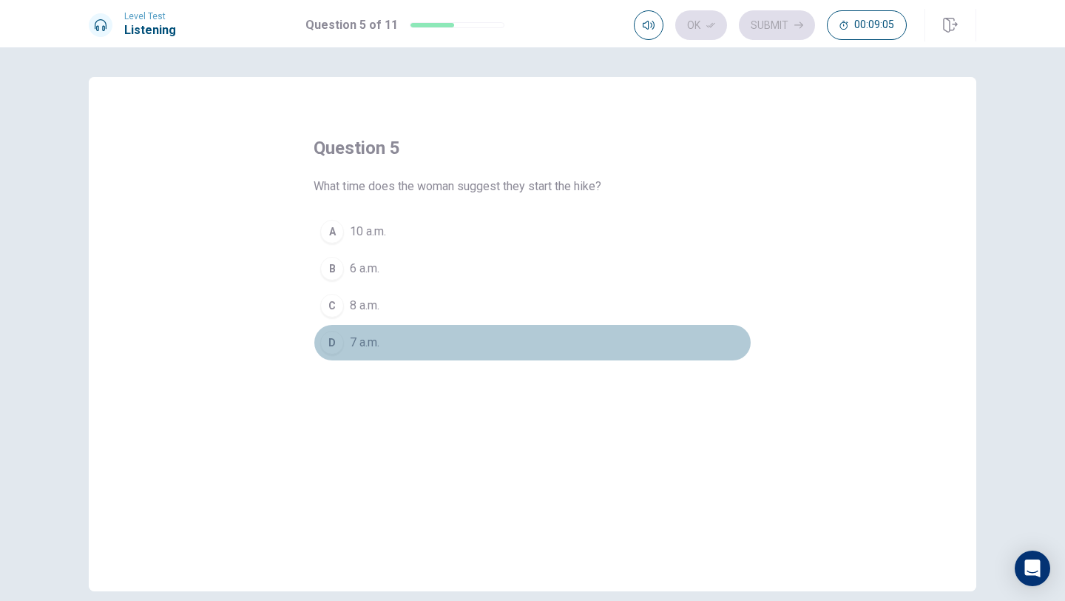
click at [323, 345] on div "D" at bounding box center [332, 343] width 24 height 24
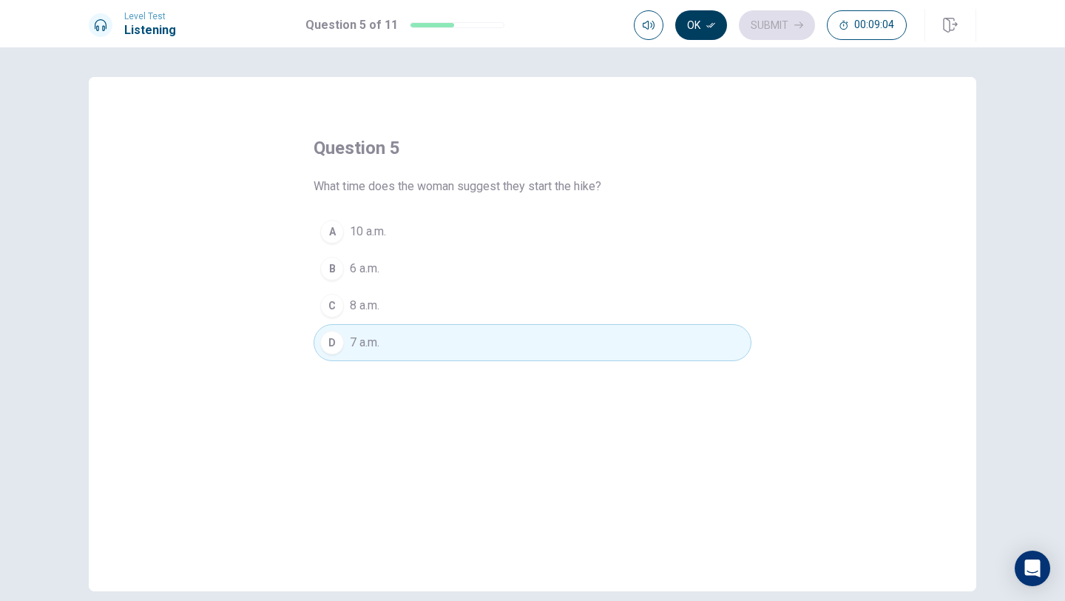
click at [712, 32] on button "Ok" at bounding box center [701, 25] width 52 height 30
click at [777, 33] on button "Submit" at bounding box center [777, 25] width 76 height 30
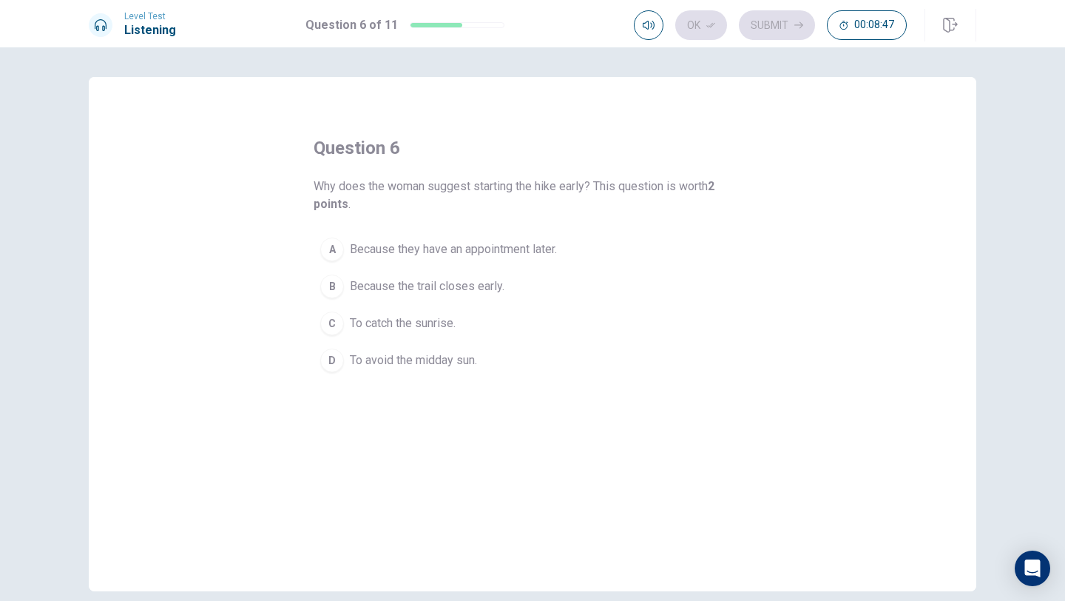
click at [339, 361] on div "D" at bounding box center [332, 360] width 24 height 24
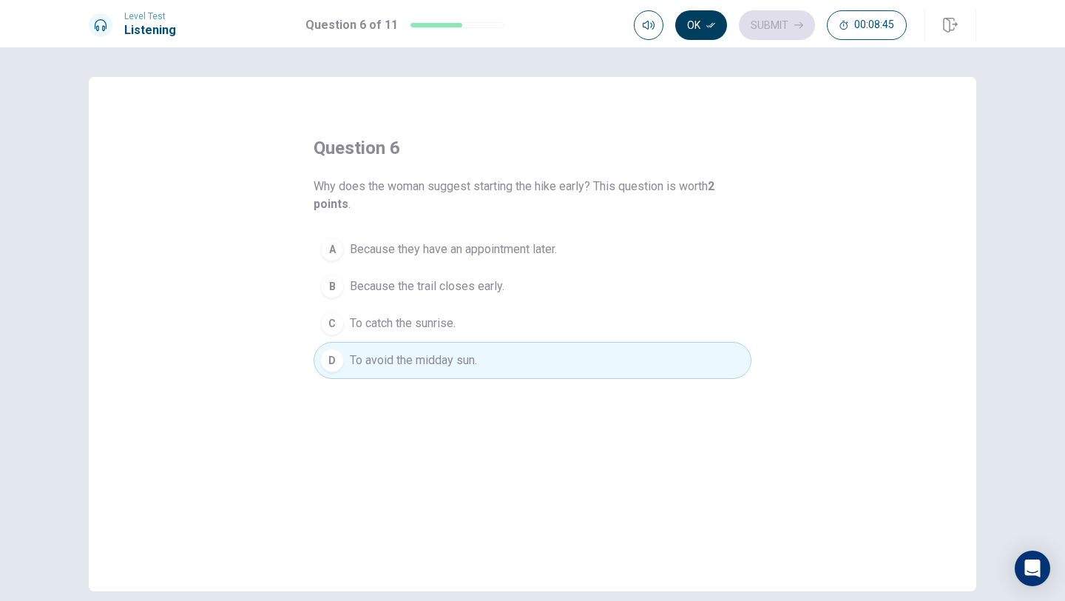
click at [697, 33] on button "Ok" at bounding box center [701, 25] width 52 height 30
click at [777, 28] on button "Submit" at bounding box center [777, 25] width 76 height 30
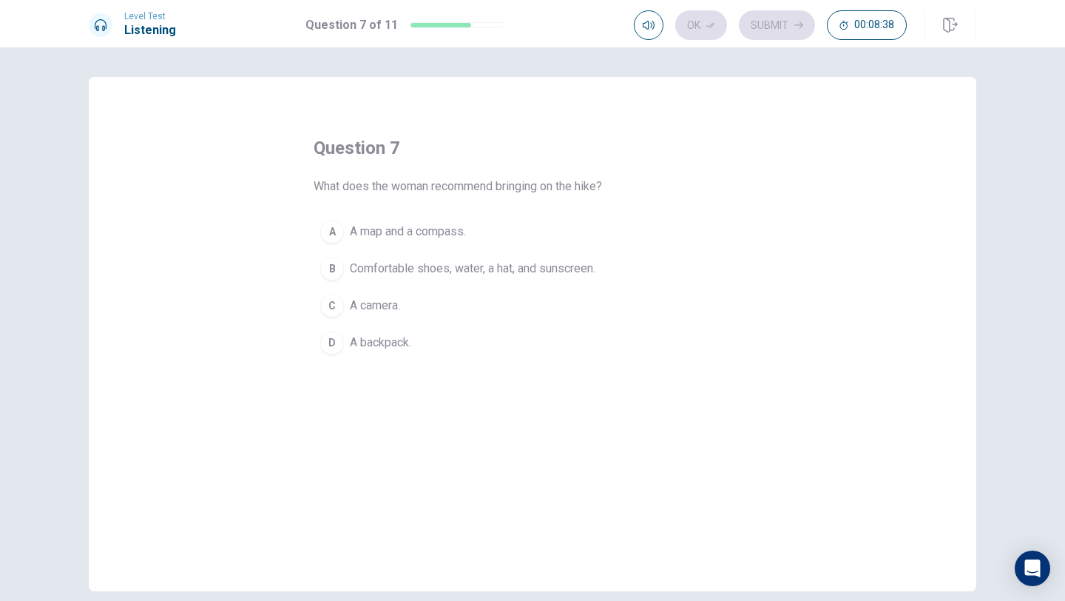
click at [429, 273] on span "Comfortable shoes, water, a hat, and sunscreen." at bounding box center [473, 269] width 246 height 18
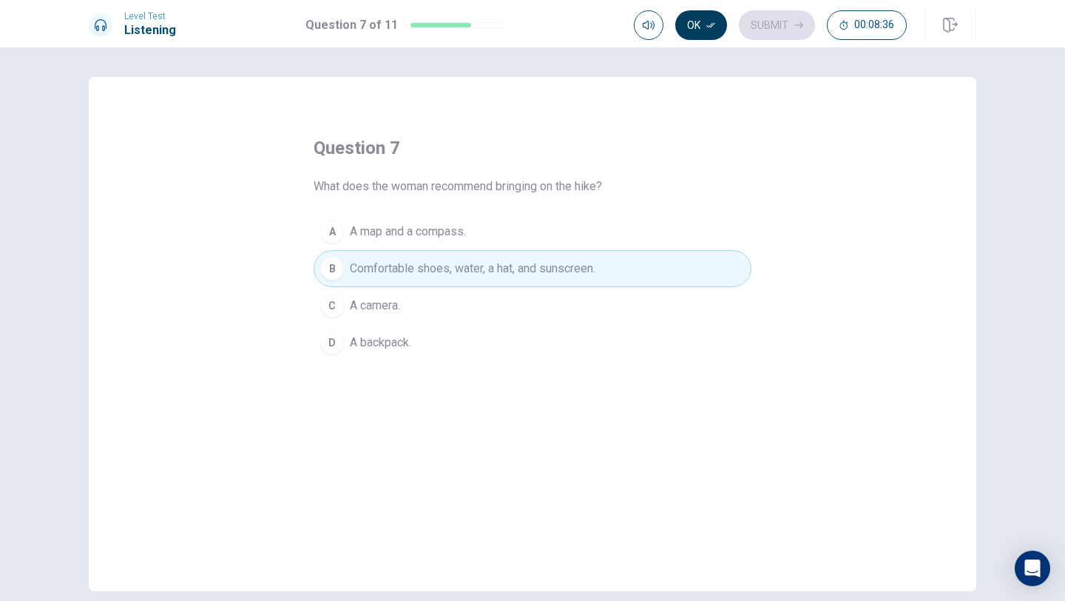
click at [694, 26] on button "Ok" at bounding box center [701, 25] width 52 height 30
click at [776, 27] on button "Submit" at bounding box center [777, 25] width 76 height 30
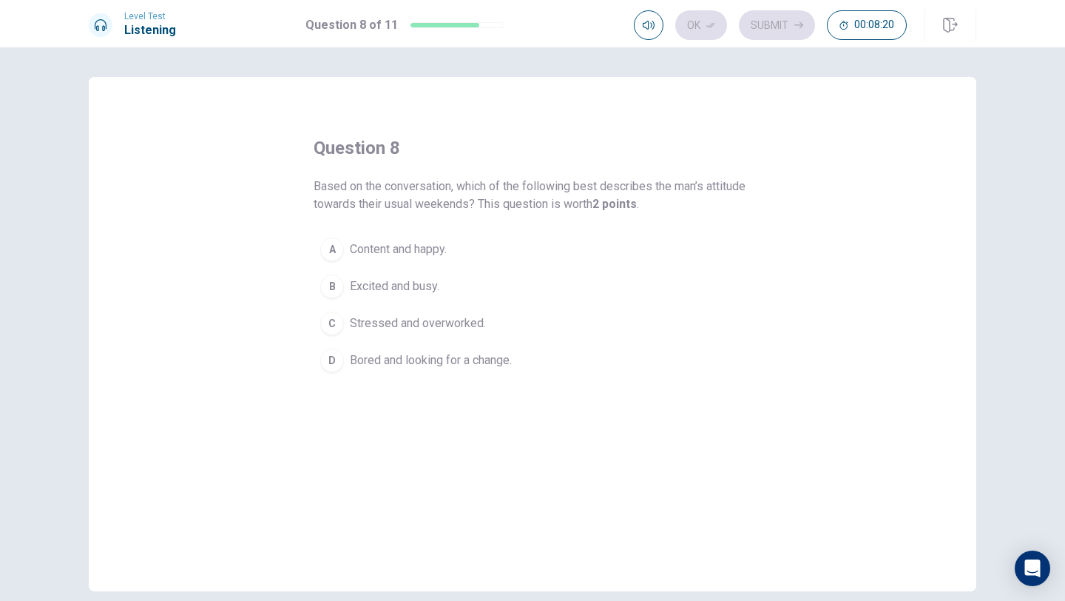
click at [332, 364] on div "D" at bounding box center [332, 360] width 24 height 24
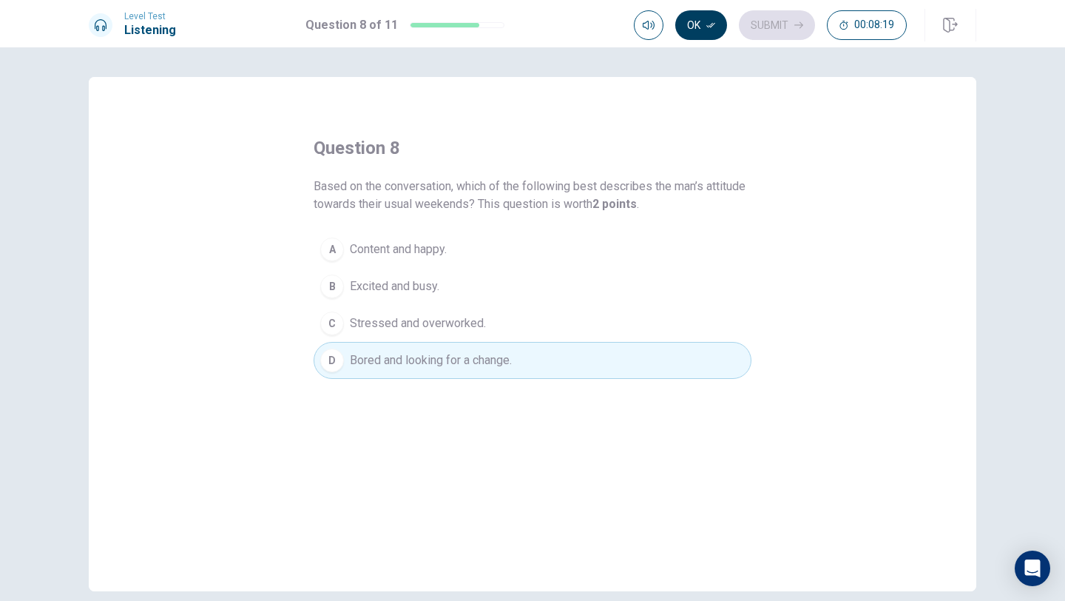
click at [700, 33] on button "Ok" at bounding box center [701, 25] width 52 height 30
click at [765, 29] on button "Submit" at bounding box center [777, 25] width 76 height 30
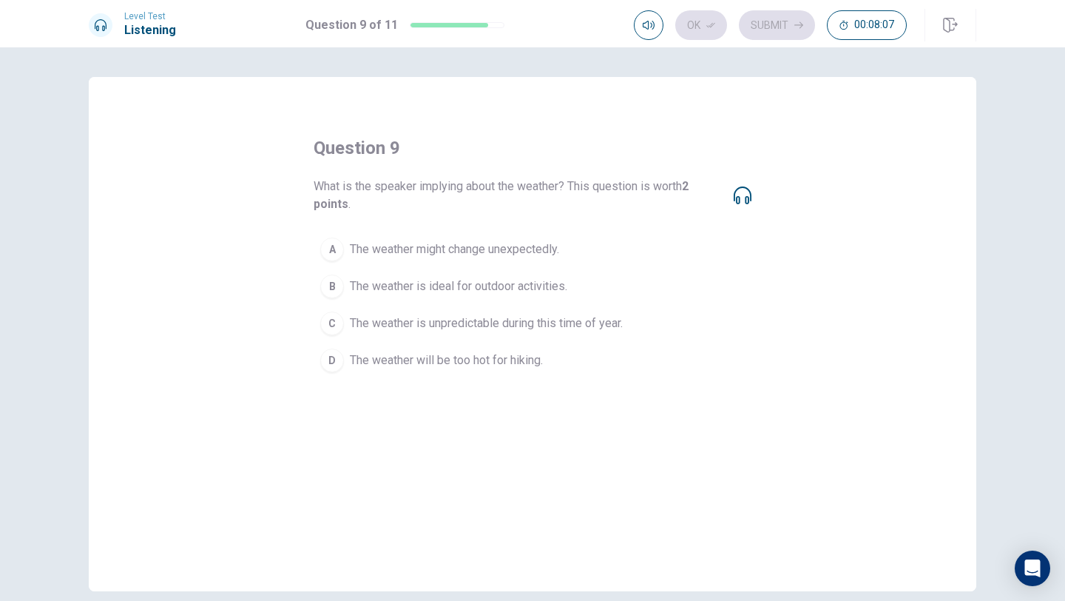
click at [748, 199] on icon at bounding box center [743, 195] width 18 height 18
click at [737, 199] on icon at bounding box center [743, 195] width 18 height 18
click at [324, 286] on div "B" at bounding box center [332, 286] width 24 height 24
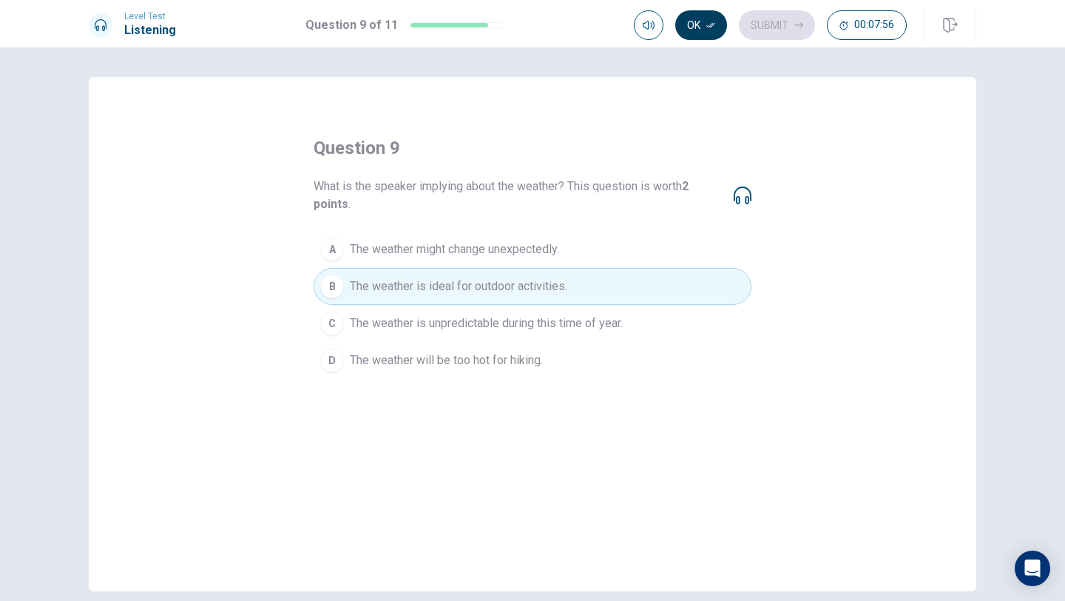
click at [705, 21] on button "Ok" at bounding box center [701, 25] width 52 height 30
click at [784, 26] on button "Submit" at bounding box center [777, 25] width 76 height 30
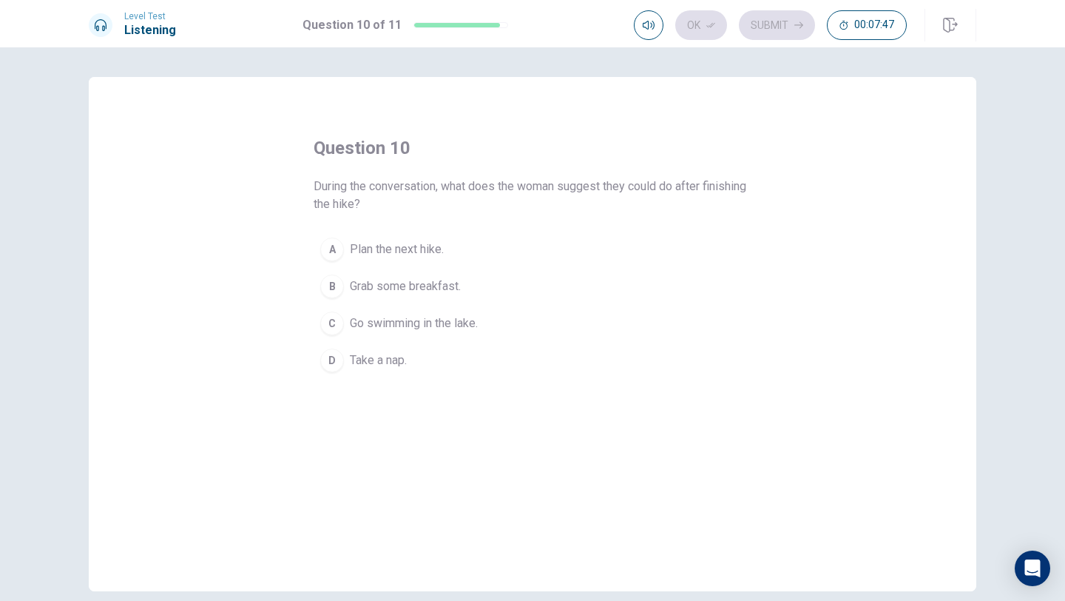
click at [427, 291] on span "Grab some breakfast." at bounding box center [405, 286] width 111 height 18
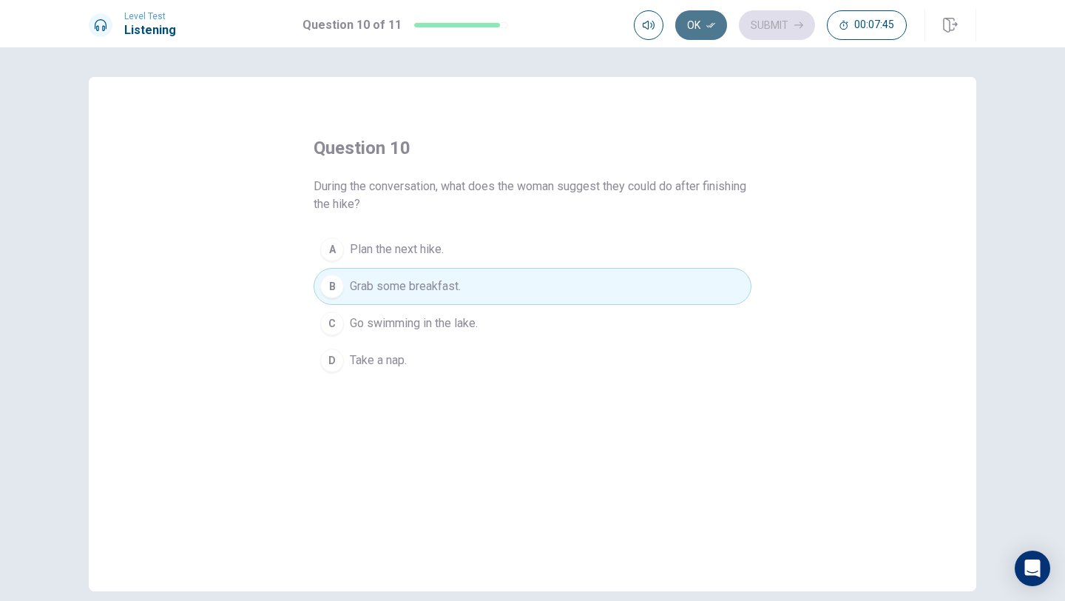
click at [690, 33] on button "Ok" at bounding box center [701, 25] width 52 height 30
click at [763, 23] on button "Submit" at bounding box center [777, 25] width 76 height 30
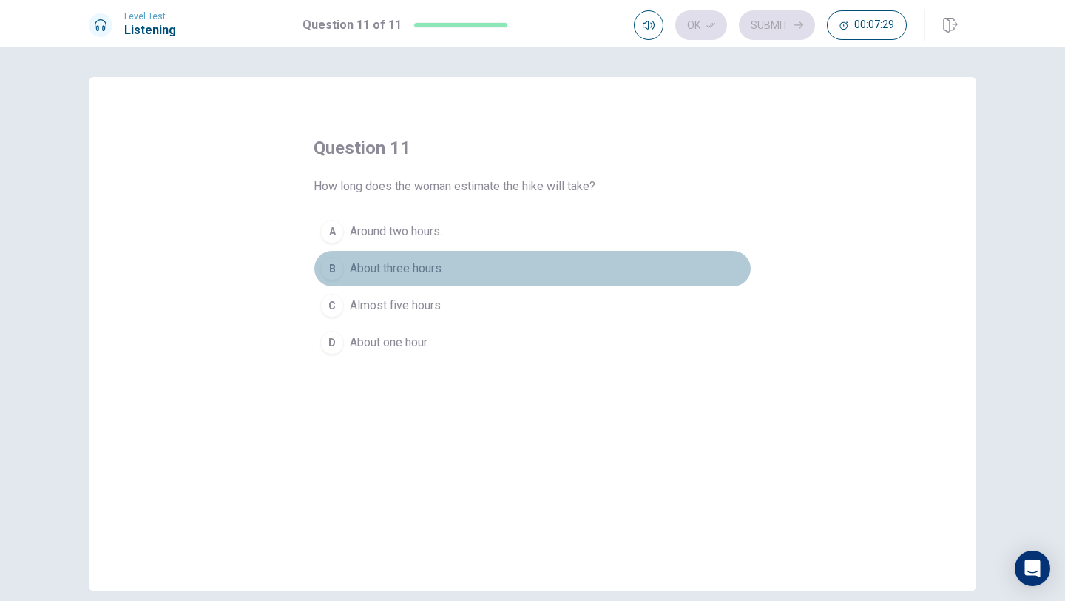
click at [393, 274] on span "About three hours." at bounding box center [397, 269] width 94 height 18
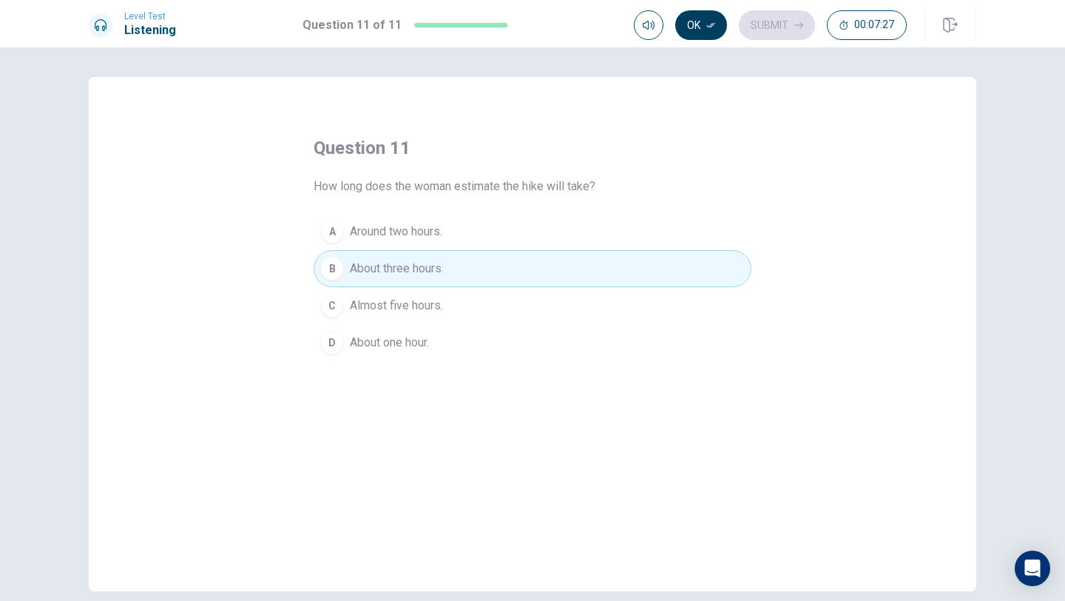
click at [712, 27] on icon "button" at bounding box center [710, 25] width 9 height 9
click at [764, 24] on button "Submit" at bounding box center [777, 25] width 76 height 30
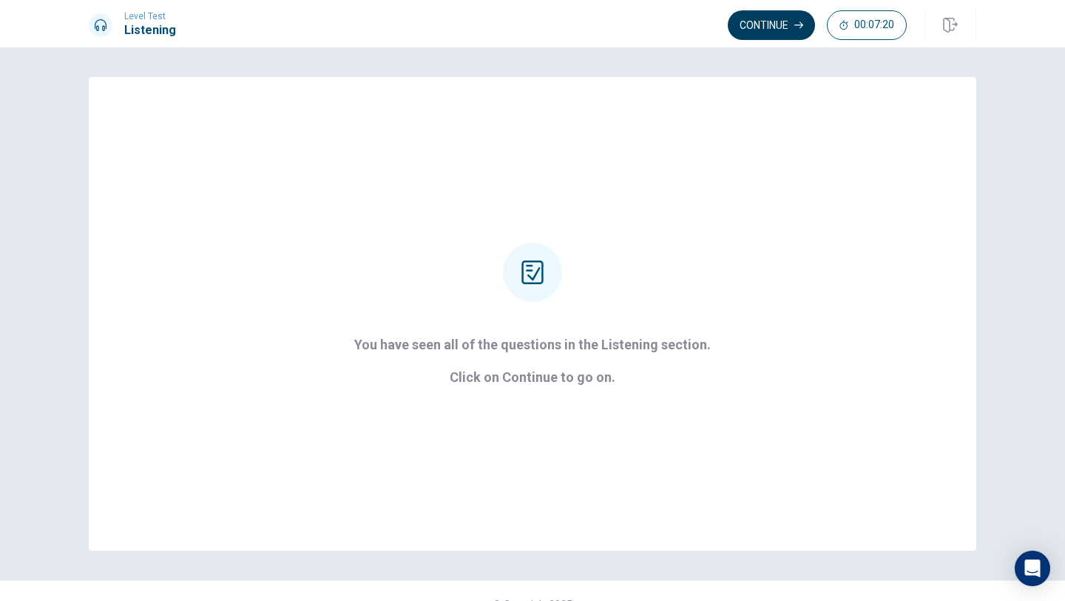
click at [772, 24] on button "Continue" at bounding box center [771, 25] width 87 height 30
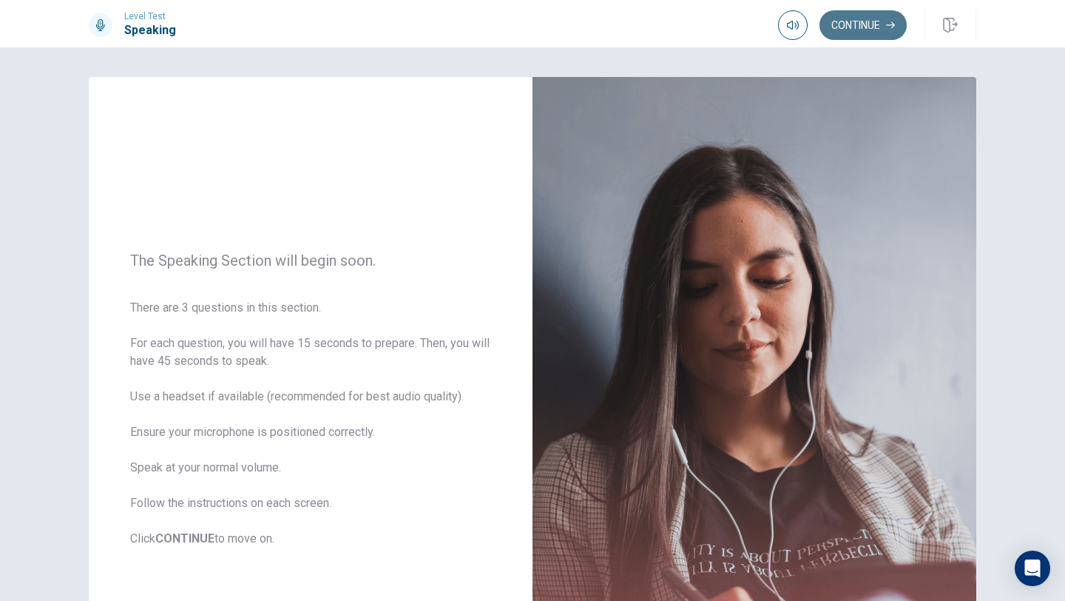
click at [858, 23] on button "Continue" at bounding box center [862, 25] width 87 height 30
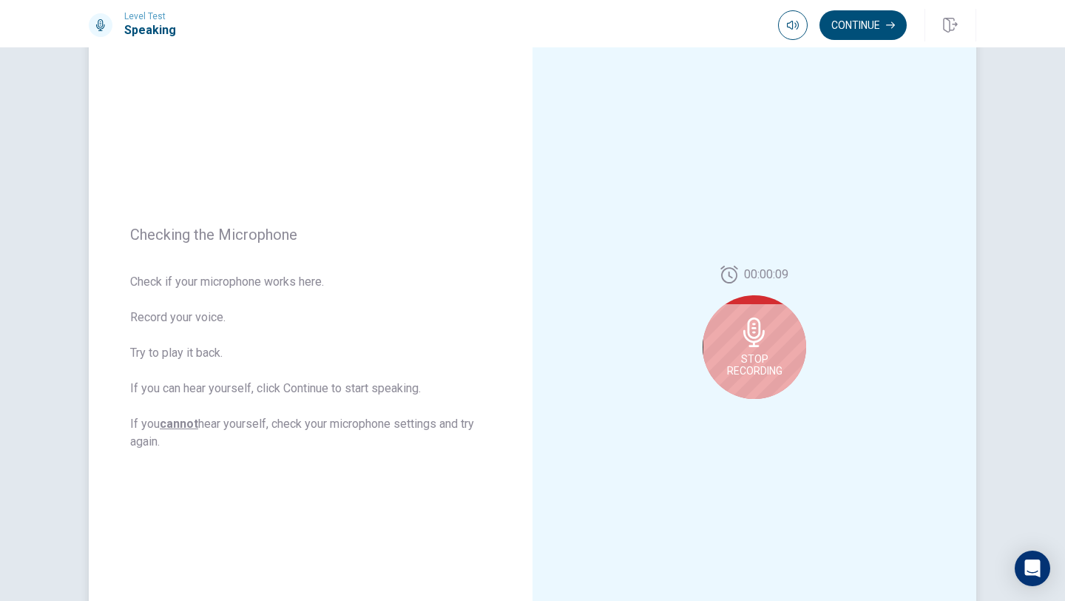
scroll to position [63, 0]
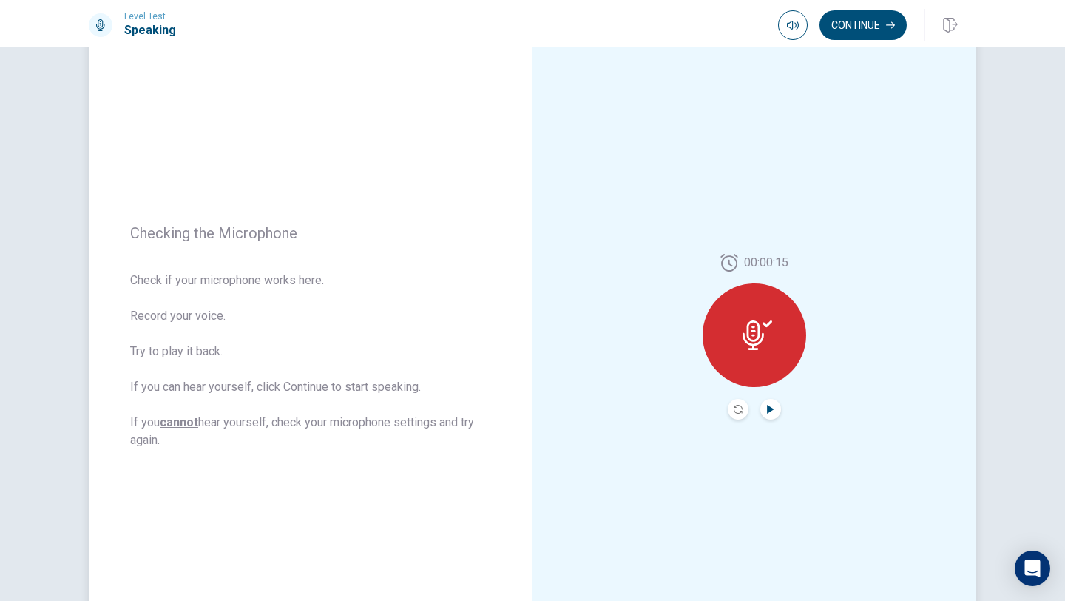
click at [770, 411] on icon "Play Audio" at bounding box center [770, 409] width 7 height 9
click at [875, 36] on button "Continue" at bounding box center [862, 25] width 87 height 30
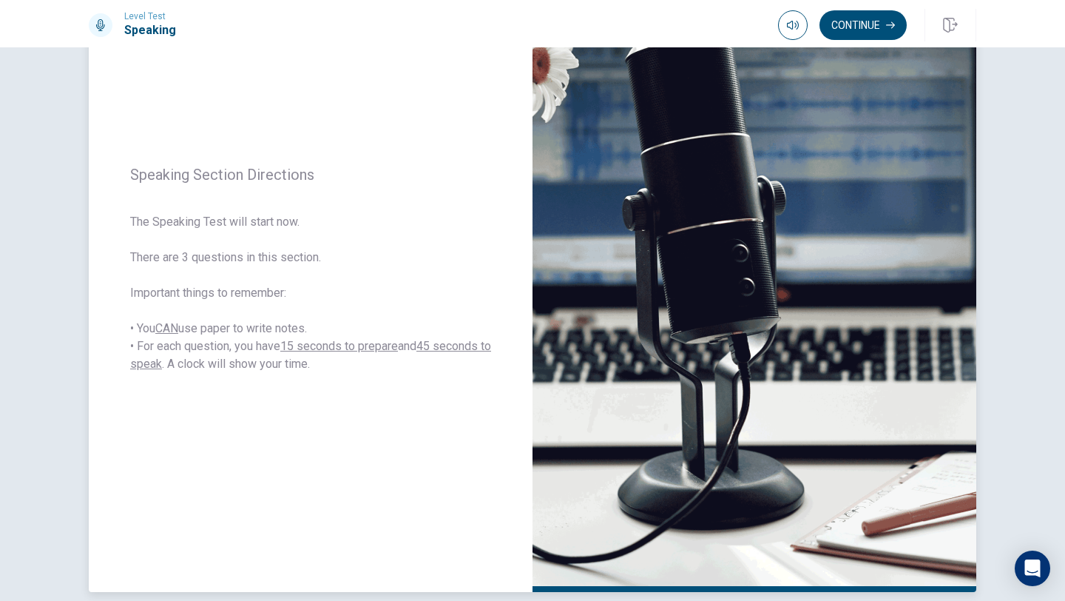
scroll to position [138, 0]
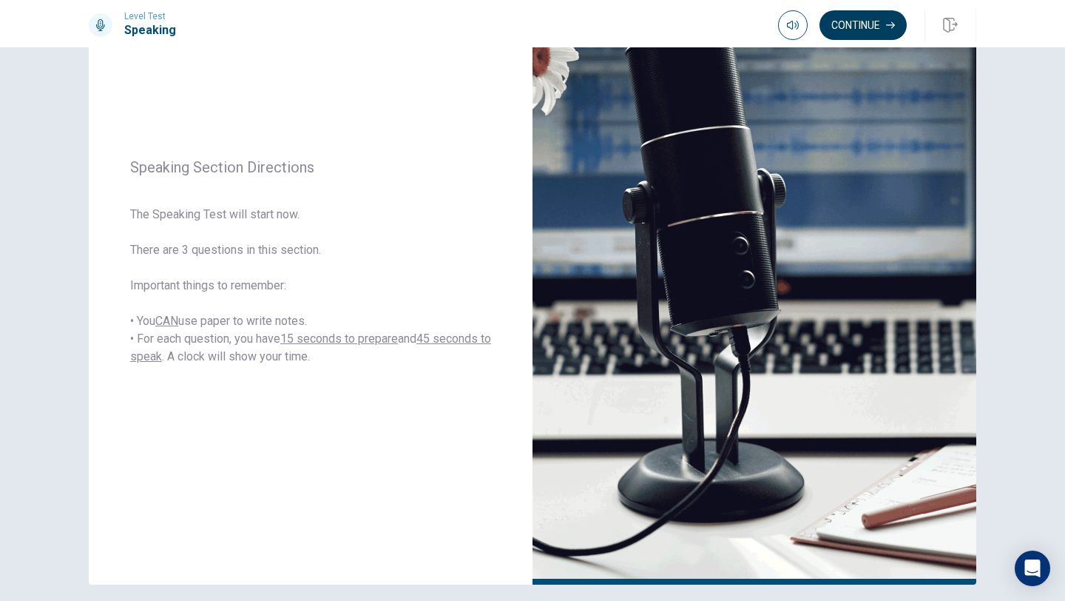
click at [844, 28] on button "Continue" at bounding box center [862, 25] width 87 height 30
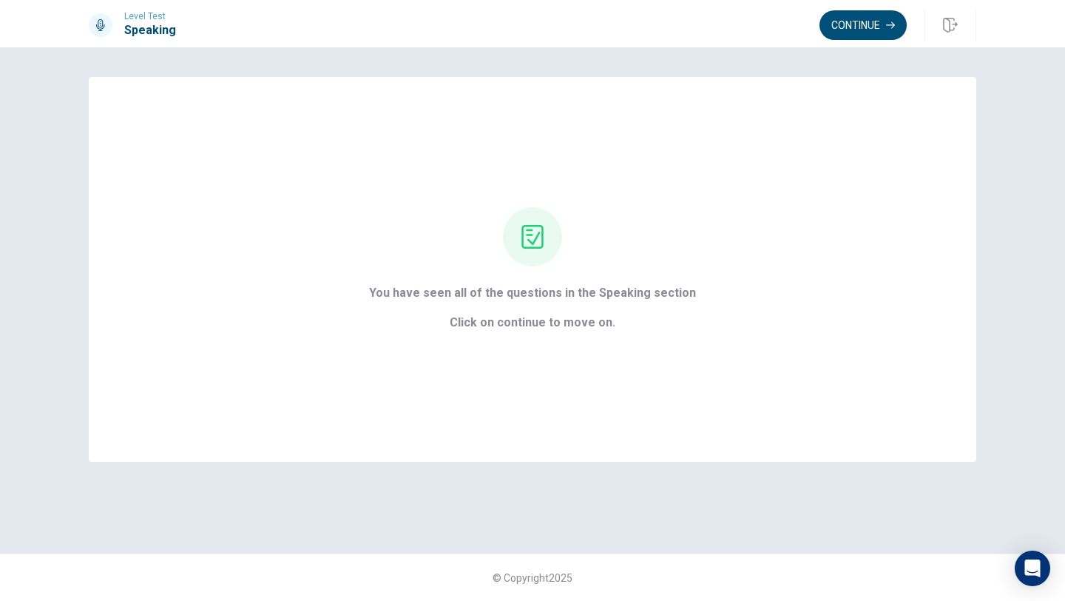
scroll to position [0, 0]
click at [863, 32] on button "Continue" at bounding box center [862, 25] width 87 height 30
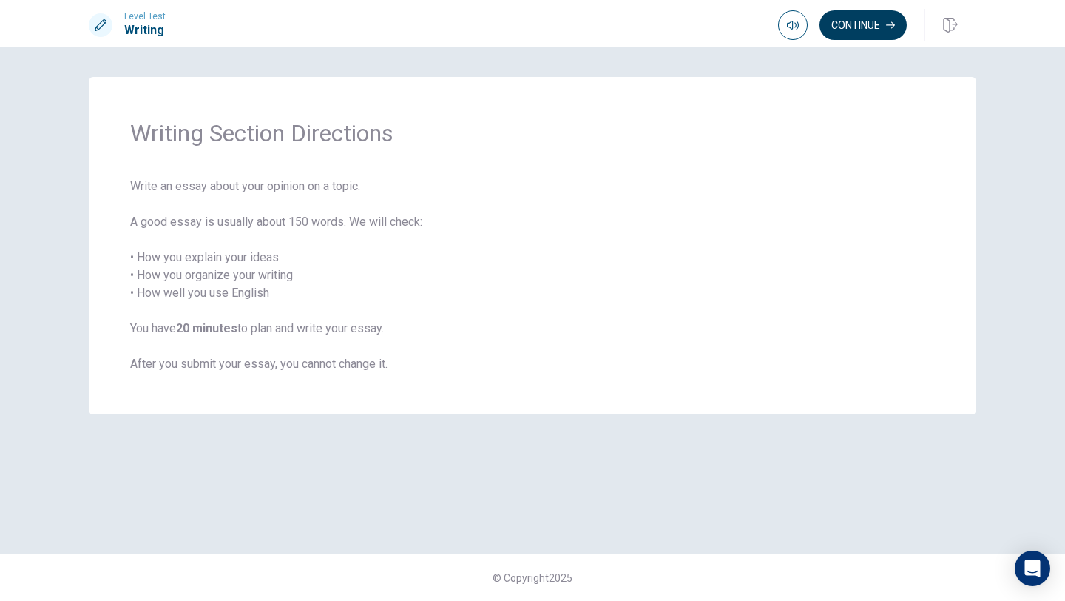
click at [863, 32] on button "Continue" at bounding box center [862, 25] width 87 height 30
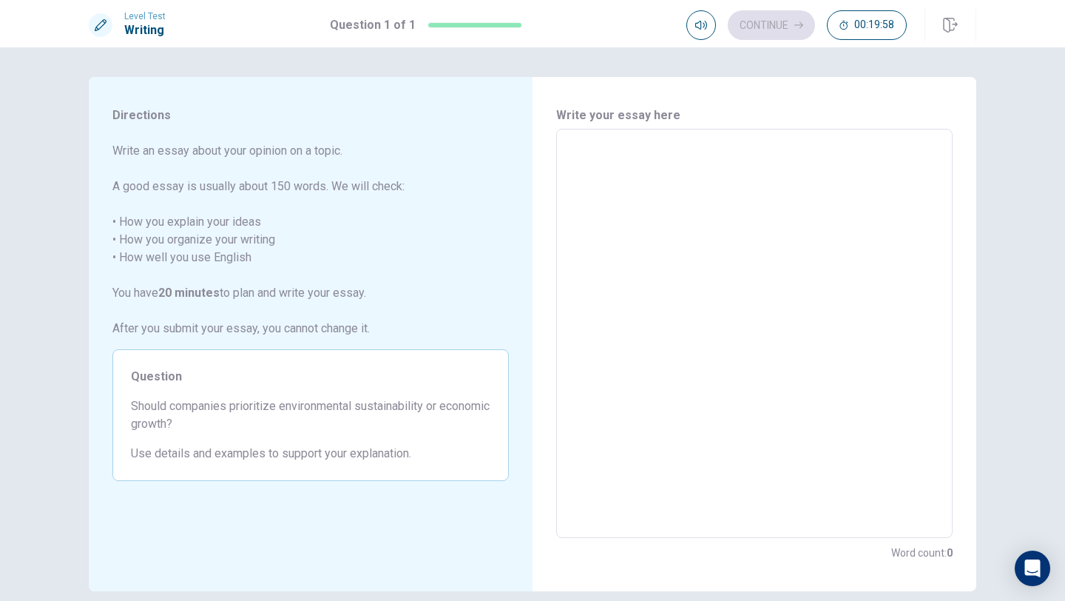
click at [770, 175] on textarea at bounding box center [755, 333] width 376 height 385
type textarea "S"
type textarea "x"
type textarea "So"
type textarea "x"
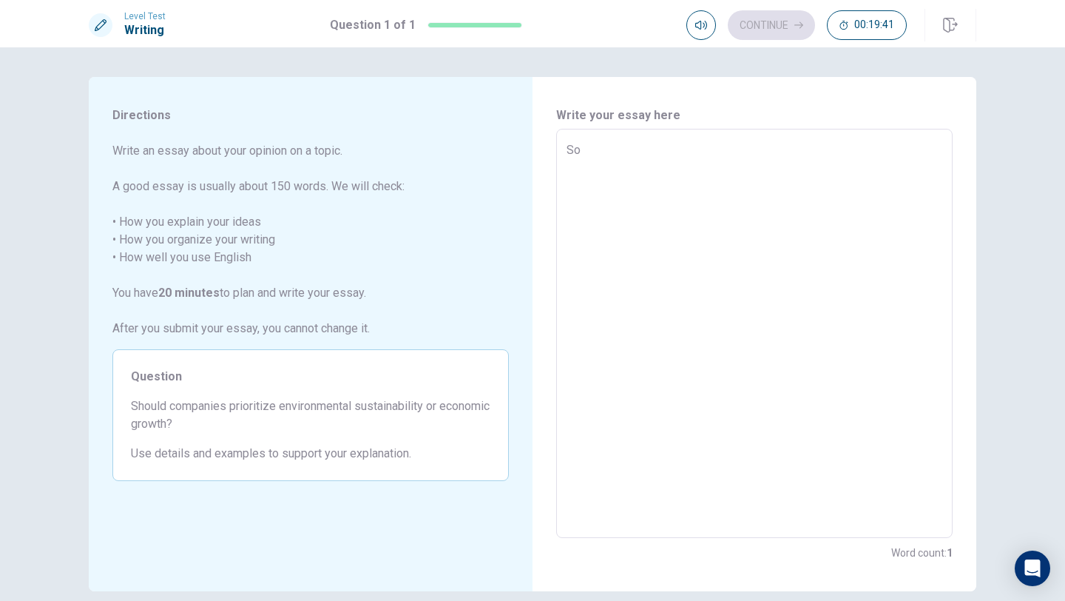
type textarea "Soc"
type textarea "x"
type textarea "Soci"
type textarea "x"
type textarea "[PERSON_NAME]"
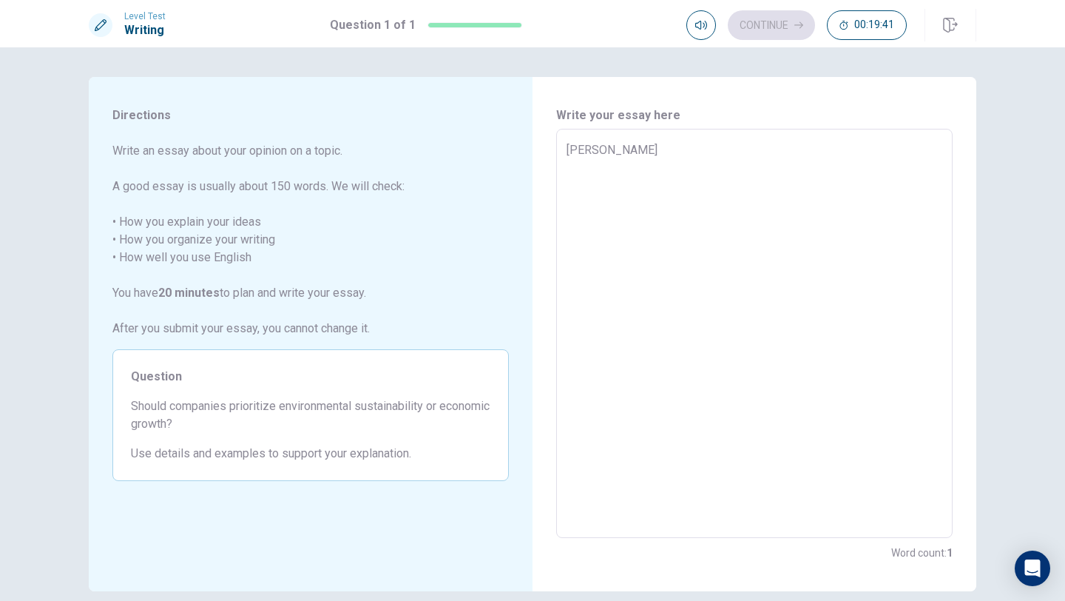
type textarea "x"
type textarea "Social"
type textarea "x"
type textarea "Social"
type textarea "x"
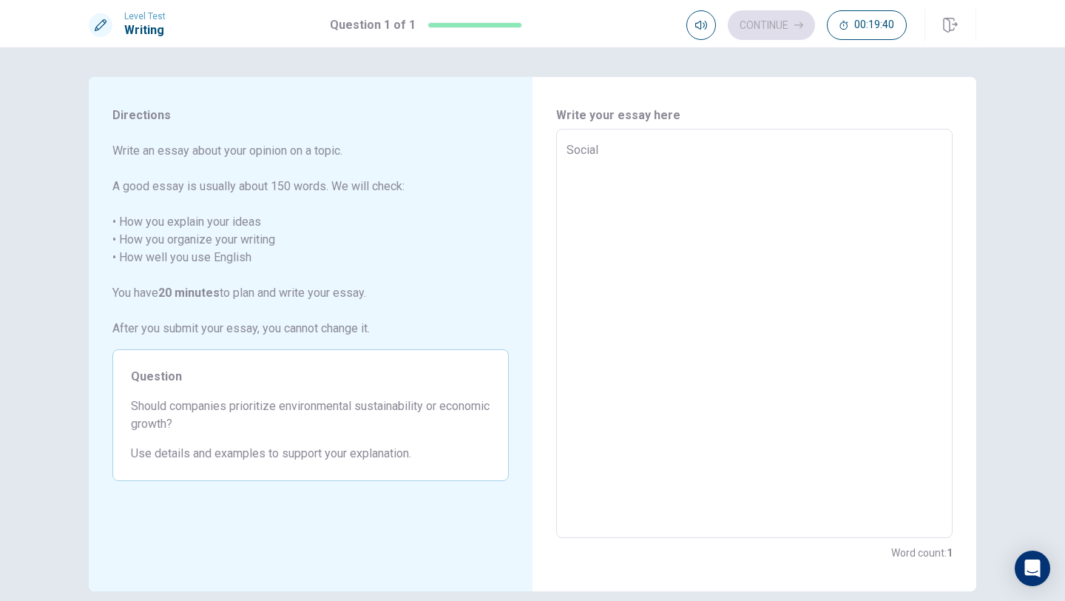
type textarea "Social m"
type textarea "x"
type textarea "Social me"
type textarea "x"
type textarea "Social med"
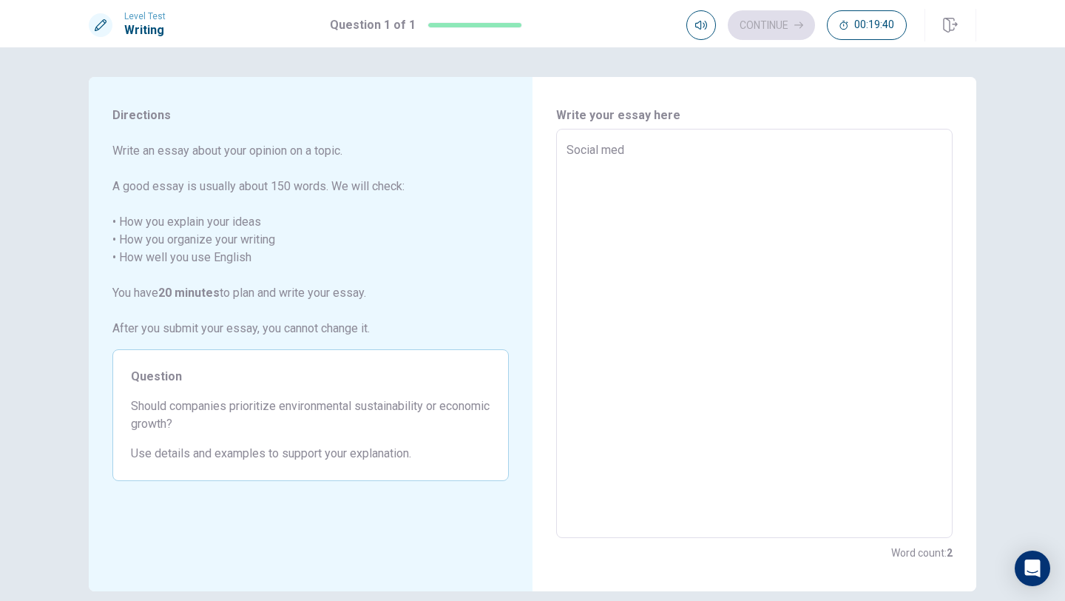
type textarea "x"
type textarea "Social medi"
type textarea "x"
type textarea "Social media"
type textarea "x"
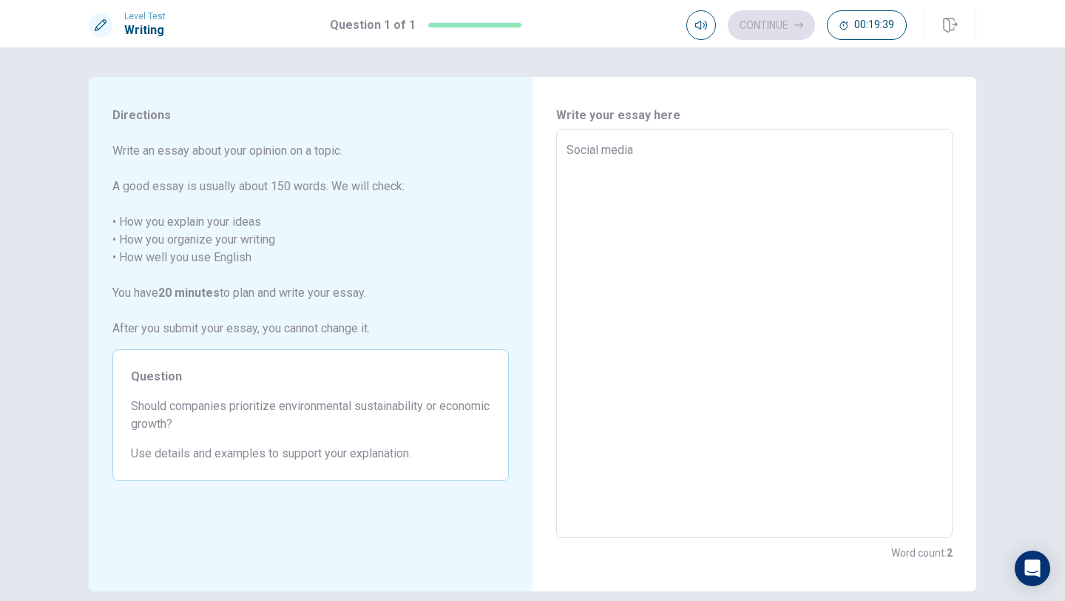
type textarea "Social media"
type textarea "x"
type textarea "Social media"
type textarea "x"
type textarea "Social media R"
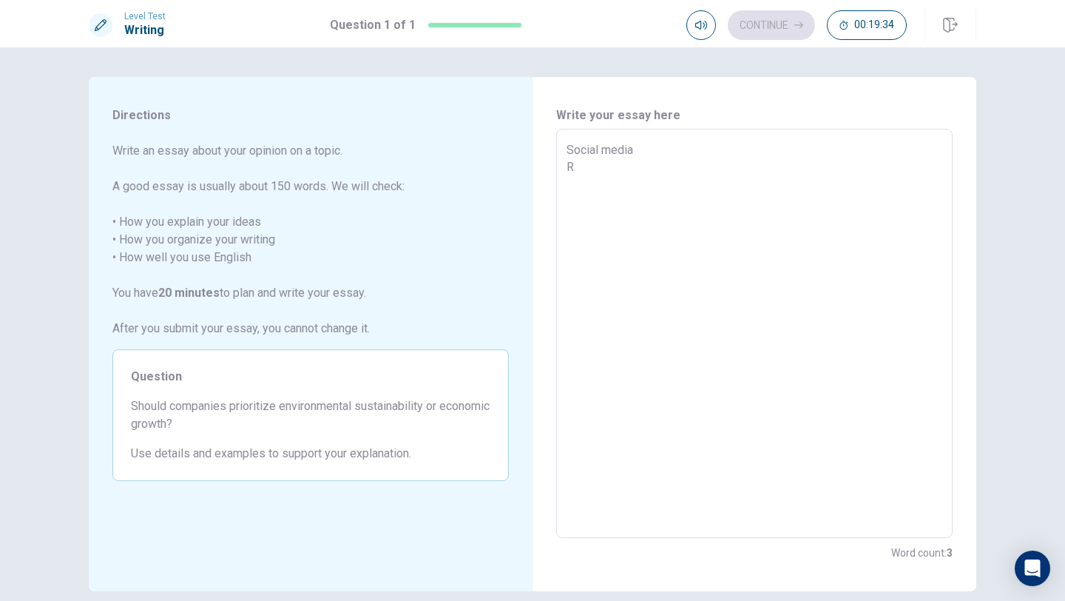
type textarea "x"
type textarea "Social media Ri"
type textarea "x"
type textarea "Social media Rig"
type textarea "x"
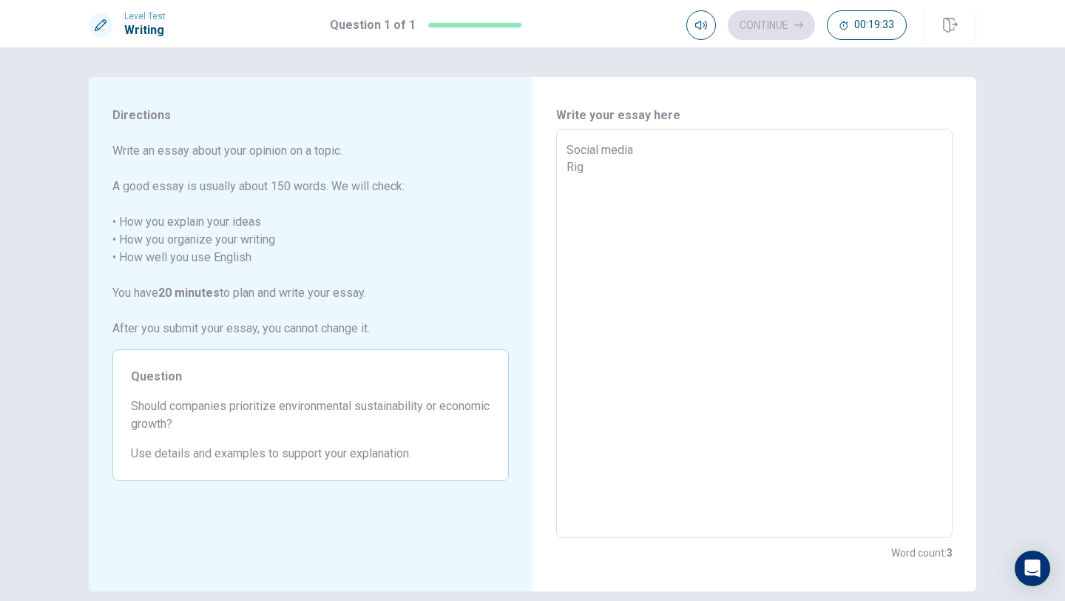
type textarea "Social media Righ"
type textarea "x"
type textarea "Social media Right"
type textarea "x"
type textarea "Social media Right"
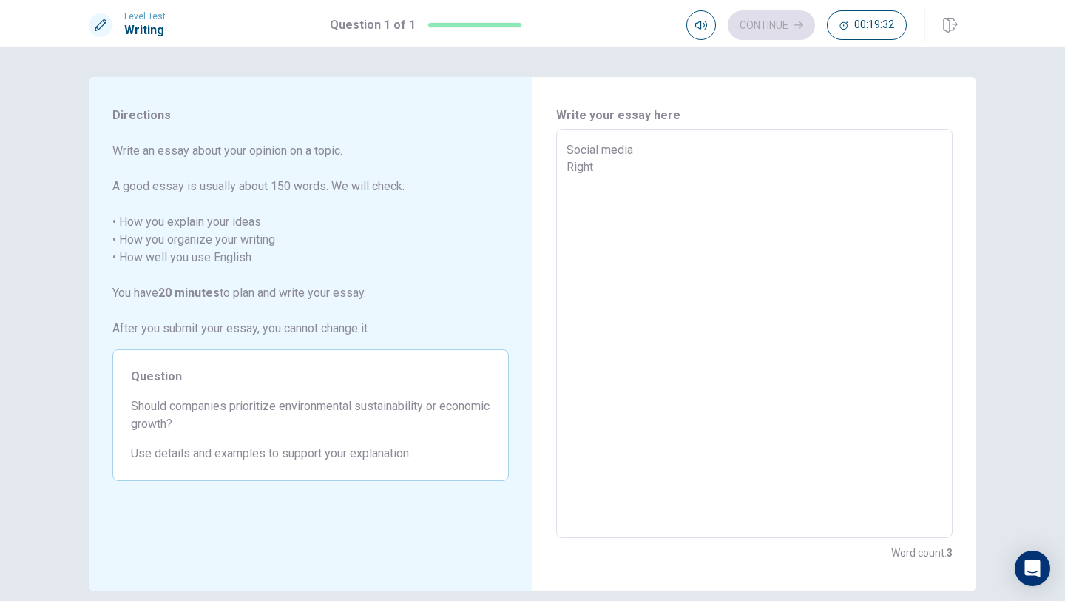
type textarea "x"
type textarea "Social media Right n"
type textarea "x"
type textarea "Social media Right no"
type textarea "x"
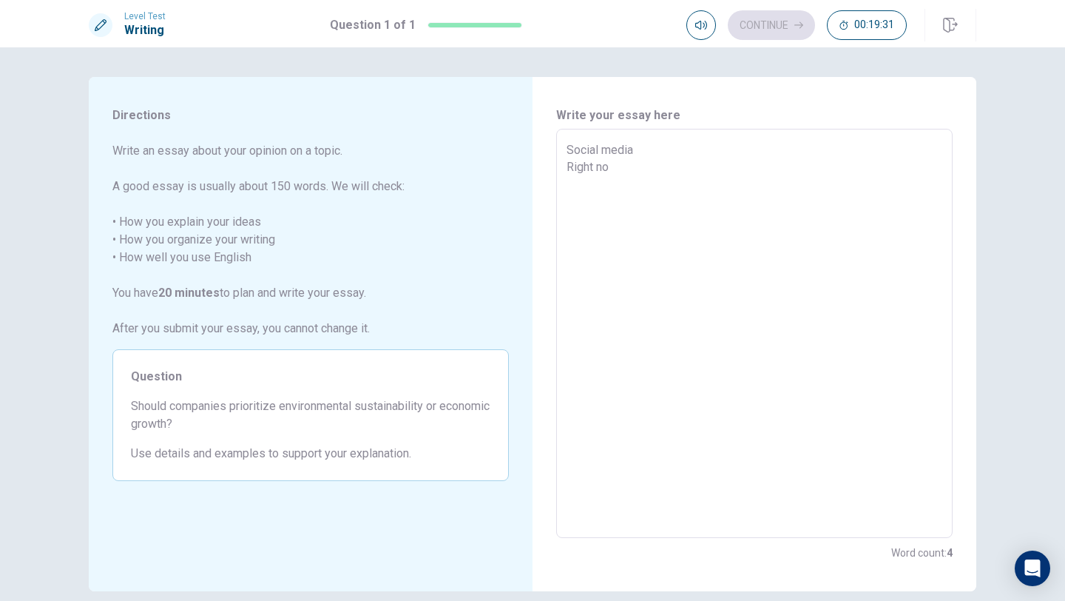
type textarea "Social media Right now"
type textarea "x"
type textarea "Social media Right now"
type textarea "x"
type textarea "Social media Right now i"
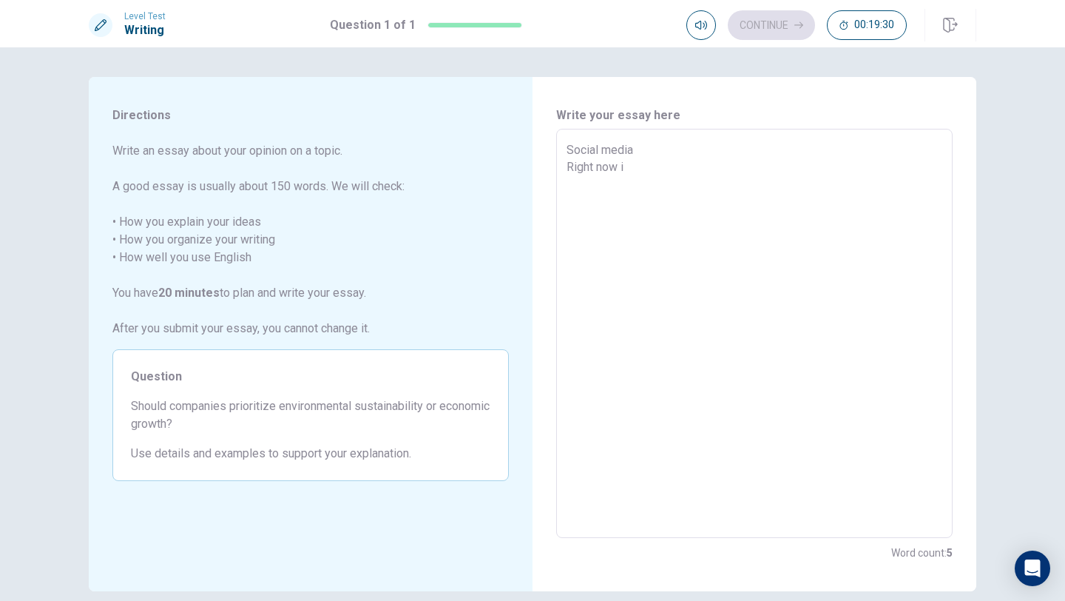
type textarea "x"
type textarea "Social media Right now in"
type textarea "x"
type textarea "Social media Right now in"
type textarea "x"
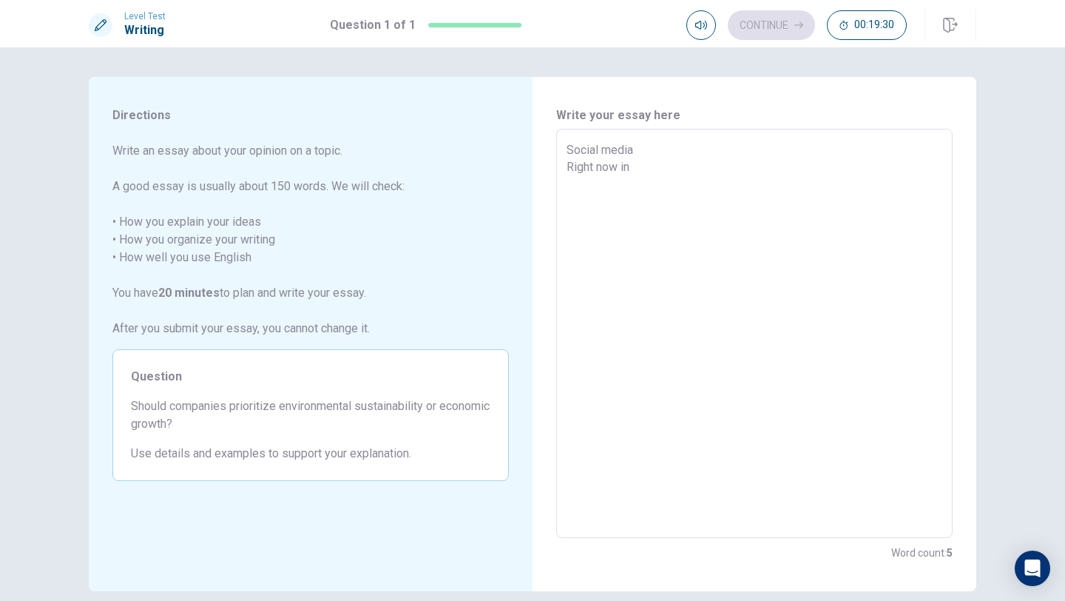
type textarea "Social media Right now in o"
type textarea "x"
type textarea "Social media Right now in ou"
type textarea "x"
type textarea "Social media Right now in our"
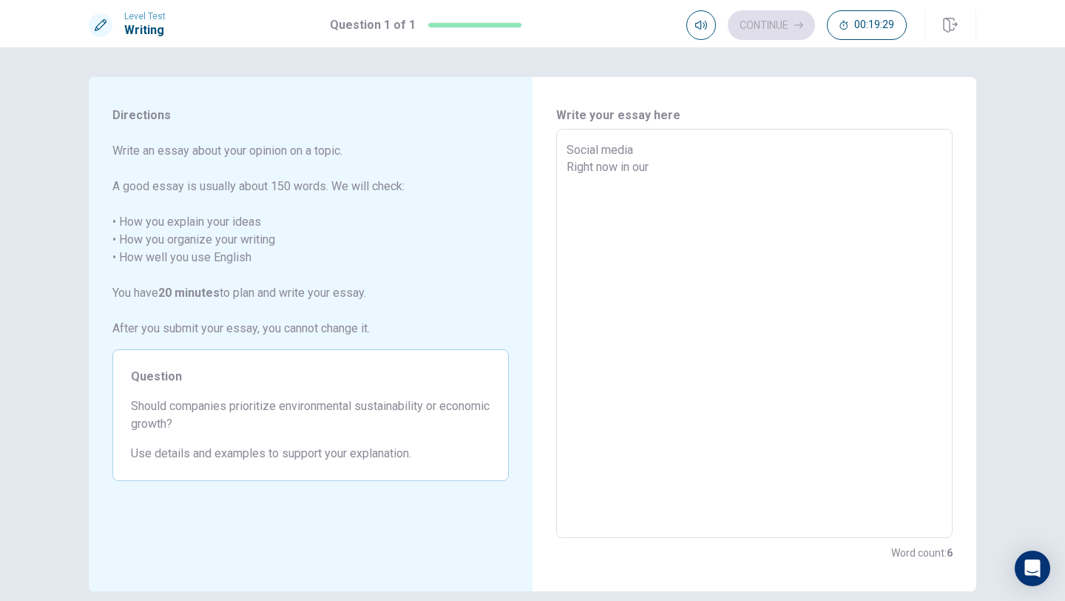
type textarea "x"
type textarea "Social media Right now in our"
type textarea "x"
type textarea "Social media Right now in our s"
type textarea "x"
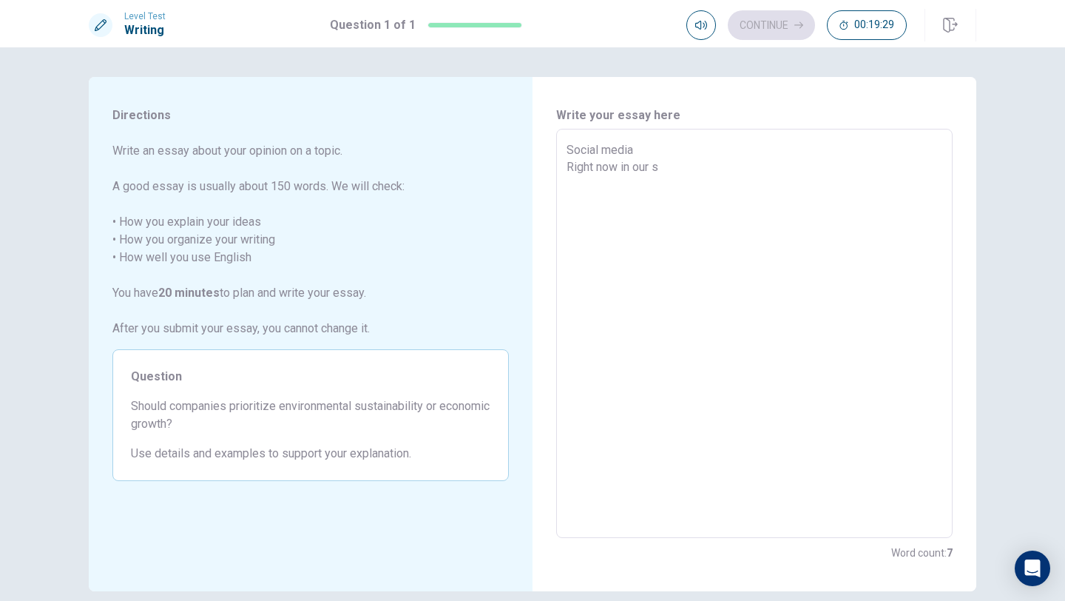
type textarea "Social media Right now in our so"
type textarea "x"
type textarea "Social media Right now in our soc"
type textarea "x"
type textarea "Social media Right now in our soci"
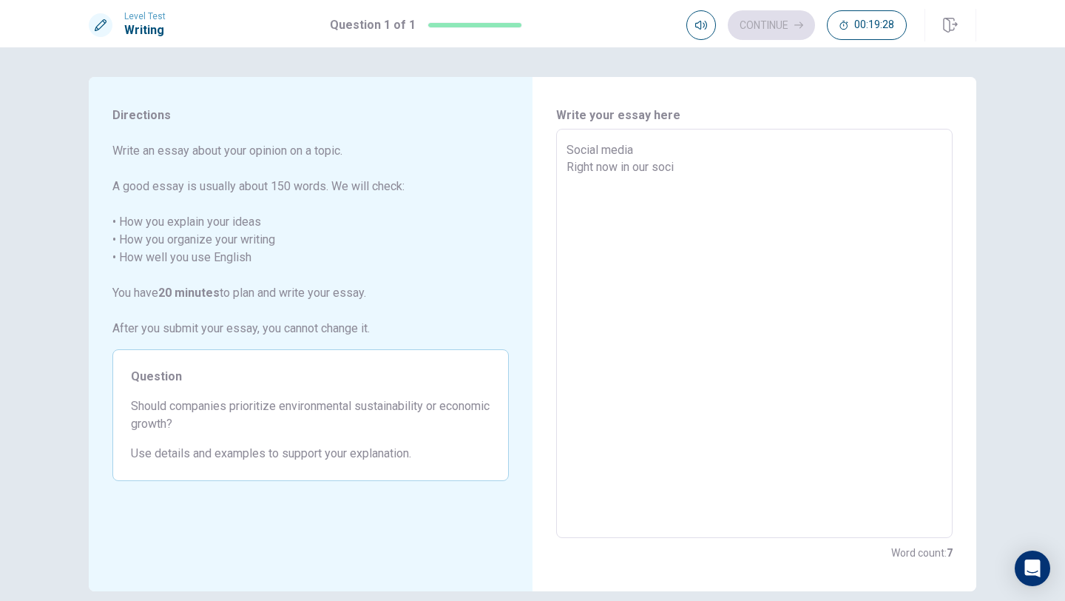
type textarea "x"
type textarea "Social media Right now in our socie"
type textarea "x"
type textarea "Social media Right now in our societ"
type textarea "x"
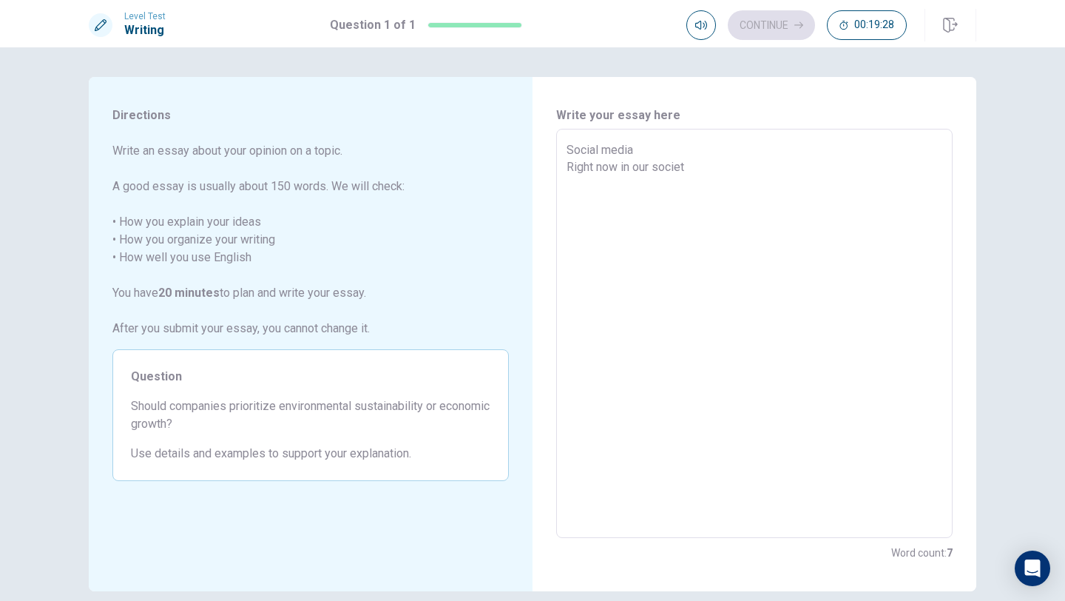
type textarea "Social media Right now in our society"
type textarea "x"
type textarea "Social media Right now in our society"
type textarea "x"
type textarea "Social media Right now in our society t"
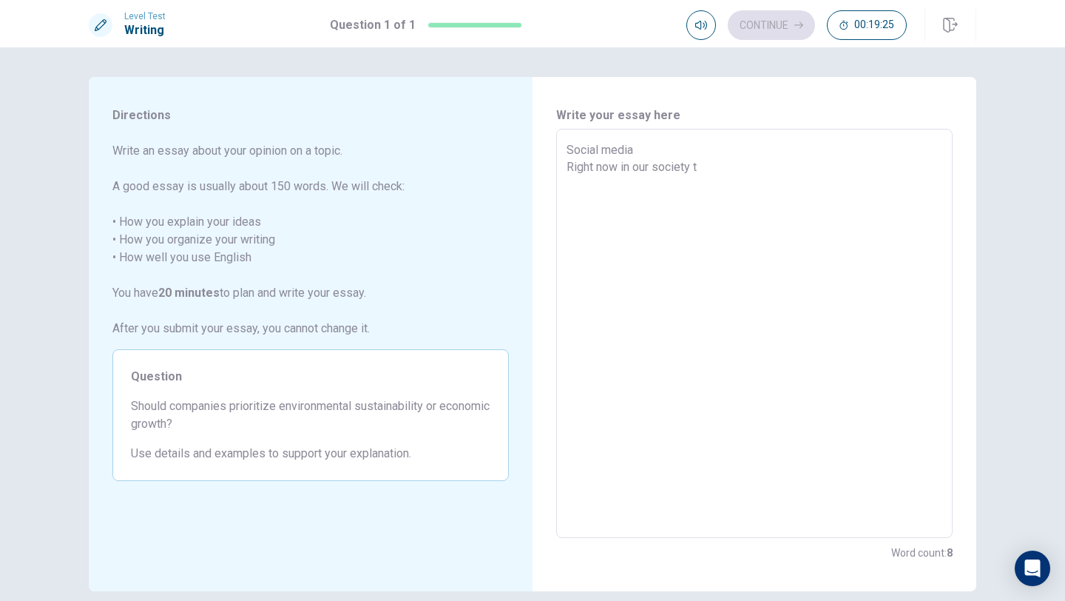
type textarea "x"
type textarea "Social media Right now in our society th"
type textarea "x"
type textarea "Social media Right now in our society the"
type textarea "x"
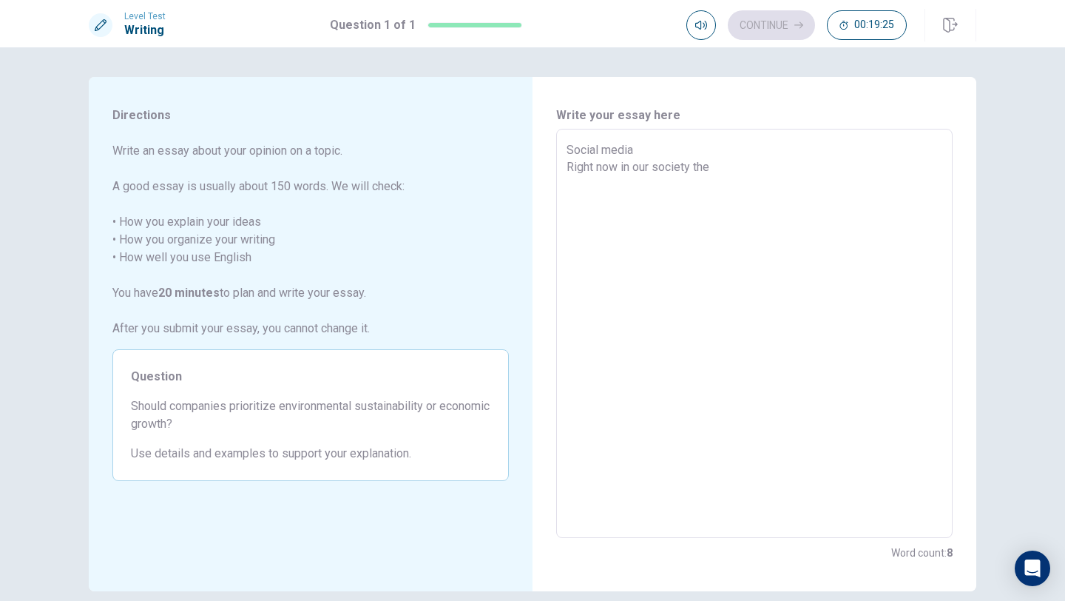
type textarea "Social media Right now in our society the"
type textarea "x"
type textarea "Social media Right now in our society the s"
type textarea "x"
type textarea "Social media Right now in our society the so"
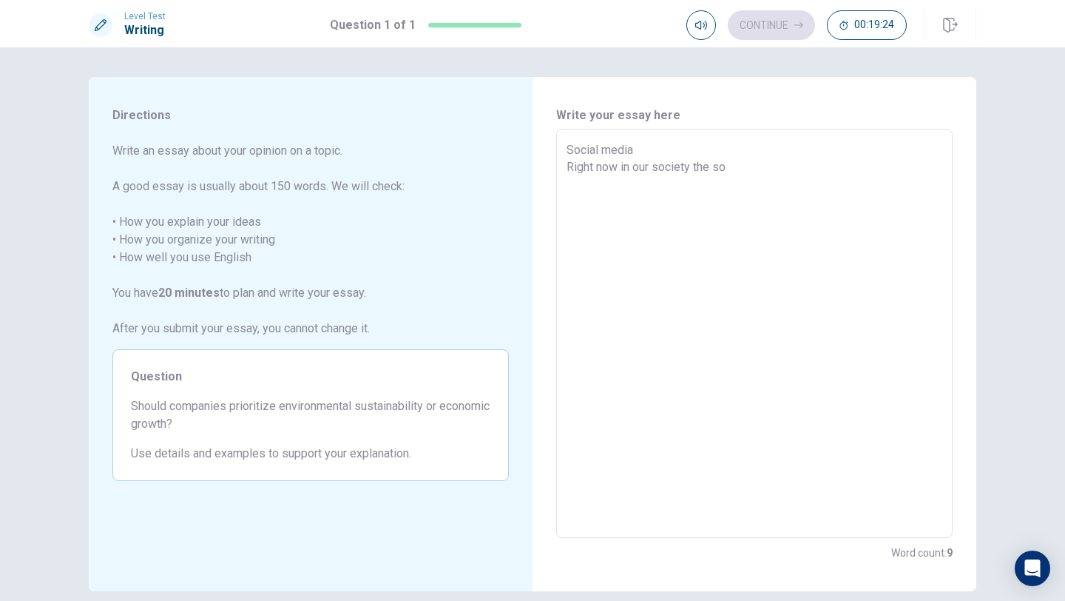
type textarea "x"
type textarea "Social media Right now in our society the soc"
type textarea "x"
type textarea "Social media Right now in our society the soci"
type textarea "x"
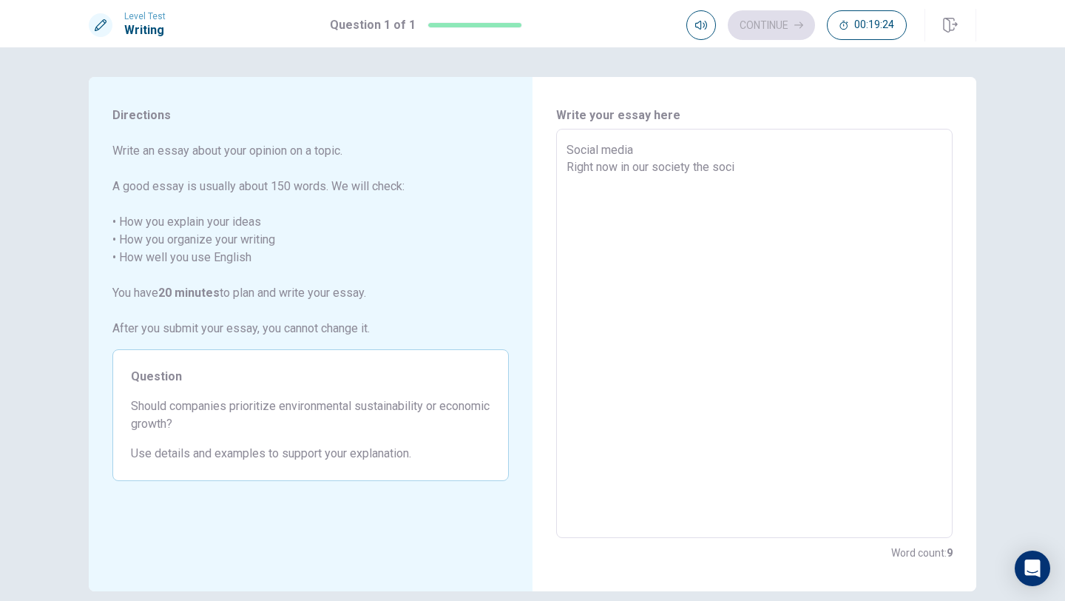
type textarea "Social media Right now in our society the [PERSON_NAME]"
type textarea "x"
type textarea "Social media Right now in our society the social"
type textarea "x"
type textarea "Social media Right now in our society the social"
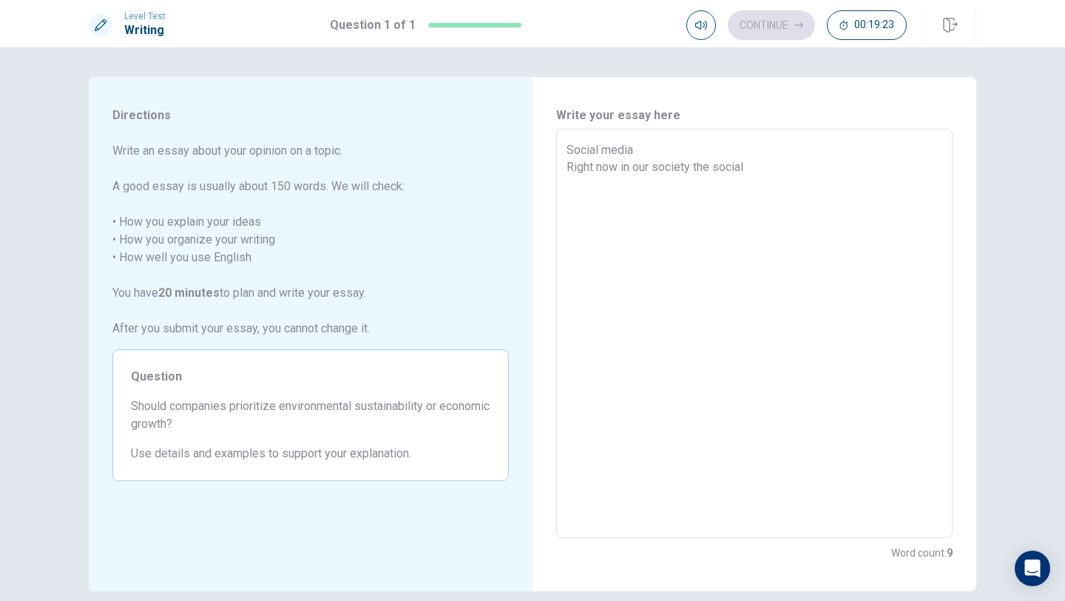
type textarea "x"
type textarea "Social media Right now in our society the social m"
type textarea "x"
type textarea "Social media Right now in our society the social me"
type textarea "x"
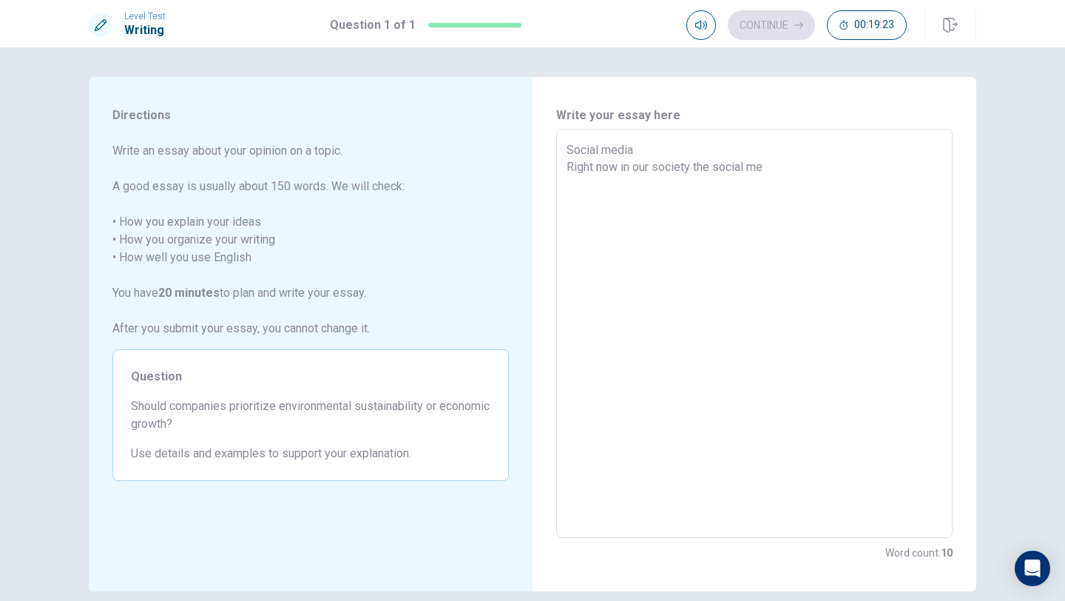
type textarea "Social media Right now in our society the social med"
type textarea "x"
type textarea "Social media Right now in our society the social medi"
type textarea "x"
type textarea "Social media Right now in our society the social media"
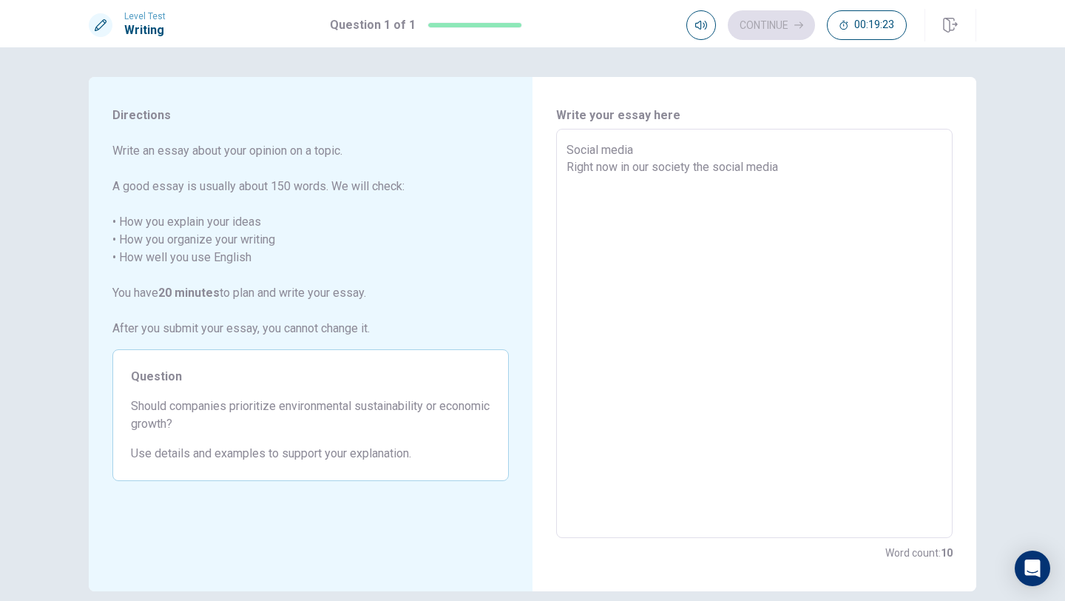
type textarea "x"
type textarea "Social media Right now in our society the social medial"
type textarea "x"
type textarea "Social media Right now in our society the social medial"
type textarea "x"
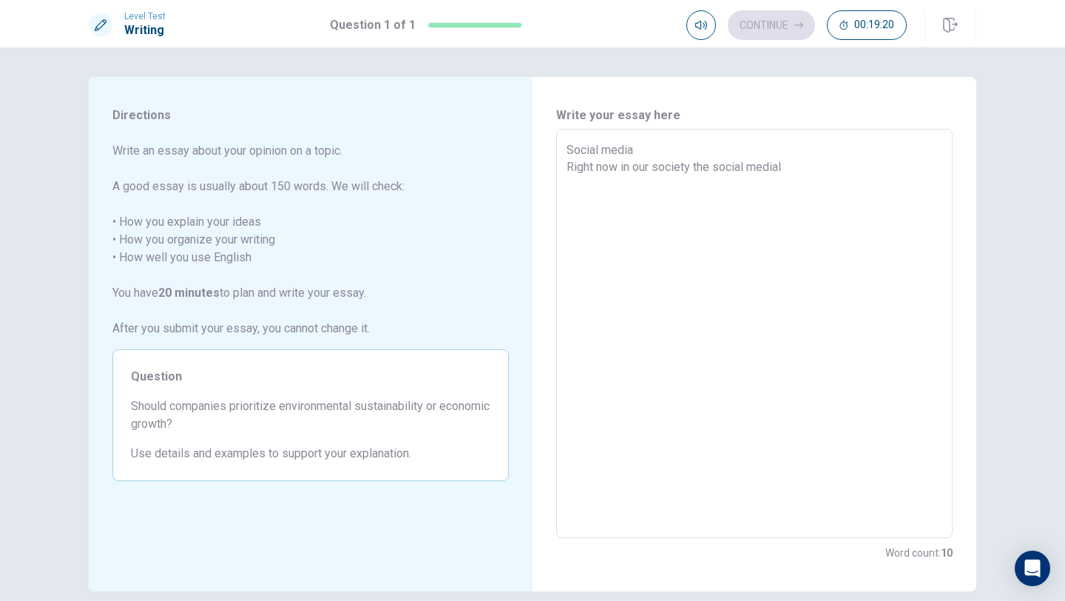
type textarea "Social media Right now in our society the social medial i"
type textarea "x"
type textarea "Social media Right now in our society the social medial is"
type textarea "x"
type textarea "Social media Right now in our society the social medial is"
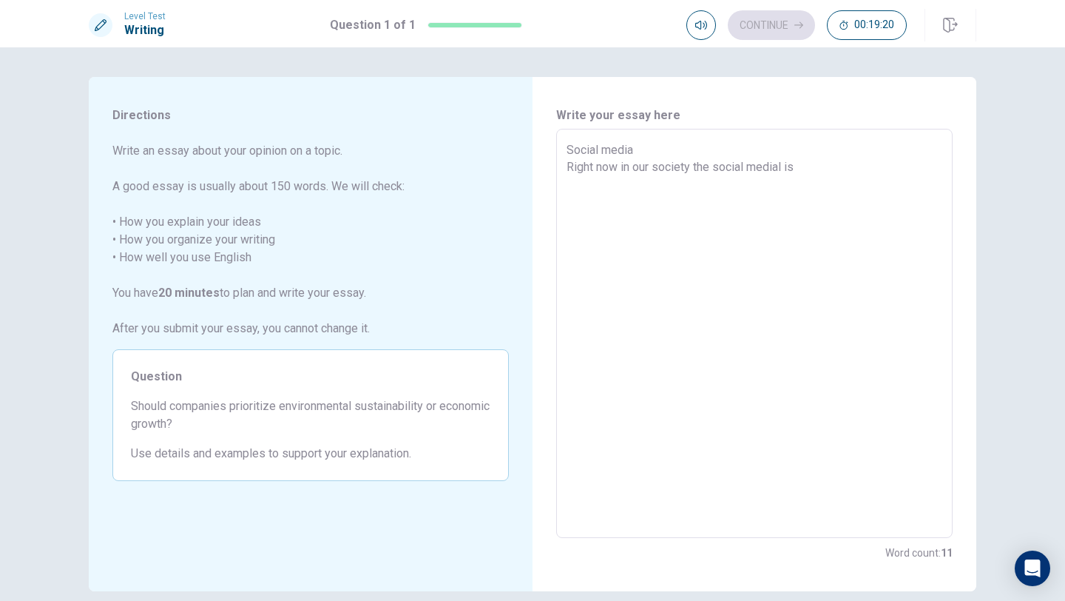
type textarea "x"
type textarea "Social media Right now in our society the social medial is t"
type textarea "x"
type textarea "Social media Right now in our society the social medial is th"
type textarea "x"
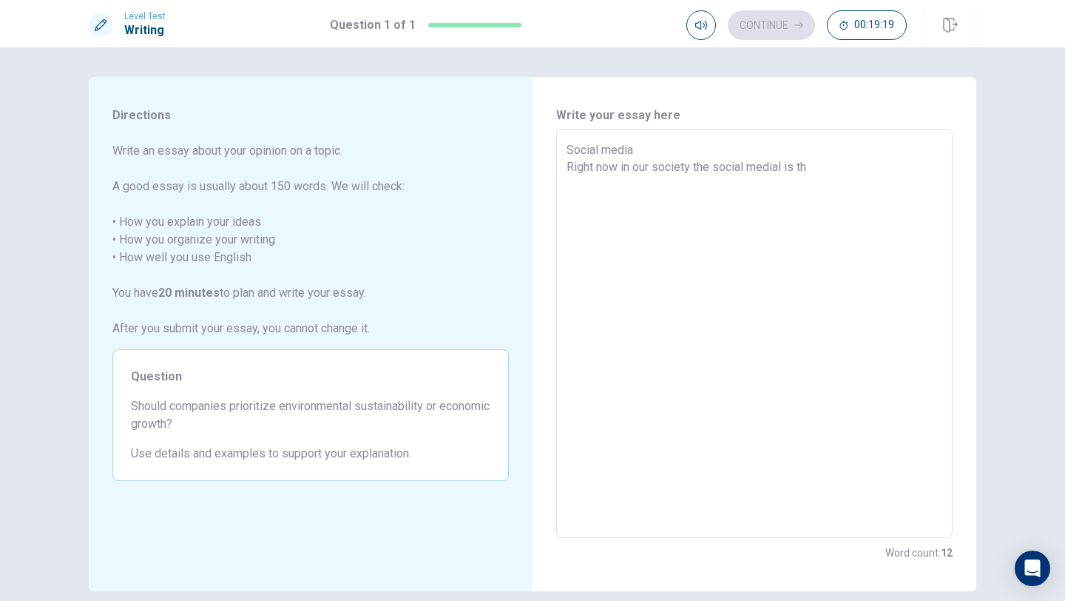
type textarea "Social media Right now in our society the social medial is the"
type textarea "x"
type textarea "Social media Right now in our society the social medial is the"
type textarea "x"
type textarea "Social media Right now in our society the social medial is the b"
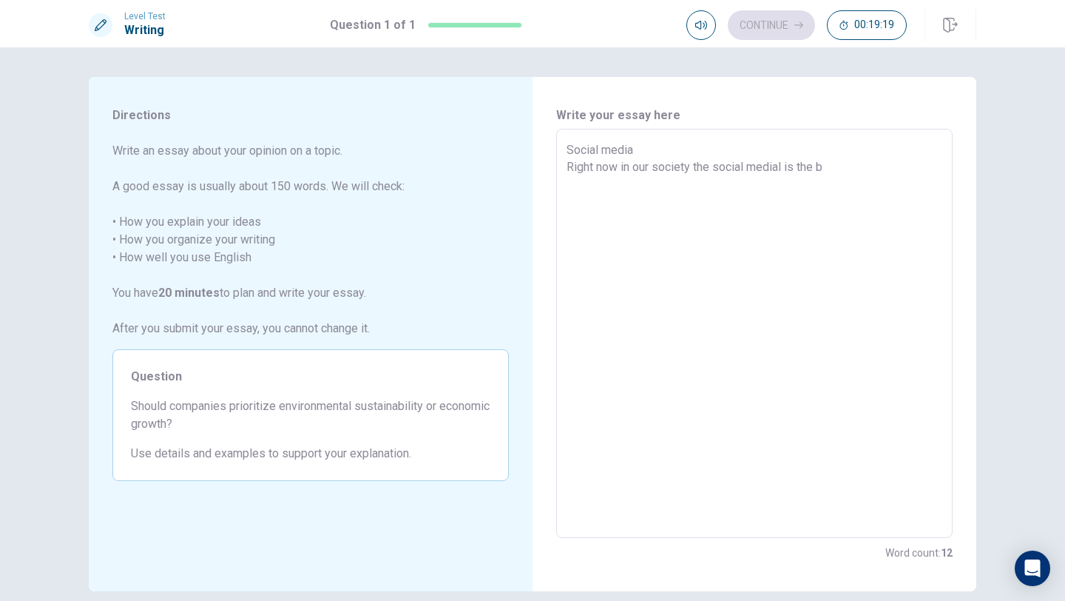
type textarea "x"
type textarea "Social media Right now in our society the social medial is the be"
type textarea "x"
type textarea "Social media Right now in our society the social medial is the bes"
type textarea "x"
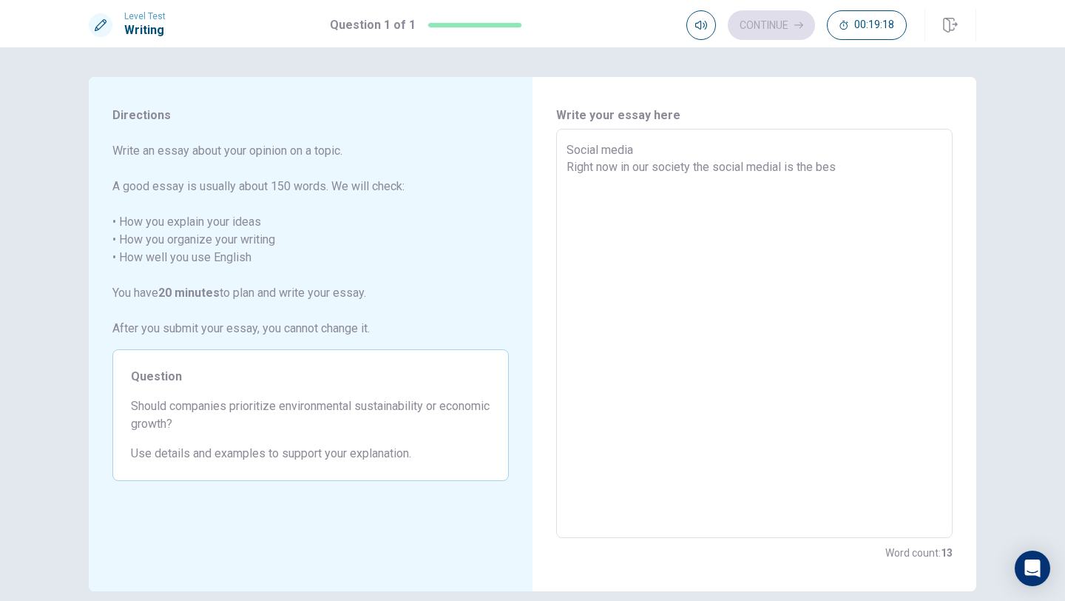
type textarea "Social media Right now in our society the social medial is the best"
type textarea "x"
type textarea "Social media Right now in our society the social medial is the best"
type textarea "x"
type textarea "Social media Right now in our society the social medial is the best w"
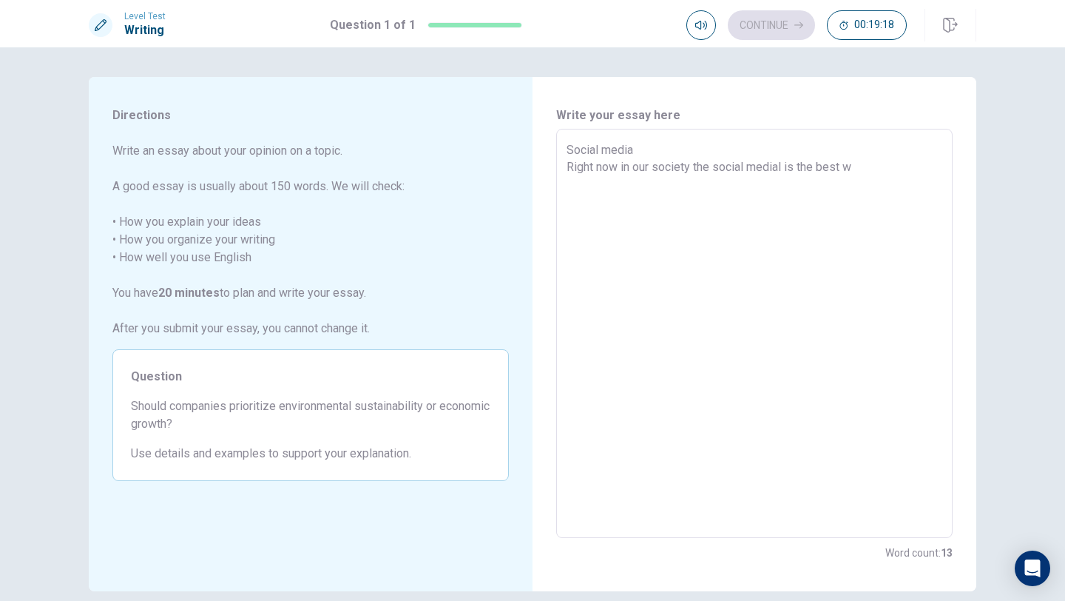
type textarea "x"
type textarea "Social media Right now in our society the social medial is the best wa"
type textarea "x"
type textarea "Social media Right now in our society the social medial is the best way"
type textarea "x"
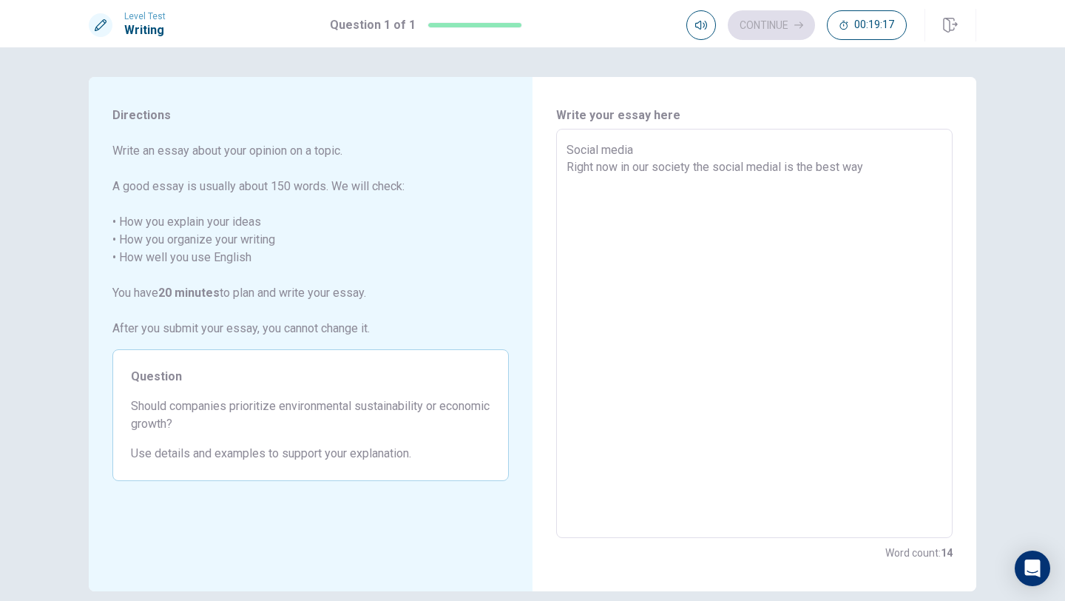
type textarea "Social media Right now in our society the social medial is the best way"
type textarea "x"
type textarea "Social media Right now in our society the social medial is the best way t"
type textarea "x"
type textarea "Social media Right now in our society the social medial is the best way to"
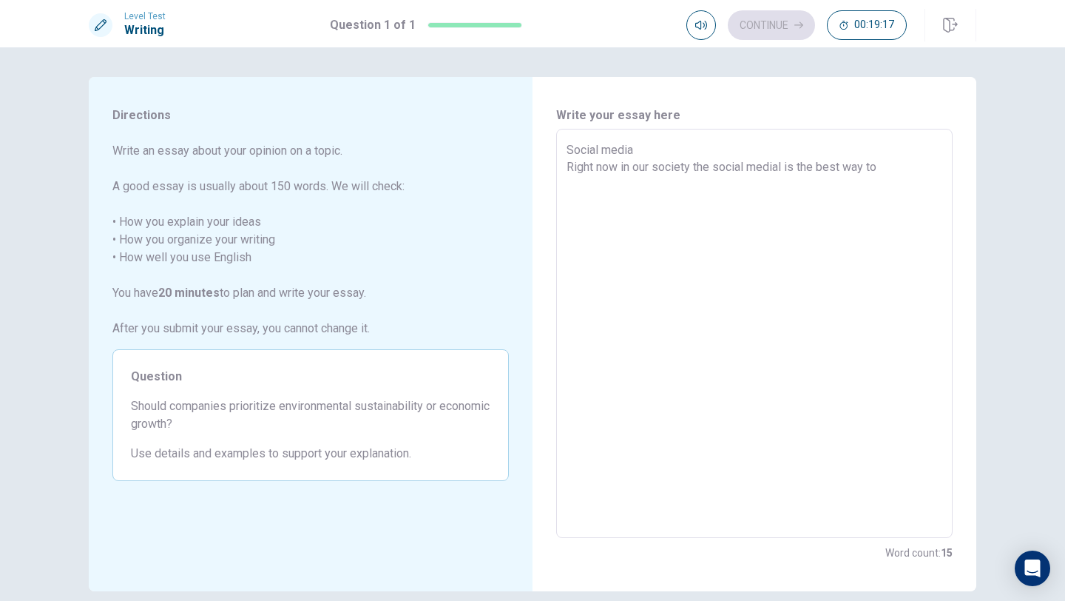
type textarea "x"
type textarea "Social media Right now in our society the social medial is the best way to"
type textarea "x"
type textarea "Social media Right now in our society the social medial is the best way to e"
type textarea "x"
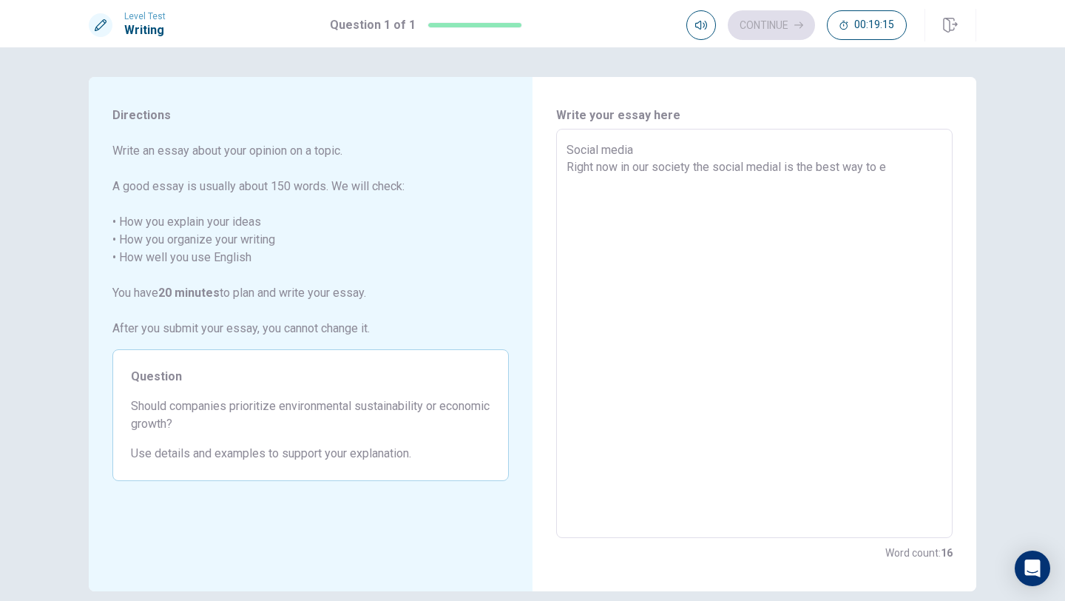
type textarea "Social media Right now in our society the social medial is the best way to ex"
type textarea "x"
type textarea "Social media Right now in our society the social medial is the best way to exp"
type textarea "x"
type textarea "Social media Right now in our society the social medial is the best way to expr"
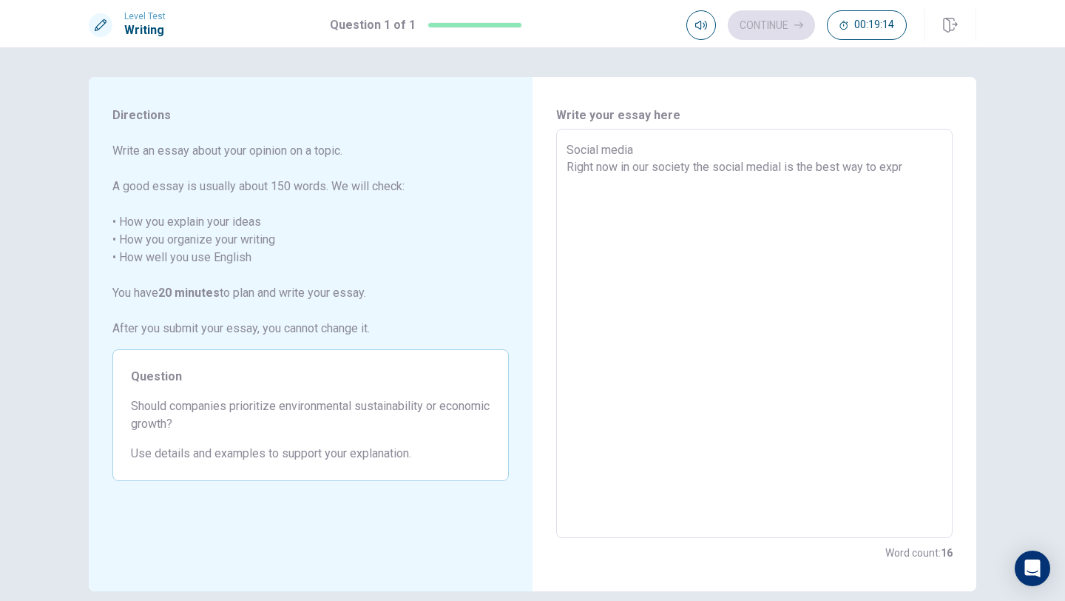
type textarea "x"
type textarea "Social media Right now in our society the social medial is the best way to expre"
type textarea "x"
type textarea "Social media Right now in our society the social medial is the best way to expr…"
type textarea "x"
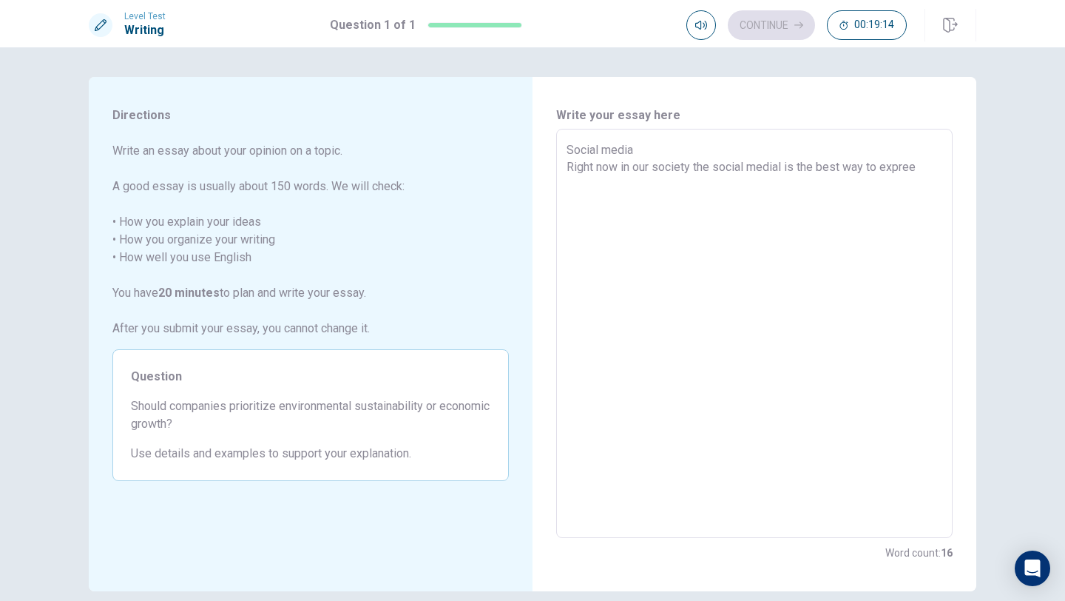
type textarea "Social media Right now in our society the social medial is the best way to expre"
type textarea "x"
type textarea "Social media Right now in our society the social medial is the best way to expr…"
type textarea "x"
type textarea "Social media Right now in our society the social medial is the best way to expr…"
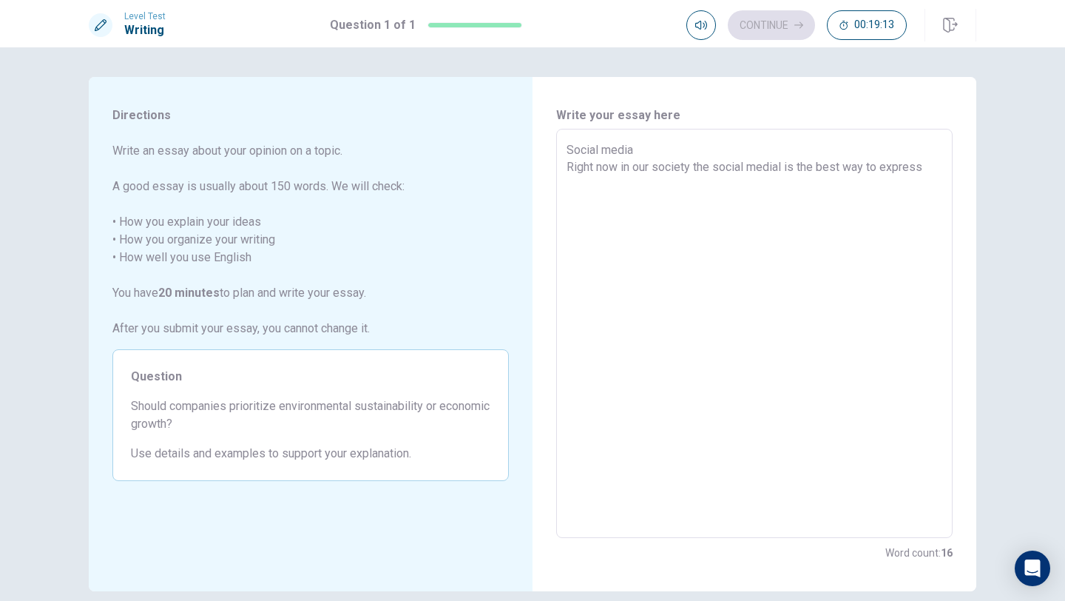
type textarea "x"
type textarea "Social media Right now in our society the social medial is the best way to expr…"
type textarea "x"
type textarea "Social media Right now in our society the social medial is the best way to expr…"
type textarea "x"
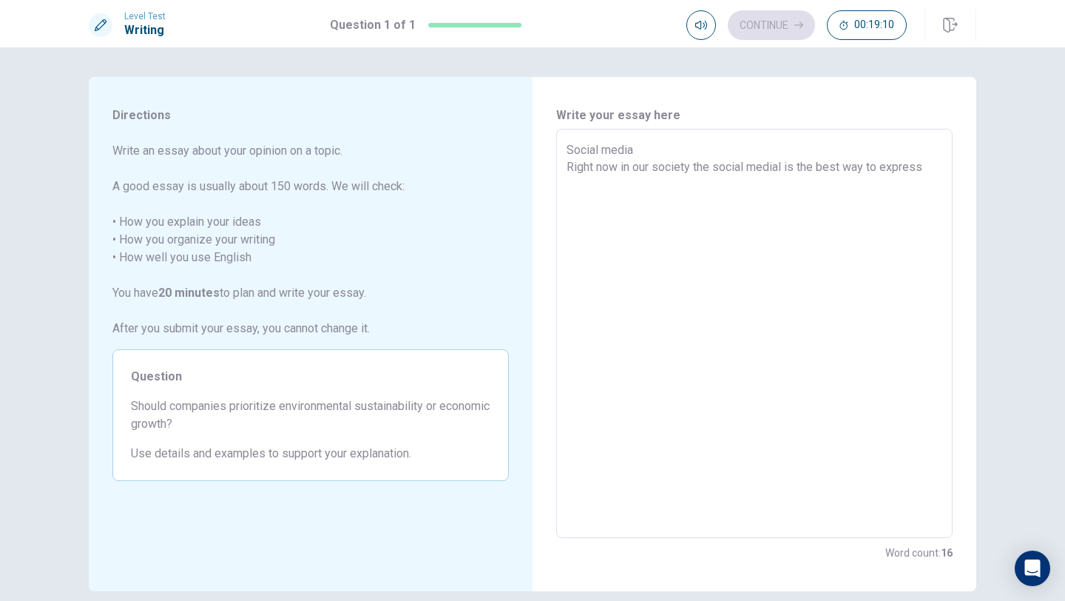
type textarea "Social media Right now in our society the social medial is the best way to expr…"
type textarea "x"
type textarea "Social media Right now in our society the social medial is the best way to expre"
type textarea "x"
type textarea "Social media Right now in our society the social medial is the best way to expr"
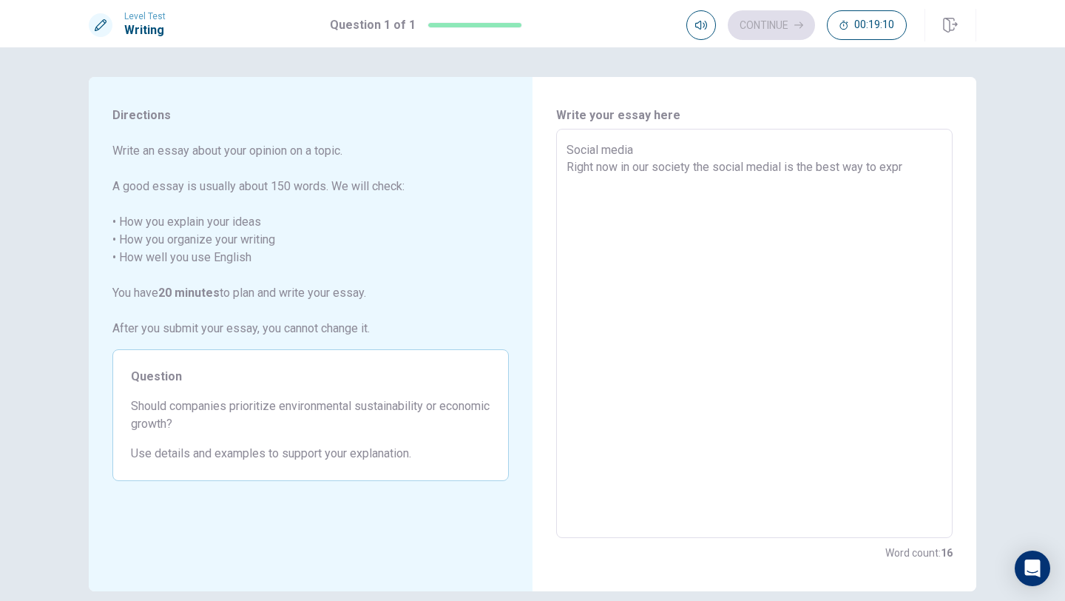
type textarea "x"
type textarea "Social media Right now in our society the social medial is the best way to exp"
type textarea "x"
type textarea "Social media Right now in our society the social medial is the best way to ex"
type textarea "x"
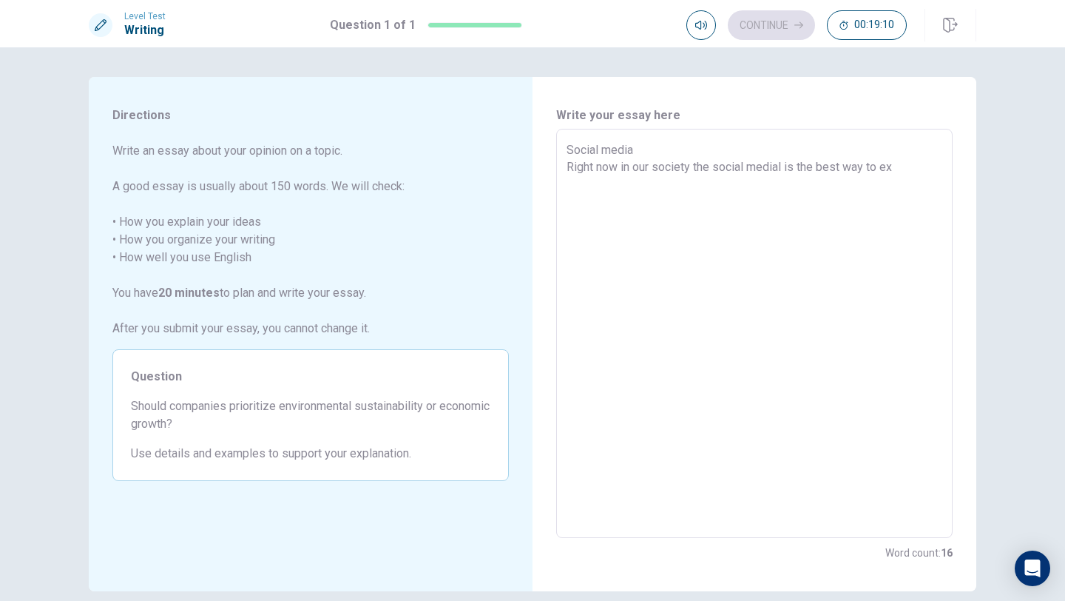
type textarea "Social media Right now in our society the social medial is the best way to e"
type textarea "x"
type textarea "Social media Right now in our society the social medial is the best way to"
type textarea "x"
type textarea "Social media Right now in our society the social medial is the best way to s"
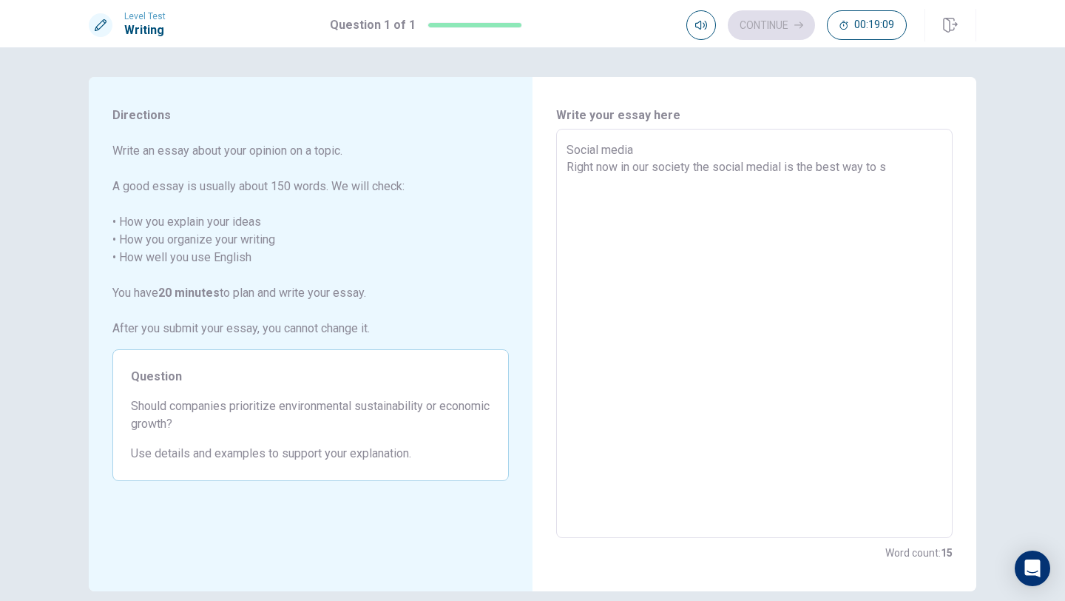
type textarea "x"
type textarea "Social media Right now in our society the social medial is the best way to sh"
type textarea "x"
type textarea "Social media Right now in our society the social medial is the best way to sho"
type textarea "x"
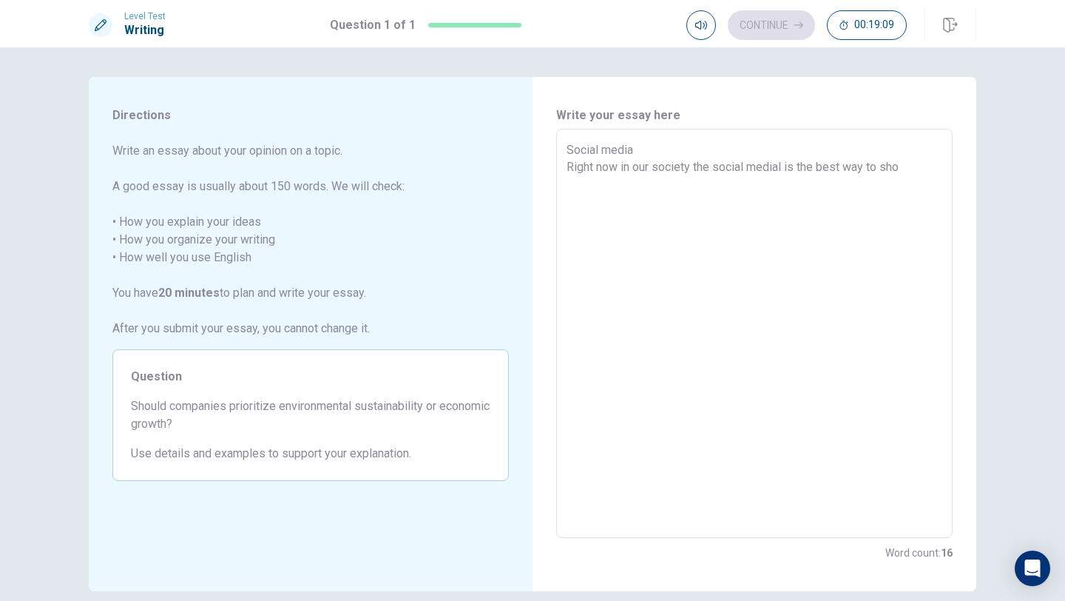
type textarea "Social media Right now in our society the social medial is the best way to show"
type textarea "x"
drag, startPoint x: 639, startPoint y: 149, endPoint x: 546, endPoint y: 149, distance: 93.2
click at [544, 149] on div "Write your essay here Social media Right now in our society the social medial i…" at bounding box center [755, 334] width 444 height 514
click at [879, 195] on textarea "Apps Right now in our society the social medial is the best way to show everyth…" at bounding box center [755, 333] width 376 height 385
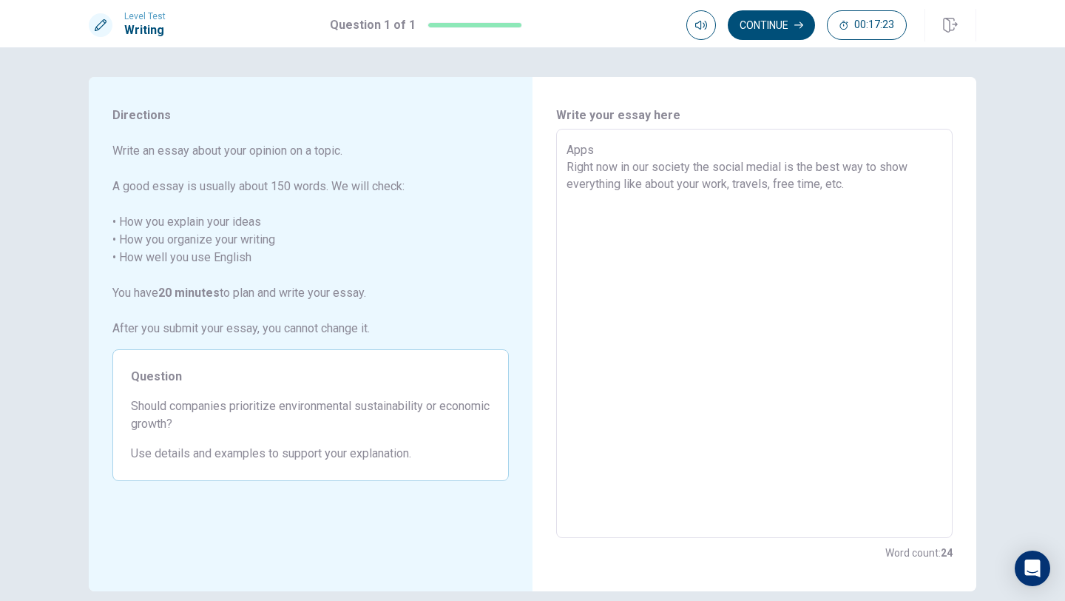
drag, startPoint x: 788, startPoint y: 169, endPoint x: 720, endPoint y: 171, distance: 68.1
click at [720, 171] on textarea "Apps Right now in our society the social medial is the best way to show everyth…" at bounding box center [755, 333] width 376 height 385
click at [785, 172] on textarea "Apps Right now in our society the social apps is the best way to show everythin…" at bounding box center [755, 333] width 376 height 385
click at [888, 192] on textarea "Apps Right now in our society the social apps are the best way to show everythi…" at bounding box center [755, 333] width 376 height 385
click at [805, 209] on textarea "Apps Right now in our society the social apps are the best way to show everythi…" at bounding box center [755, 333] width 376 height 385
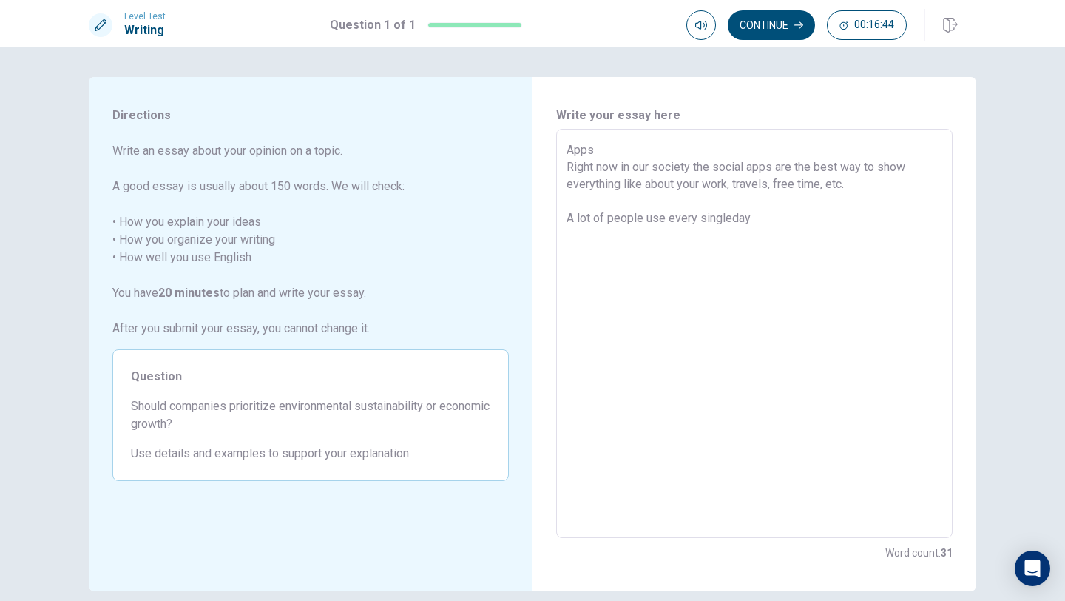
click at [697, 215] on textarea "Apps Right now in our society the social apps are the best way to show everythi…" at bounding box center [755, 333] width 376 height 385
click at [757, 221] on textarea "Apps Right now in our society the social apps are the best way to show everythi…" at bounding box center [755, 333] width 376 height 385
click at [752, 221] on textarea "Apps Right now in our society the social apps are the best way to show everythi…" at bounding box center [755, 333] width 376 height 385
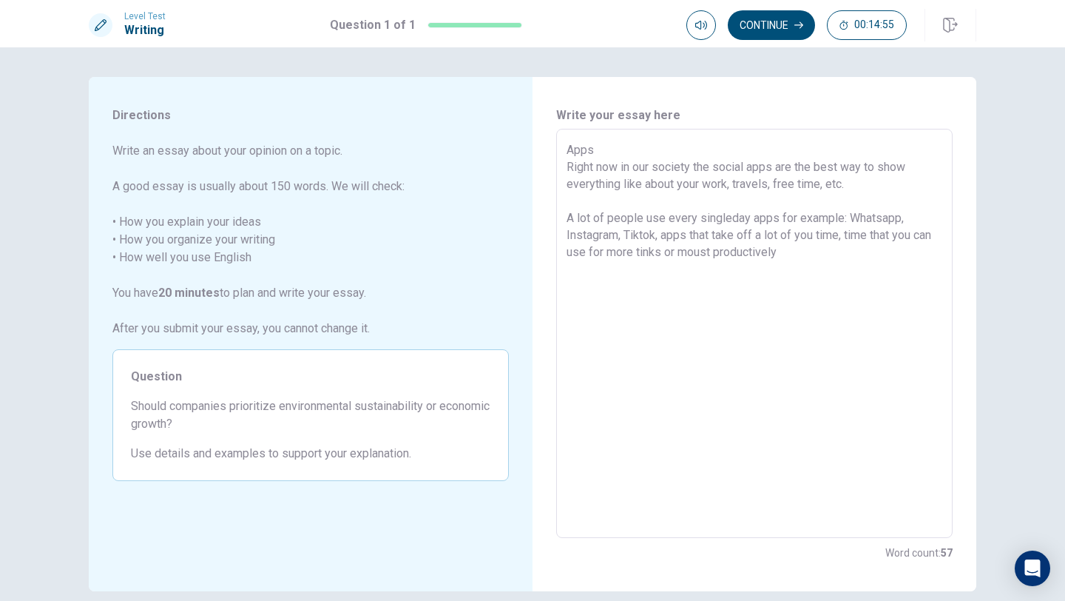
drag, startPoint x: 739, startPoint y: 258, endPoint x: 703, endPoint y: 258, distance: 36.2
click at [703, 258] on textarea "Apps Right now in our society the social apps are the best way to show everythi…" at bounding box center [755, 333] width 376 height 385
click at [817, 254] on textarea "Apps Right now in our society the social apps are the best way to show everythi…" at bounding box center [755, 333] width 376 height 385
click at [697, 273] on textarea "Apps Right now in our society the social apps are the best way to show everythi…" at bounding box center [755, 333] width 376 height 385
click at [689, 271] on textarea "Apps Right now in our society the social apps are the best way to show everythi…" at bounding box center [755, 333] width 376 height 385
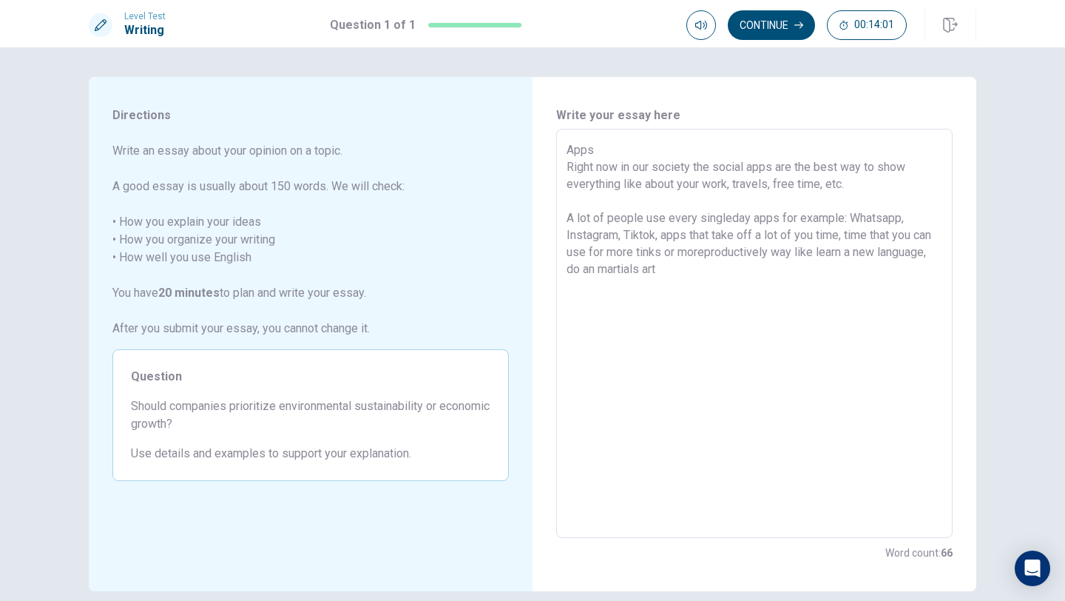
click at [729, 269] on textarea "Apps Right now in our society the social apps are the best way to show everythi…" at bounding box center [755, 333] width 376 height 385
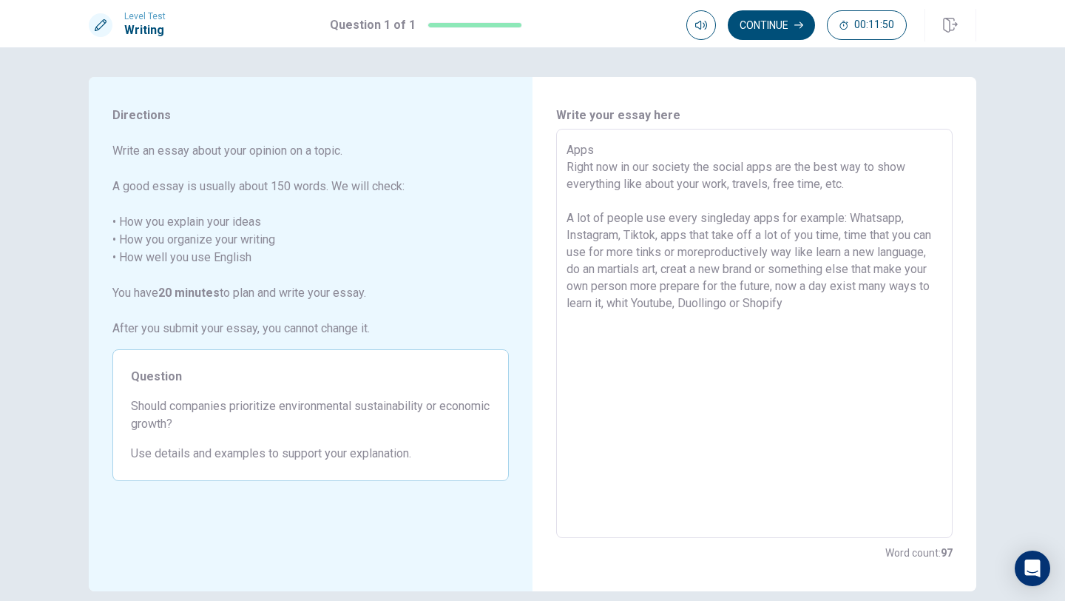
click at [840, 307] on textarea "Apps Right now in our society the social apps are the best way to show everythi…" at bounding box center [755, 333] width 376 height 385
click at [867, 308] on textarea "Apps Right now in our society the social apps are the best way to show everythi…" at bounding box center [755, 333] width 376 height 385
click at [621, 331] on textarea "Apps Right now in our society the social apps are the best way to show everythi…" at bounding box center [755, 333] width 376 height 385
click at [726, 348] on textarea "Apps Right now in our society the social apps are the best way to show everythi…" at bounding box center [755, 333] width 376 height 385
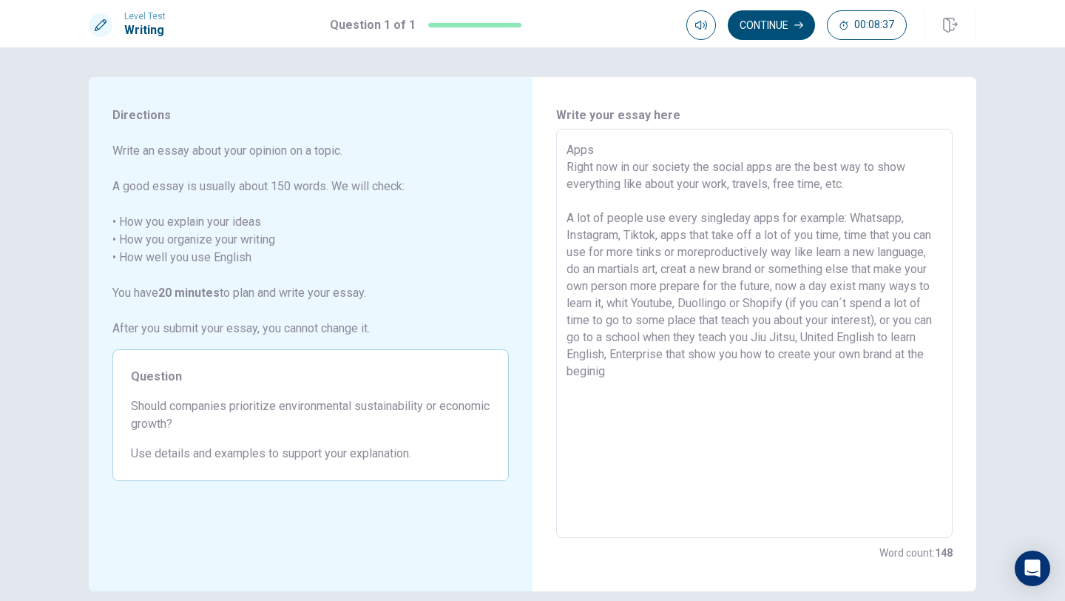
click at [707, 374] on textarea "Apps Right now in our society the social apps are the best way to show everythi…" at bounding box center [755, 333] width 376 height 385
click at [737, 366] on textarea "Apps Right now in our society the social apps are the best way to show everythi…" at bounding box center [755, 333] width 376 height 385
click at [724, 373] on textarea "Apps Right now in our society the social apps are the best way to show everythi…" at bounding box center [755, 333] width 376 height 385
click at [763, 376] on textarea "Apps Right now in our society the social apps are the best way to show everythi…" at bounding box center [755, 333] width 376 height 385
click at [785, 388] on textarea "Apps Right now in our society the social apps are the best way to show everythi…" at bounding box center [755, 333] width 376 height 385
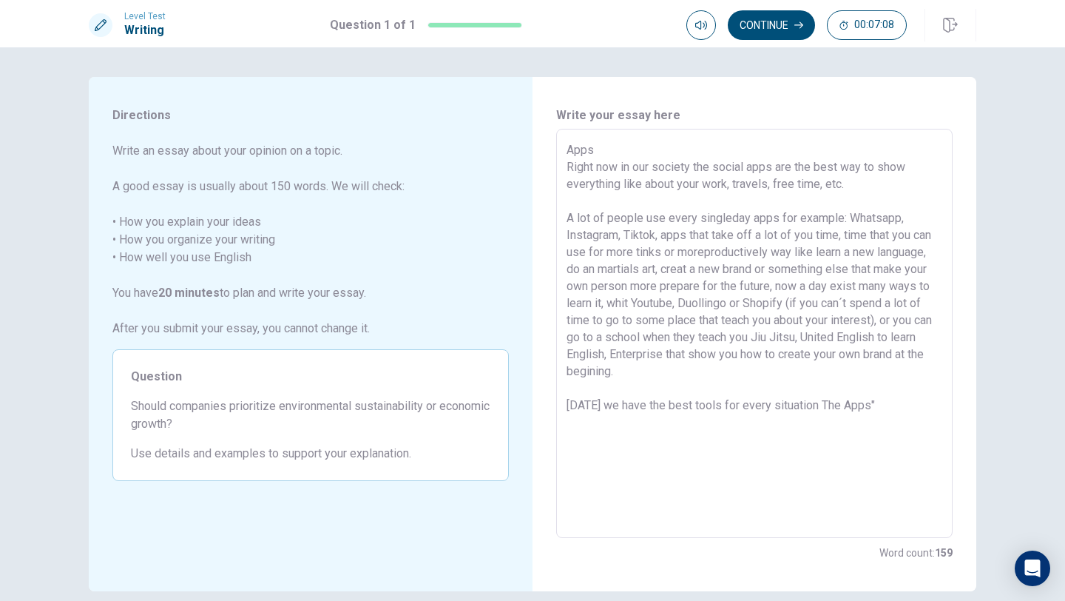
click at [819, 404] on textarea "Apps Right now in our society the social apps are the best way to show everythi…" at bounding box center [755, 333] width 376 height 385
click at [919, 412] on textarea "Apps Right now in our society the social apps are the best way to show everythi…" at bounding box center [755, 333] width 376 height 385
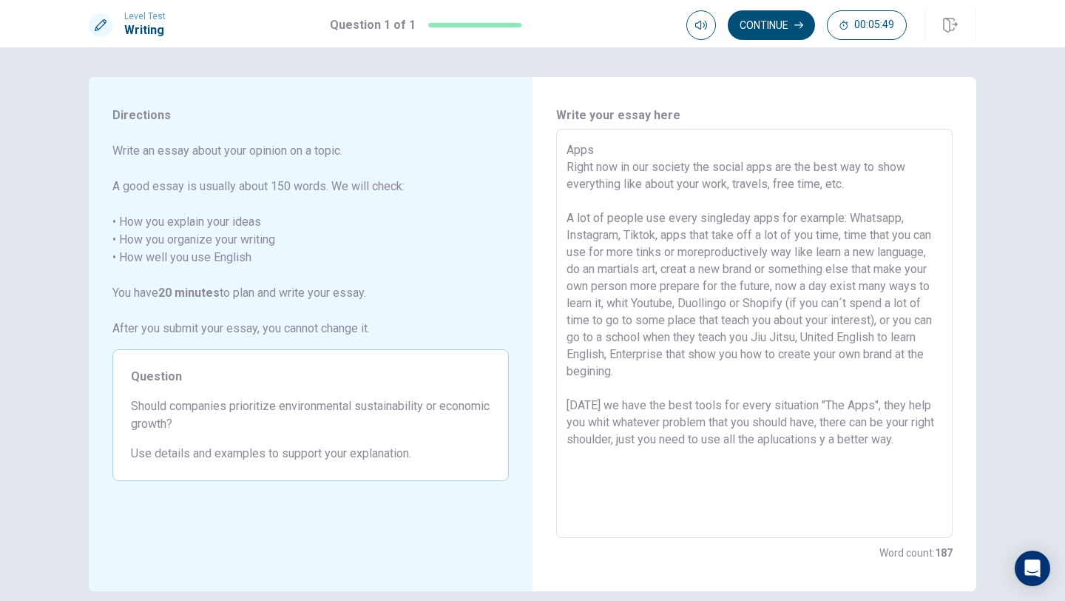
scroll to position [67, 0]
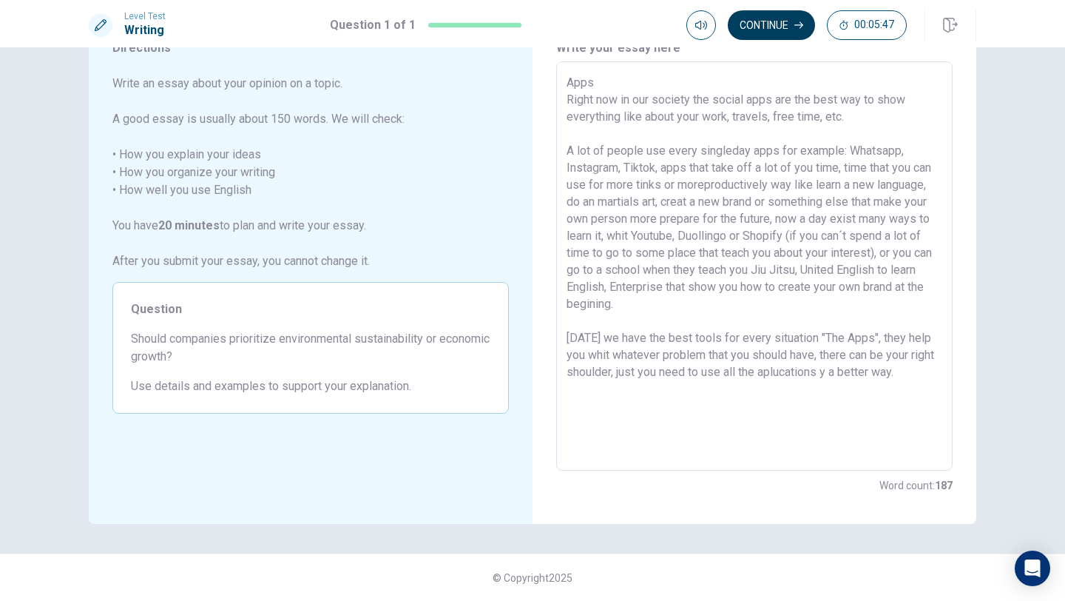
click at [785, 32] on button "Continue" at bounding box center [771, 25] width 87 height 30
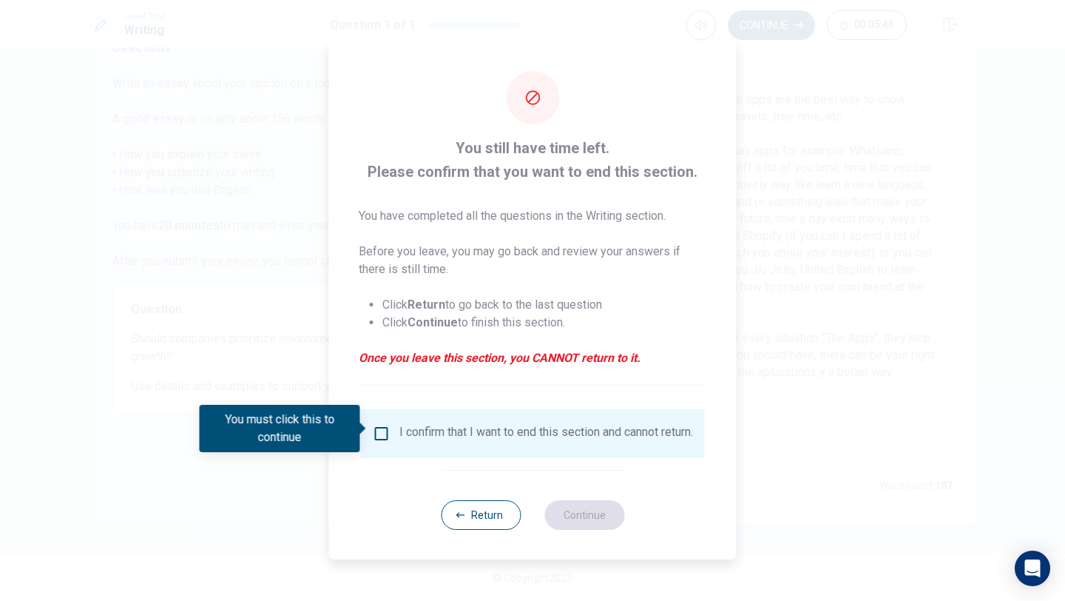
click at [379, 432] on input "You must click this to continue" at bounding box center [382, 434] width 18 height 18
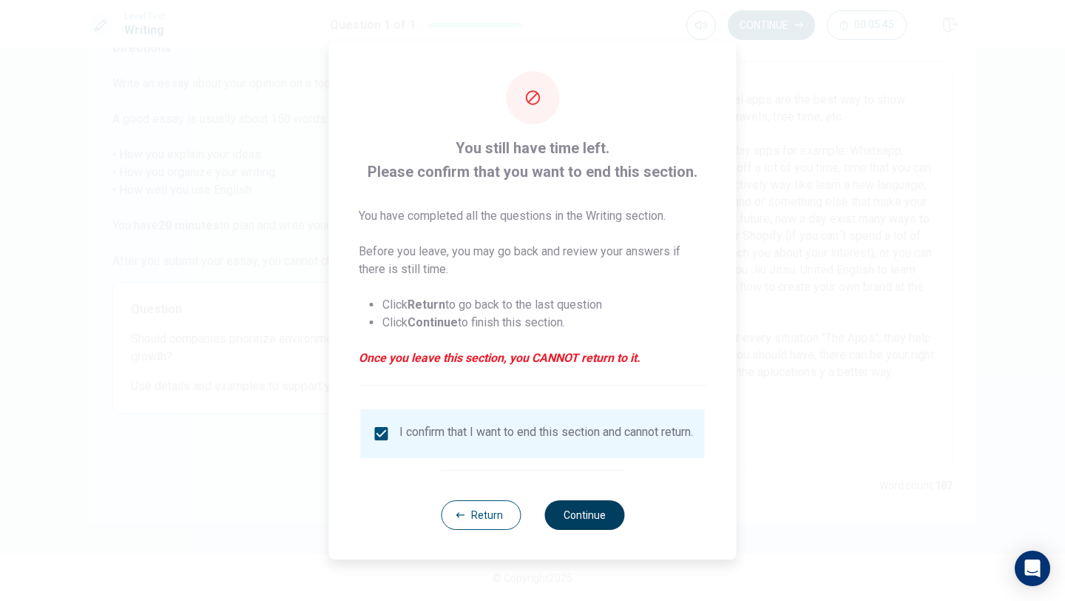
click at [574, 517] on button "Continue" at bounding box center [584, 515] width 80 height 30
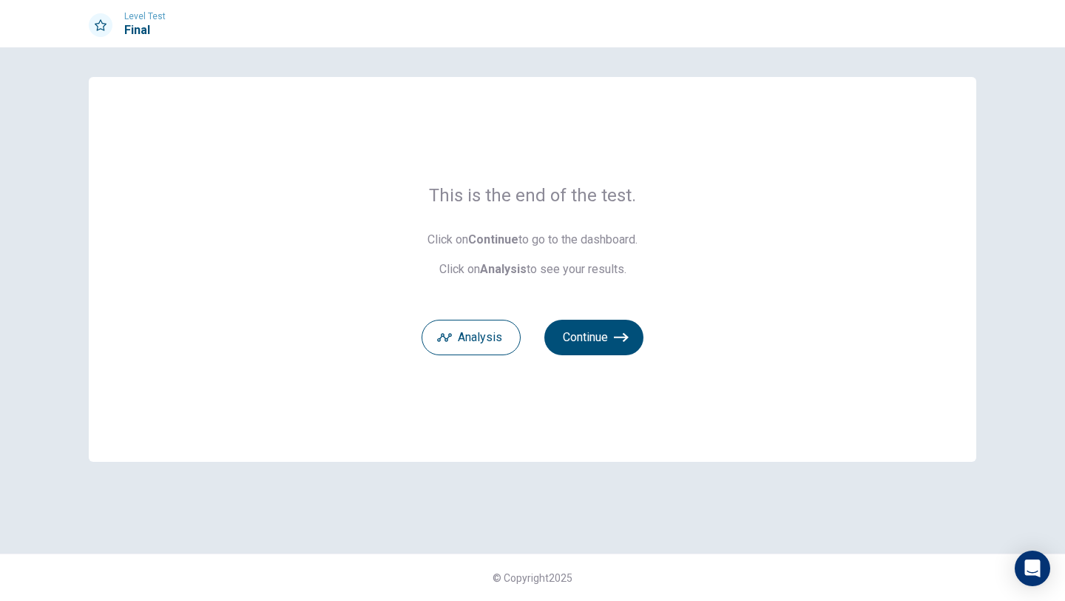
scroll to position [0, 0]
click at [581, 344] on button "Continue" at bounding box center [593, 338] width 99 height 36
